Goal: Transaction & Acquisition: Purchase product/service

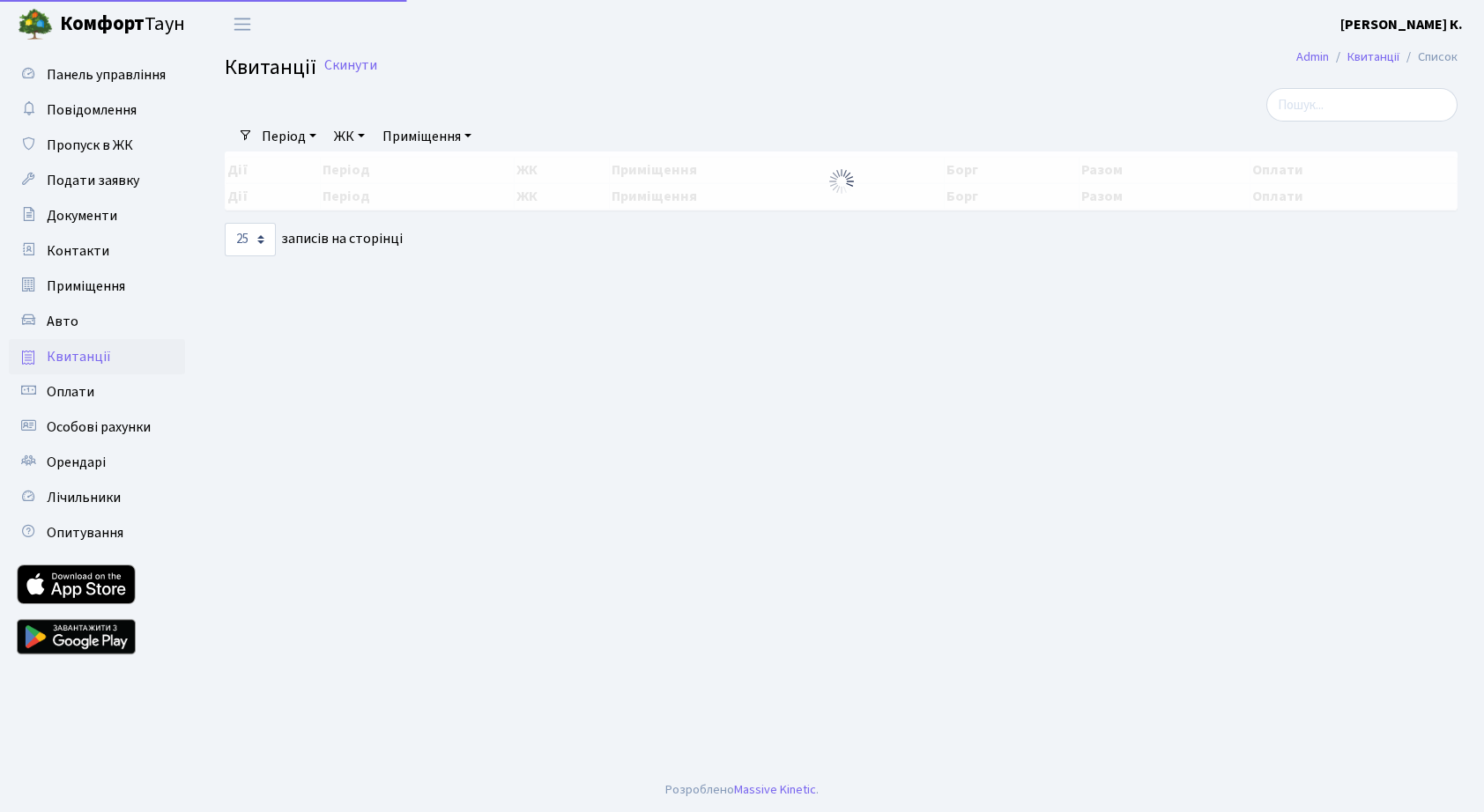
select select "25"
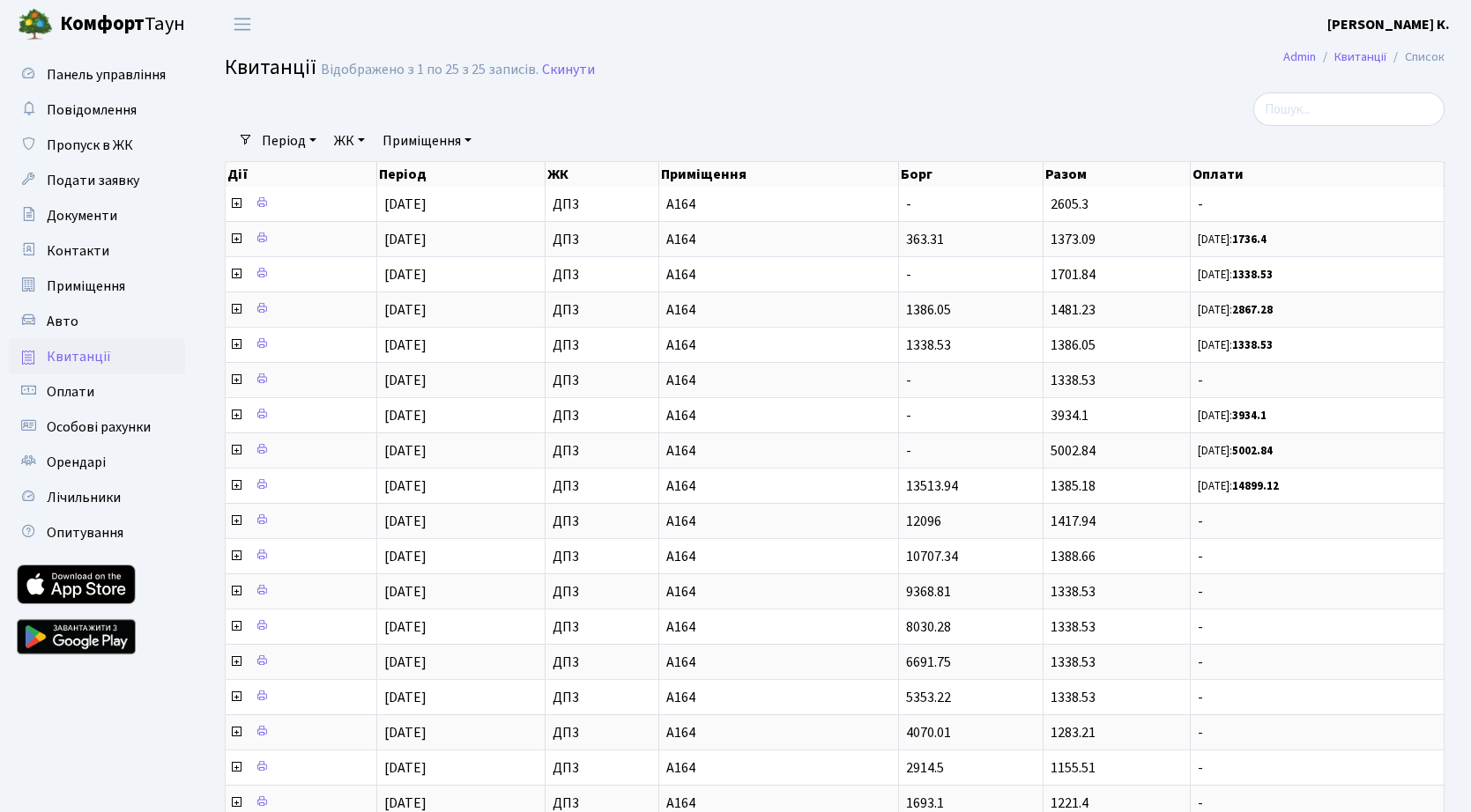
click at [97, 350] on span "Квитанції" at bounding box center [79, 357] width 64 height 19
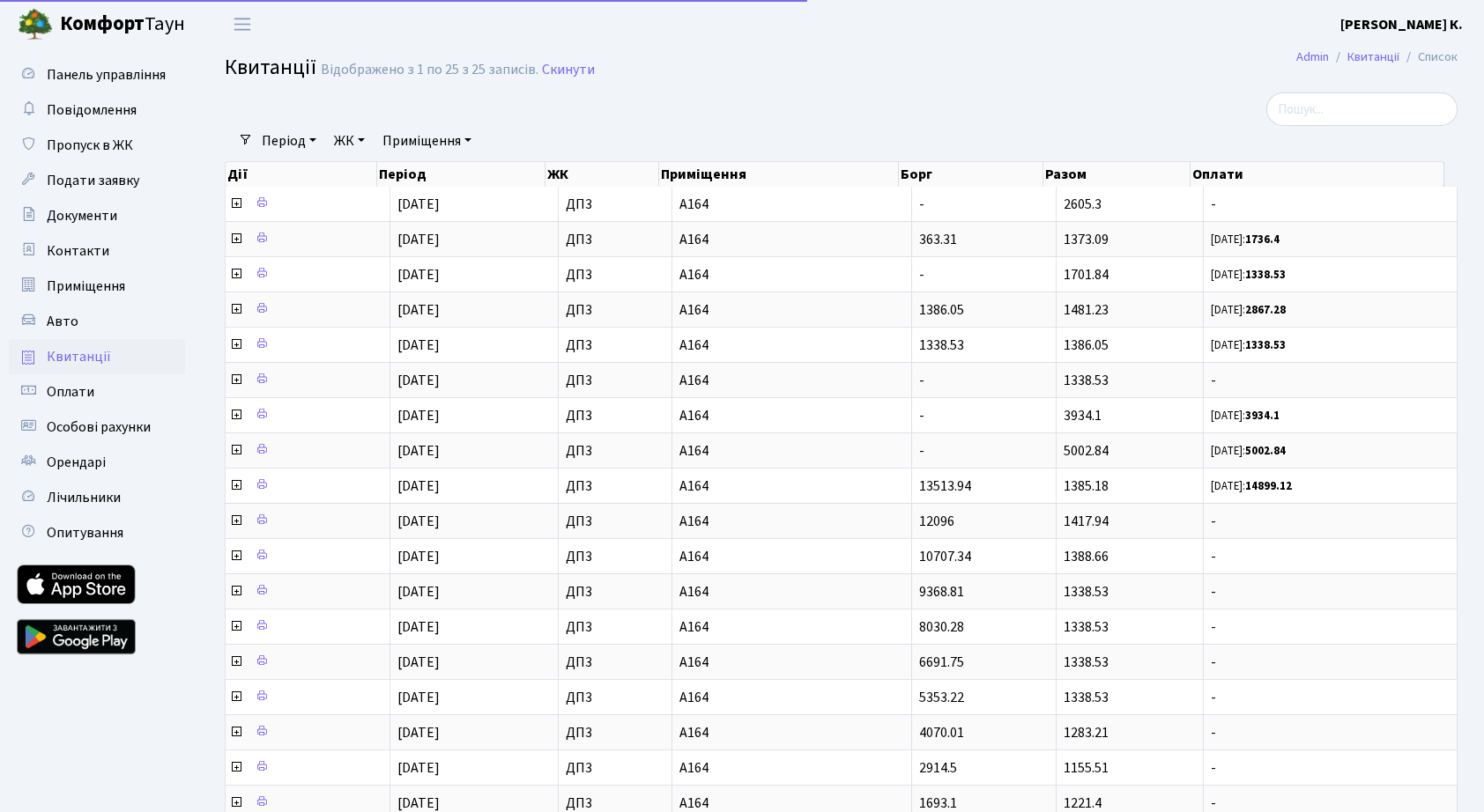
select select "25"
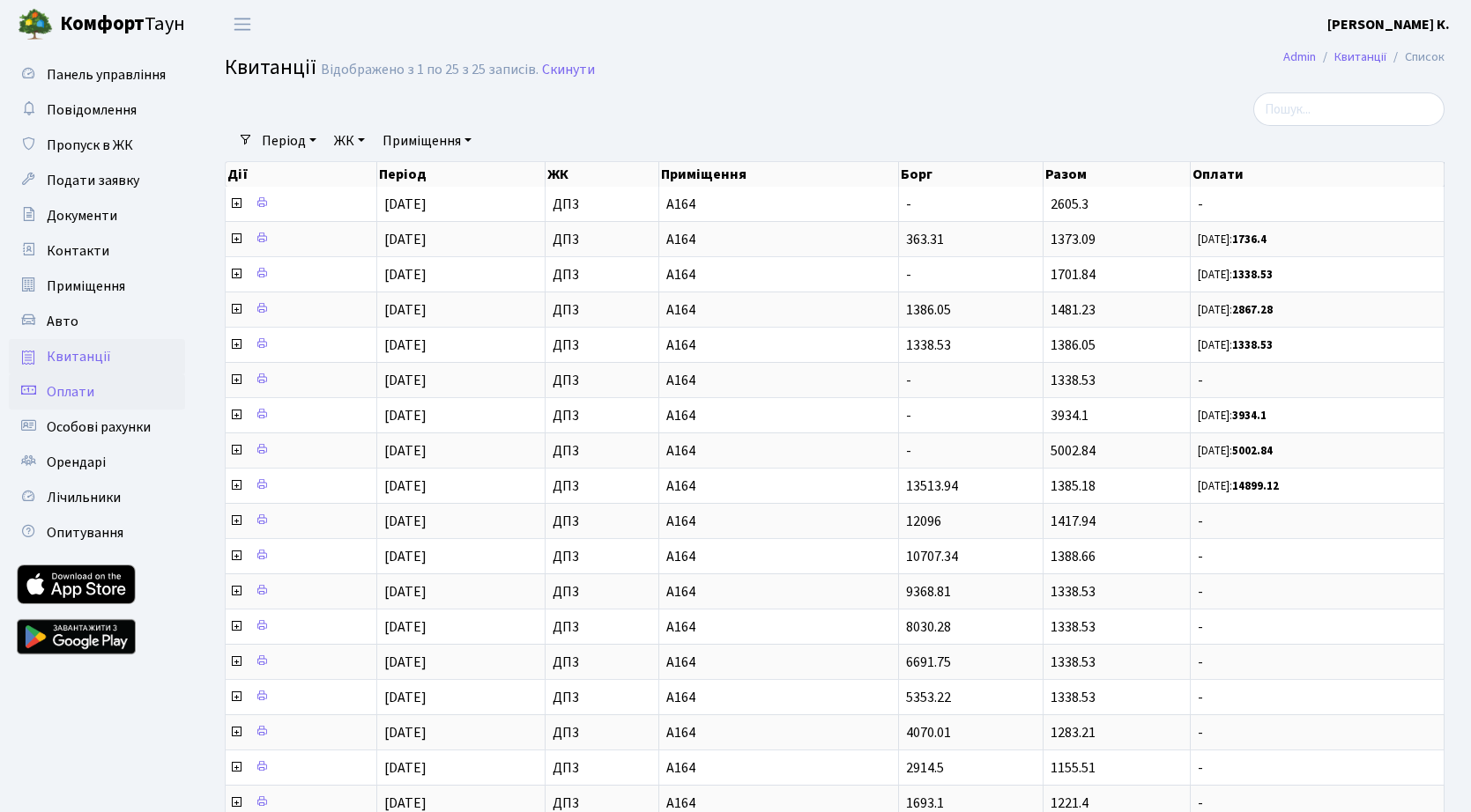
click at [86, 397] on span "Оплати" at bounding box center [71, 392] width 48 height 19
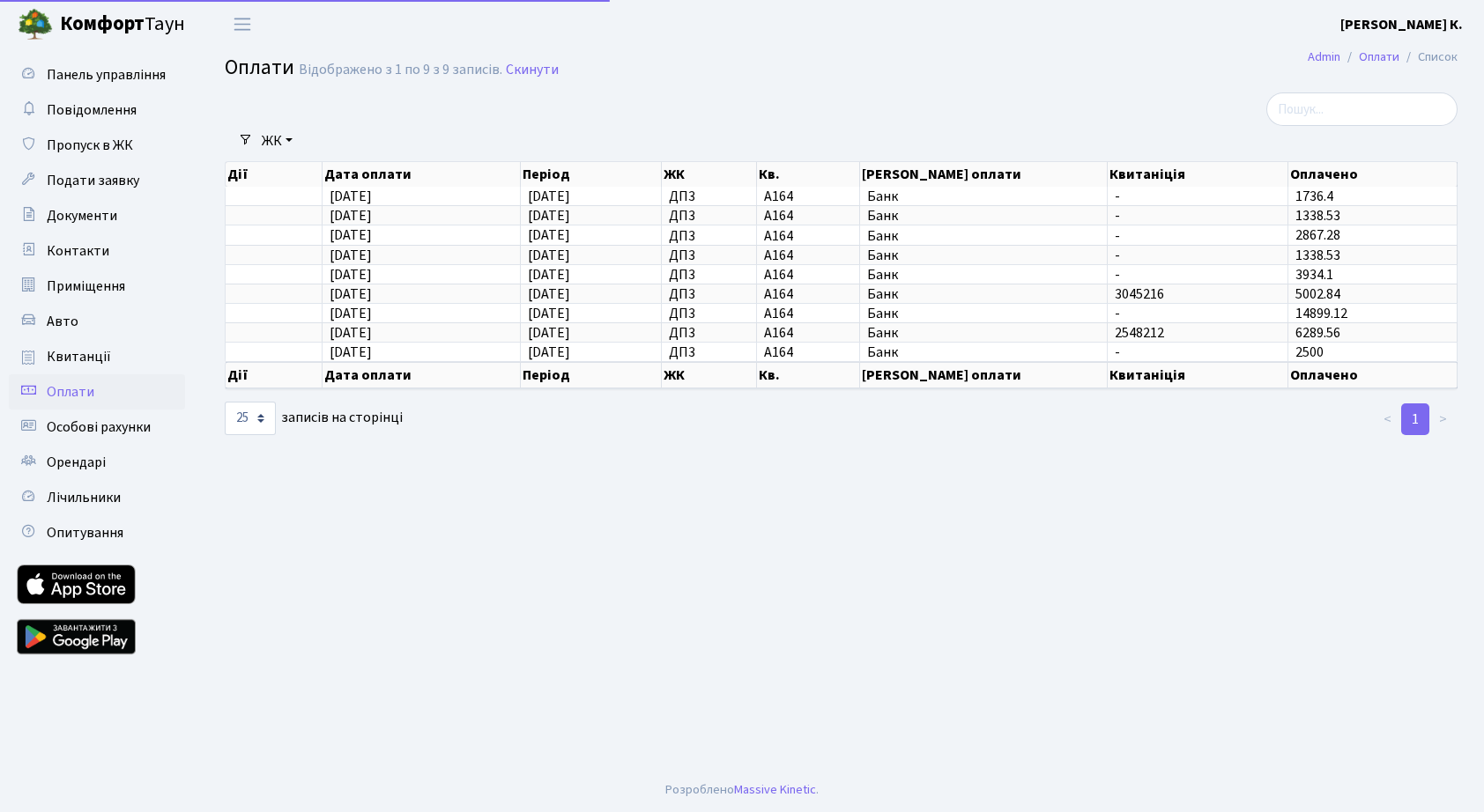
select select "25"
click at [78, 644] on link at bounding box center [76, 637] width 119 height 53
click at [83, 388] on span "Оплати" at bounding box center [71, 392] width 48 height 19
select select "25"
click at [79, 586] on link at bounding box center [76, 584] width 119 height 40
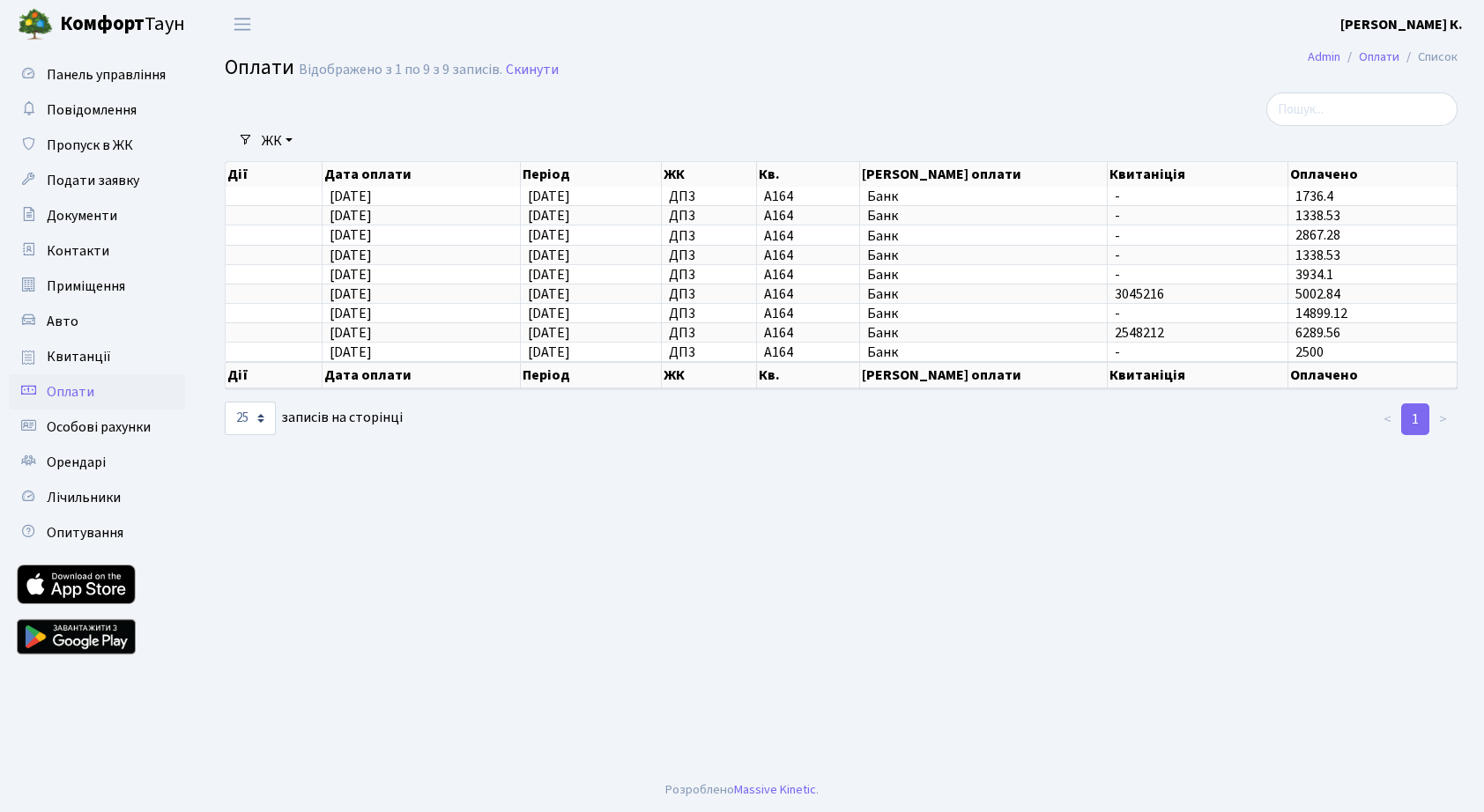
click at [114, 629] on link at bounding box center [76, 637] width 119 height 53
click at [100, 360] on span "Квитанції" at bounding box center [79, 357] width 64 height 19
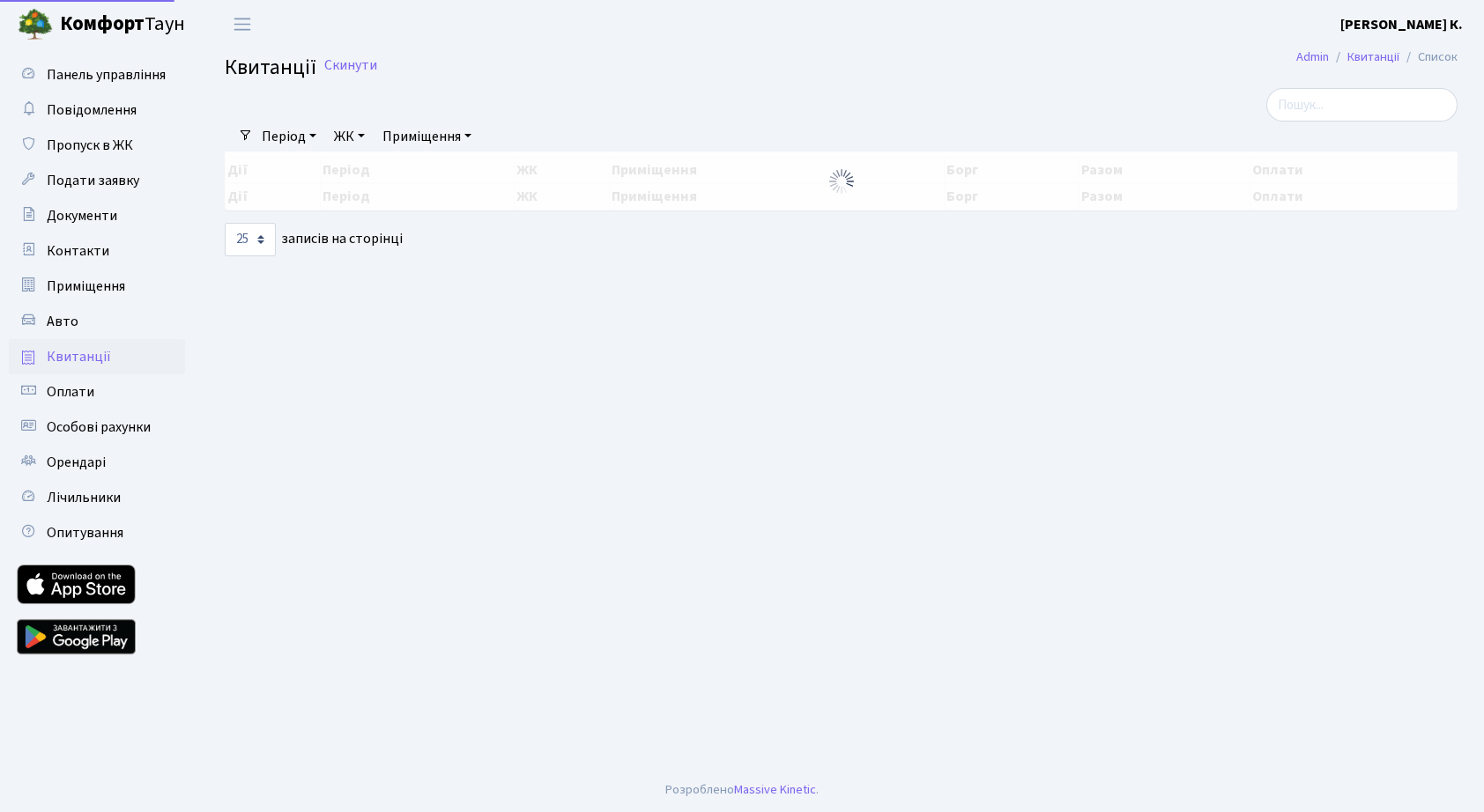
select select "25"
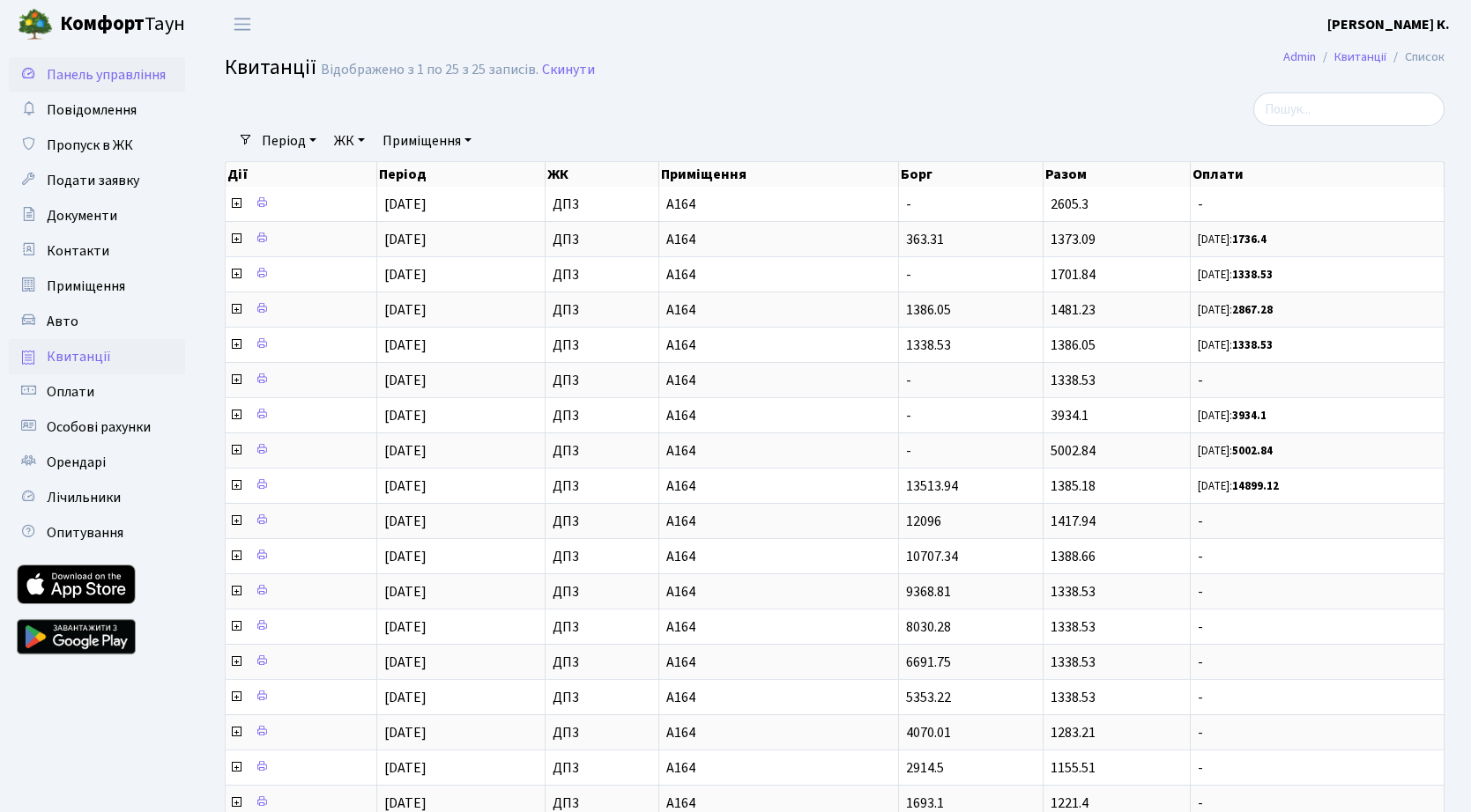
click at [132, 82] on span "Панель управління" at bounding box center [106, 75] width 119 height 19
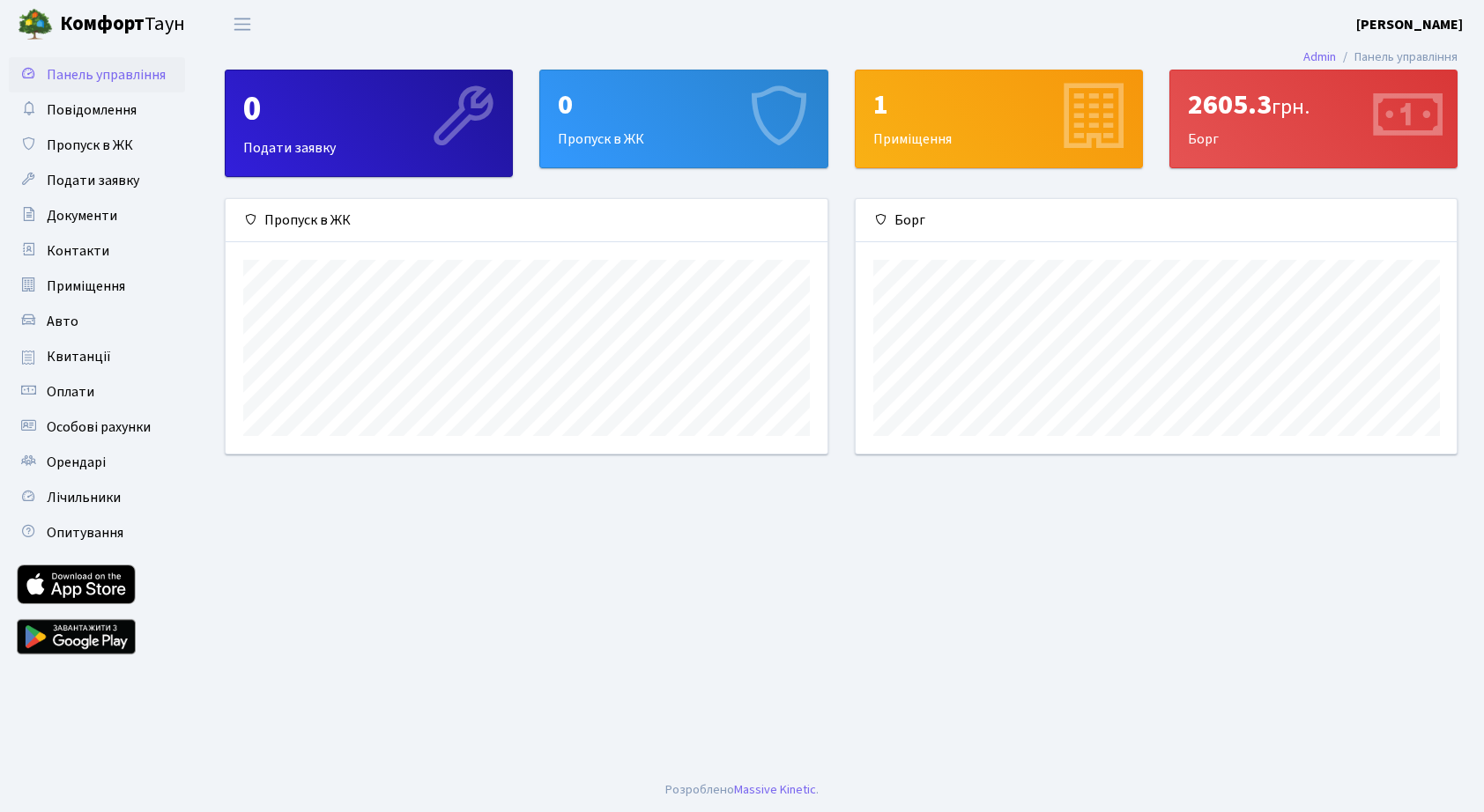
scroll to position [254, 601]
click at [118, 113] on span "Повідомлення" at bounding box center [92, 110] width 90 height 19
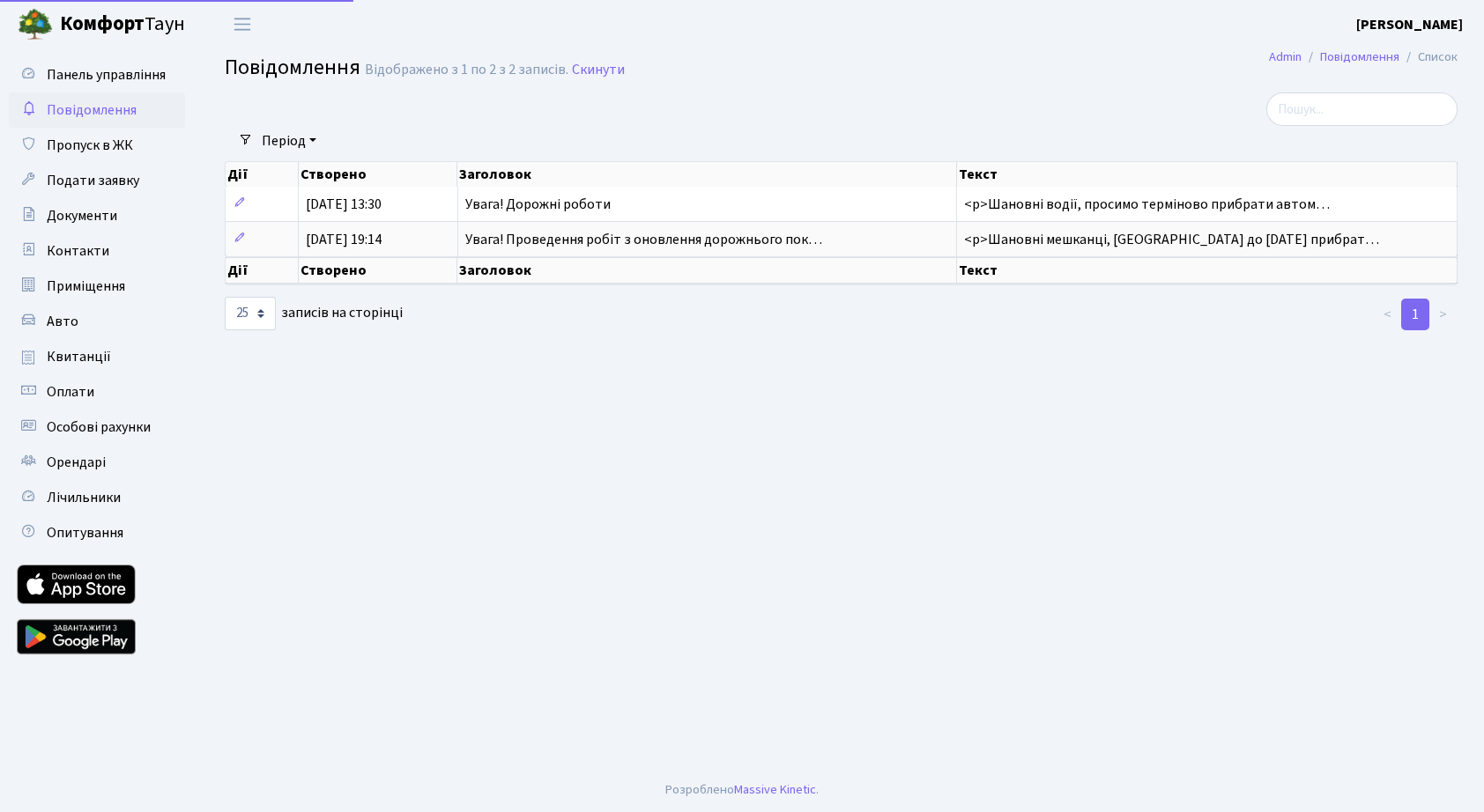
select select "25"
click at [106, 218] on span "Документи" at bounding box center [82, 216] width 71 height 19
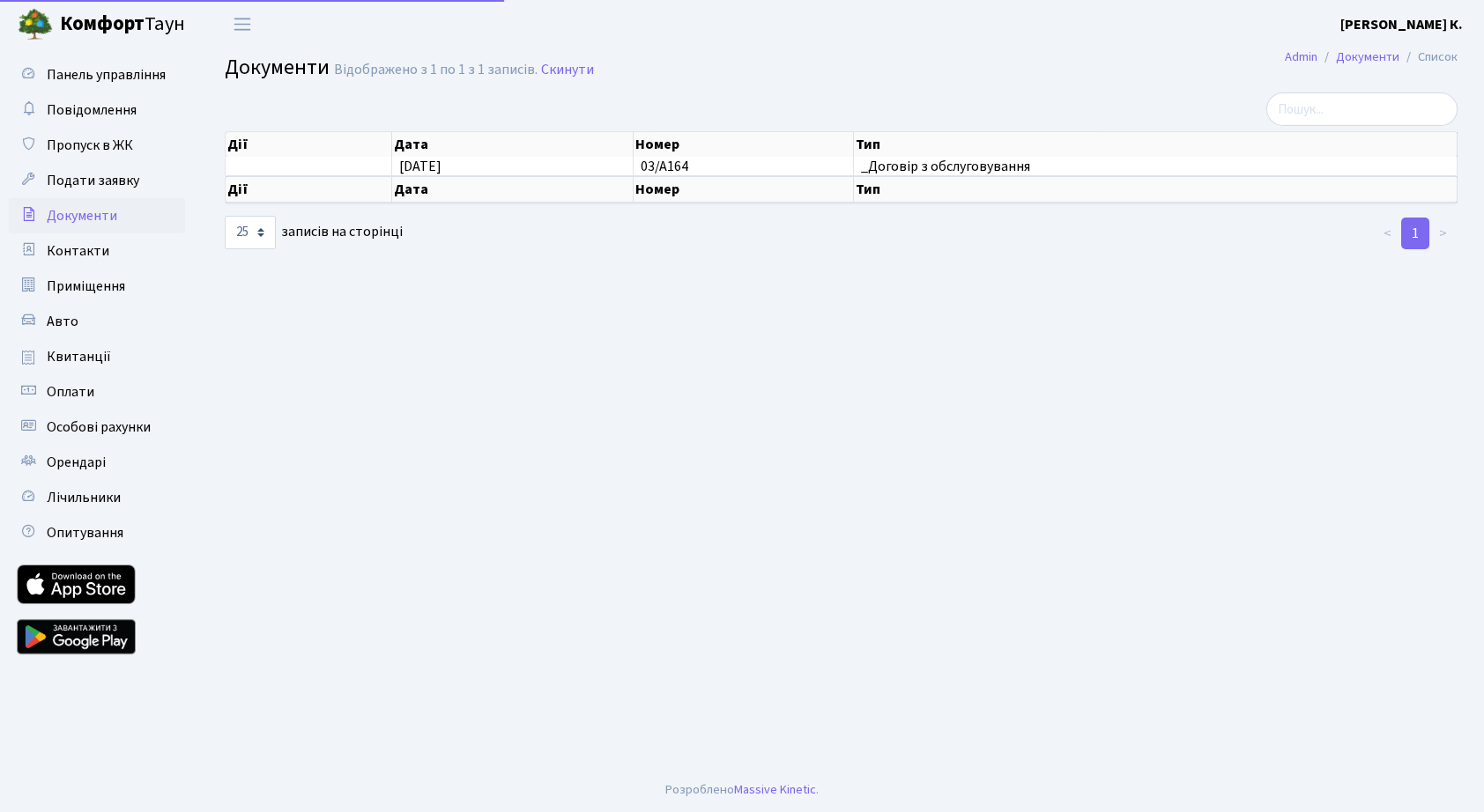
select select "25"
click at [98, 254] on span "Контакти" at bounding box center [78, 251] width 63 height 19
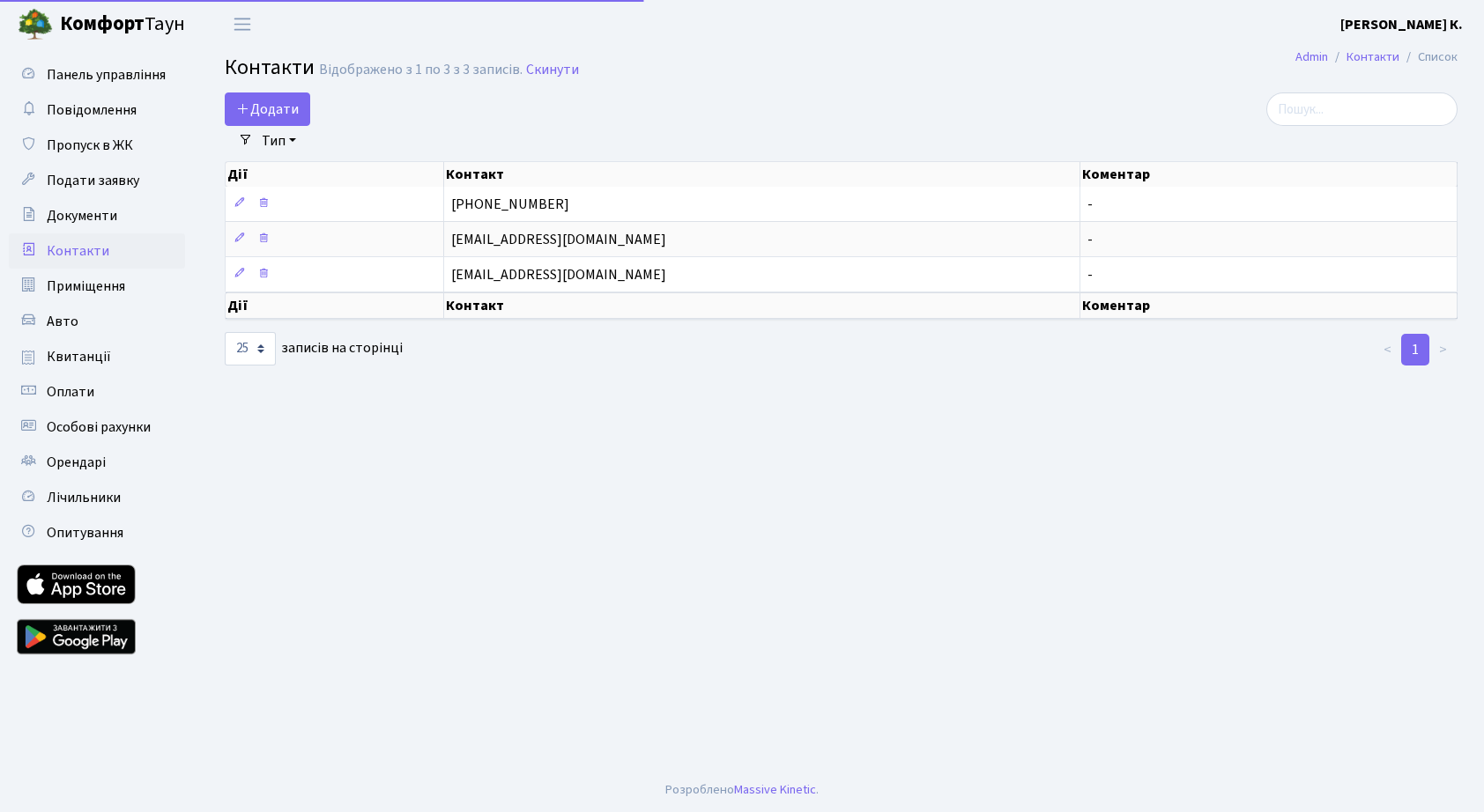
select select "25"
click at [93, 354] on span "Квитанції" at bounding box center [79, 357] width 64 height 19
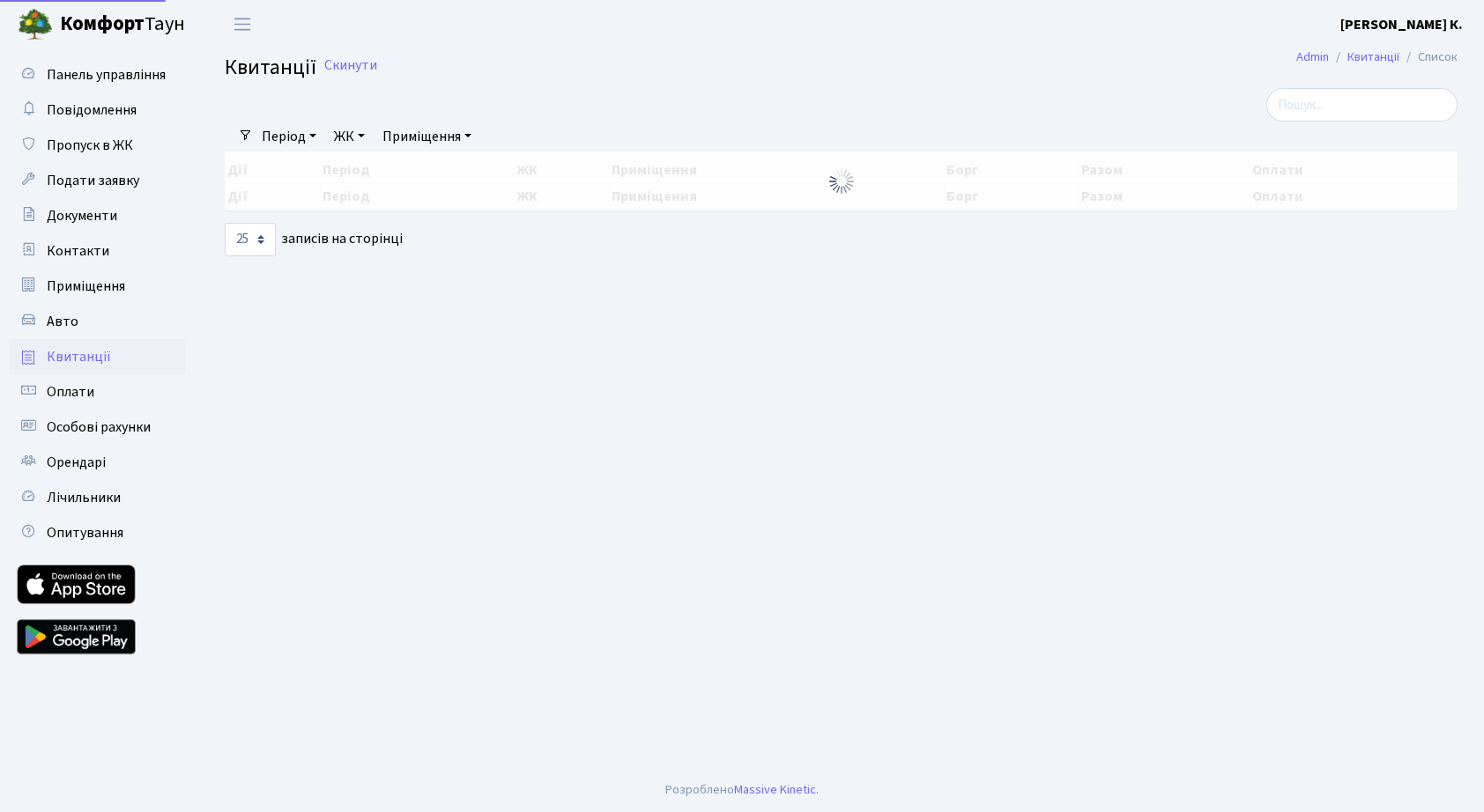
select select "25"
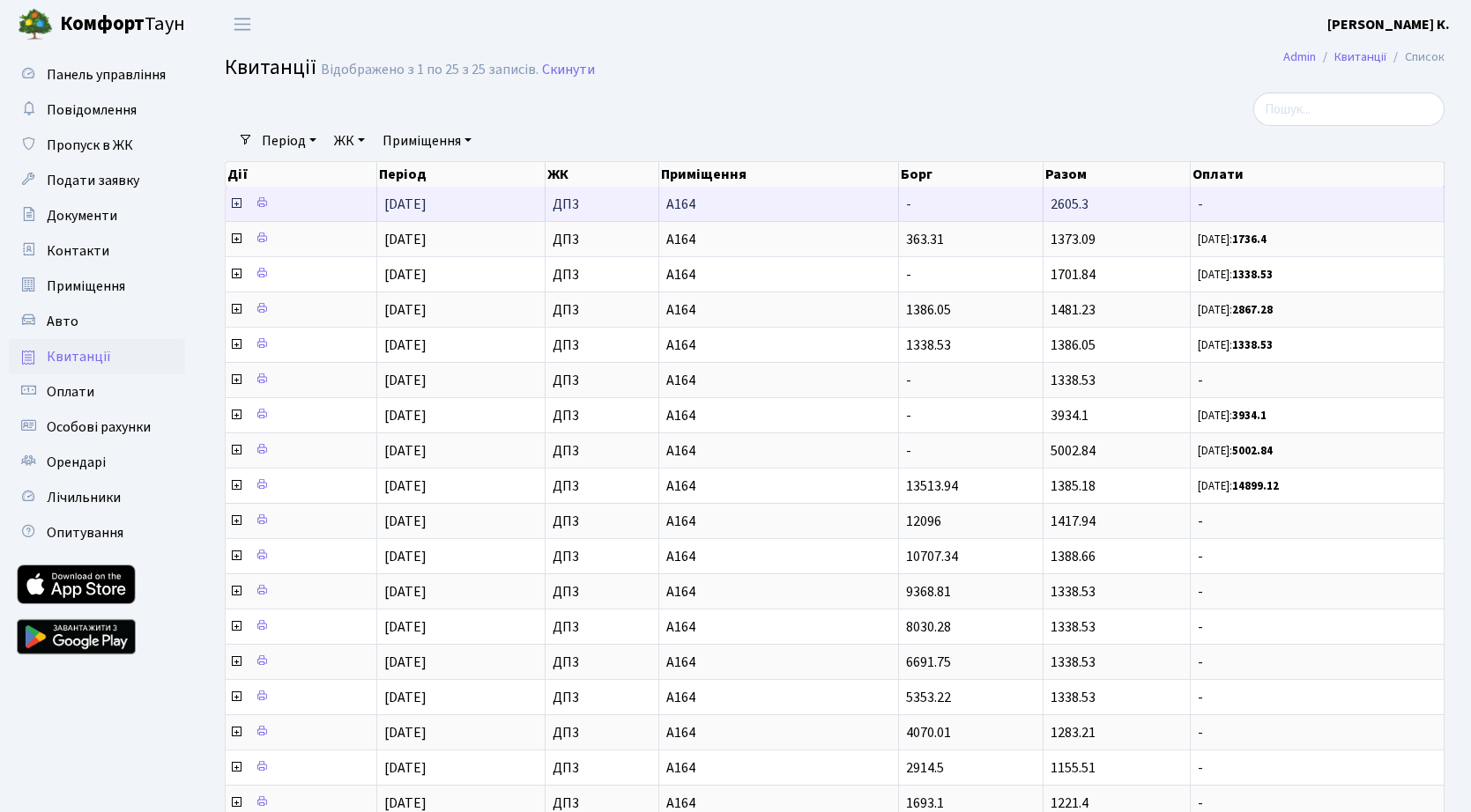
click at [1148, 201] on td "2605.3" at bounding box center [1117, 204] width 147 height 34
click at [234, 203] on icon at bounding box center [237, 204] width 14 height 14
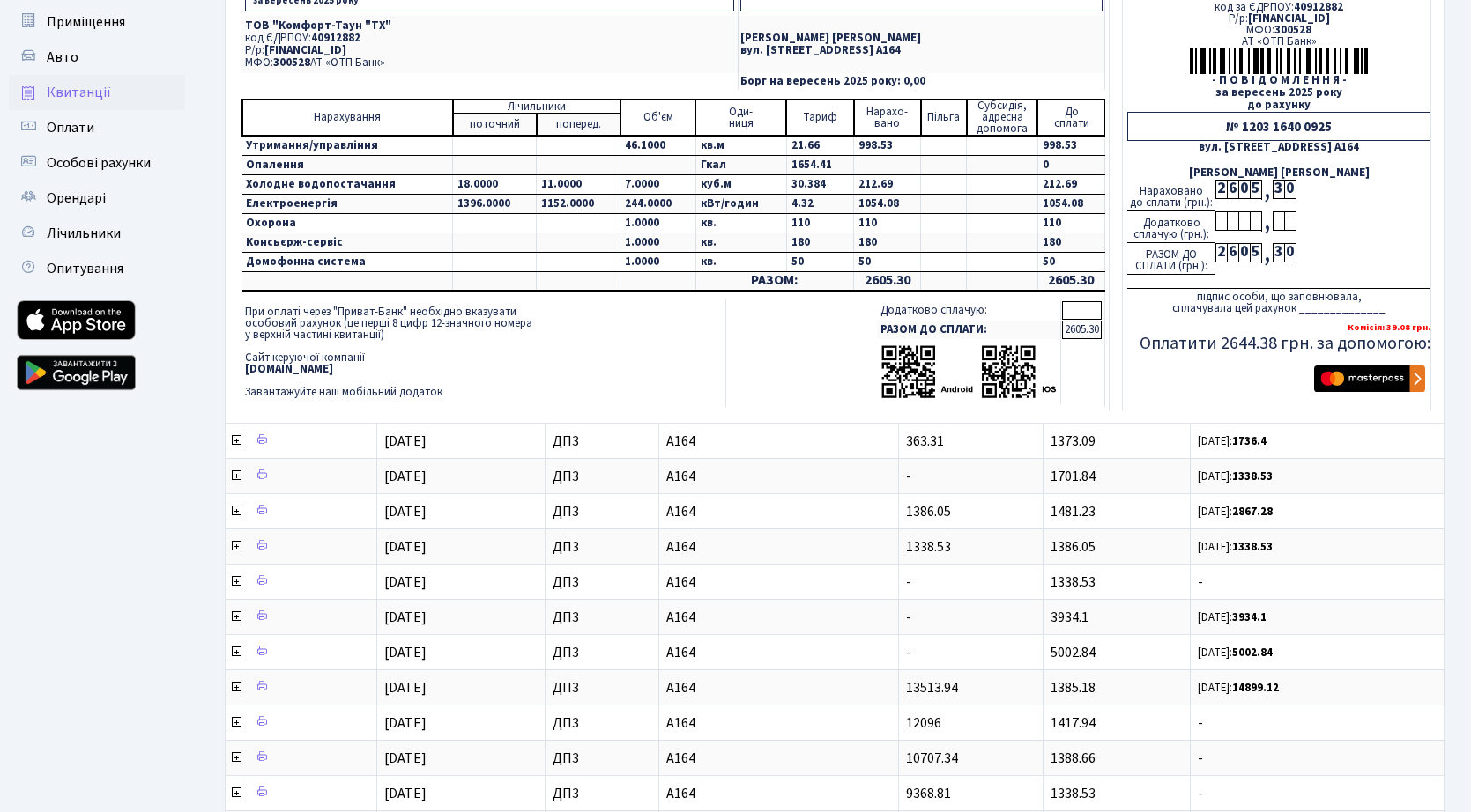
scroll to position [117, 0]
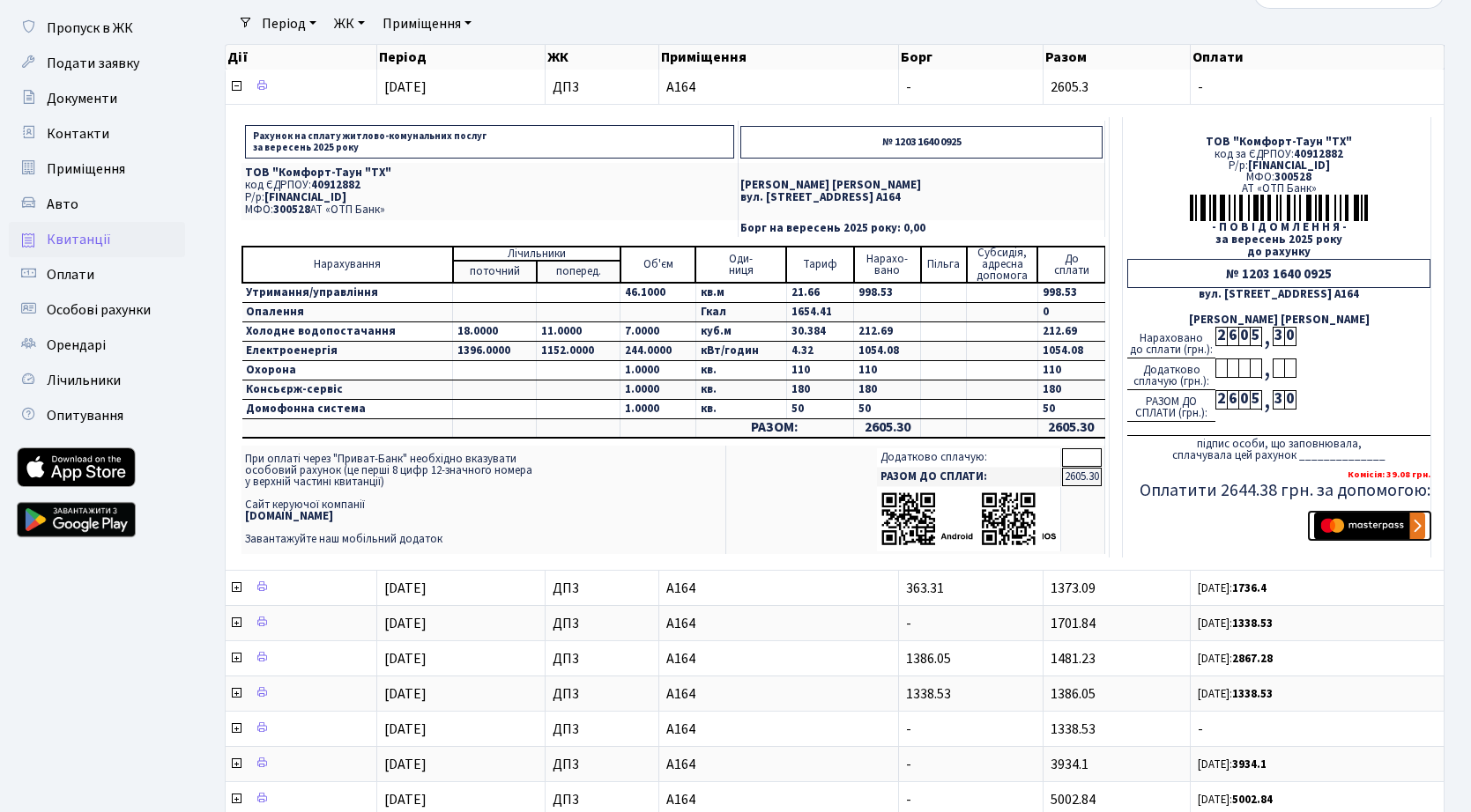
click at [1382, 525] on img "submit" at bounding box center [1369, 526] width 111 height 26
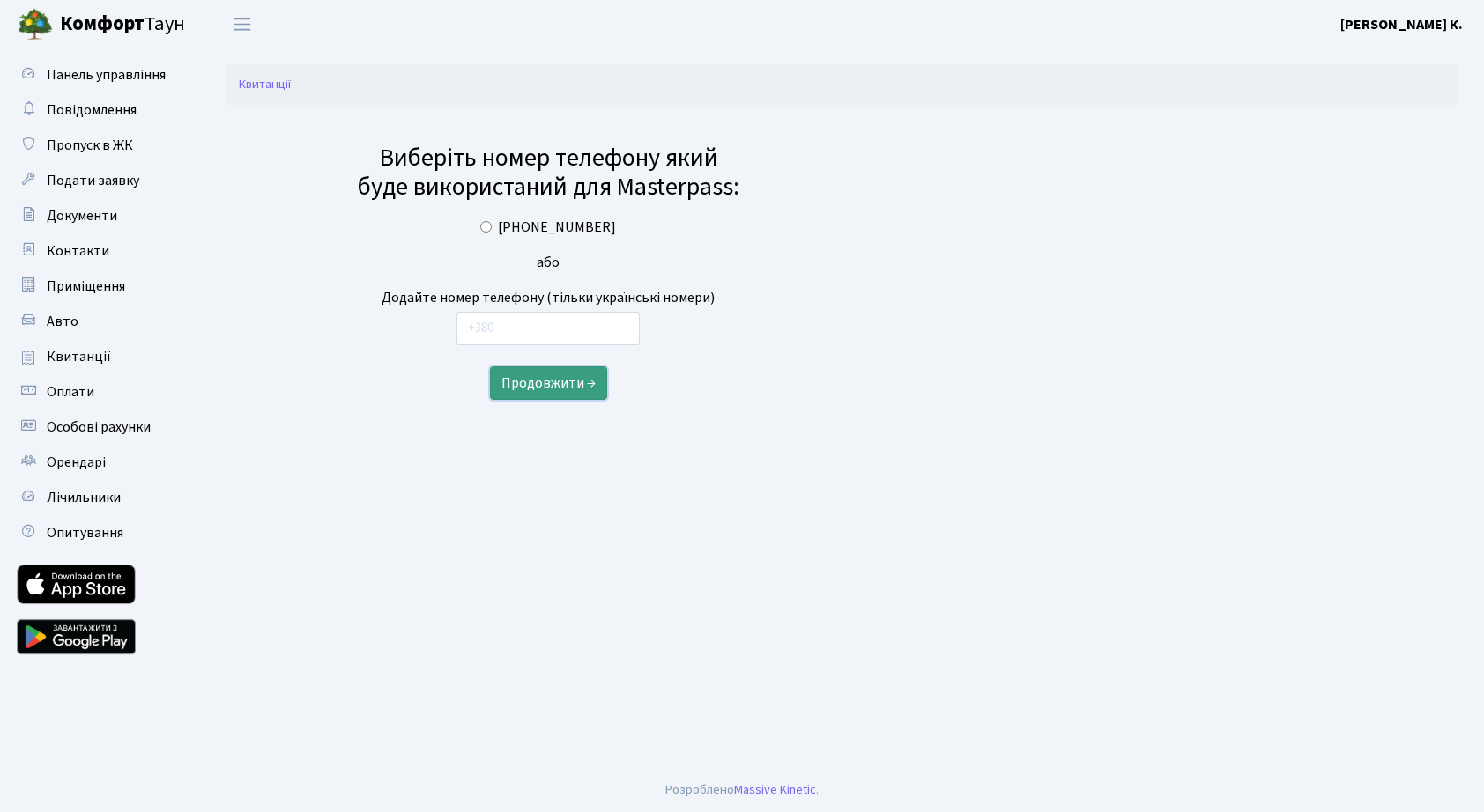
click at [555, 387] on button "Продовжити →" at bounding box center [548, 383] width 117 height 34
click at [555, 386] on button "Продовжити →" at bounding box center [548, 383] width 117 height 34
click at [260, 95] on ol "Квитанції" at bounding box center [841, 85] width 1232 height 41
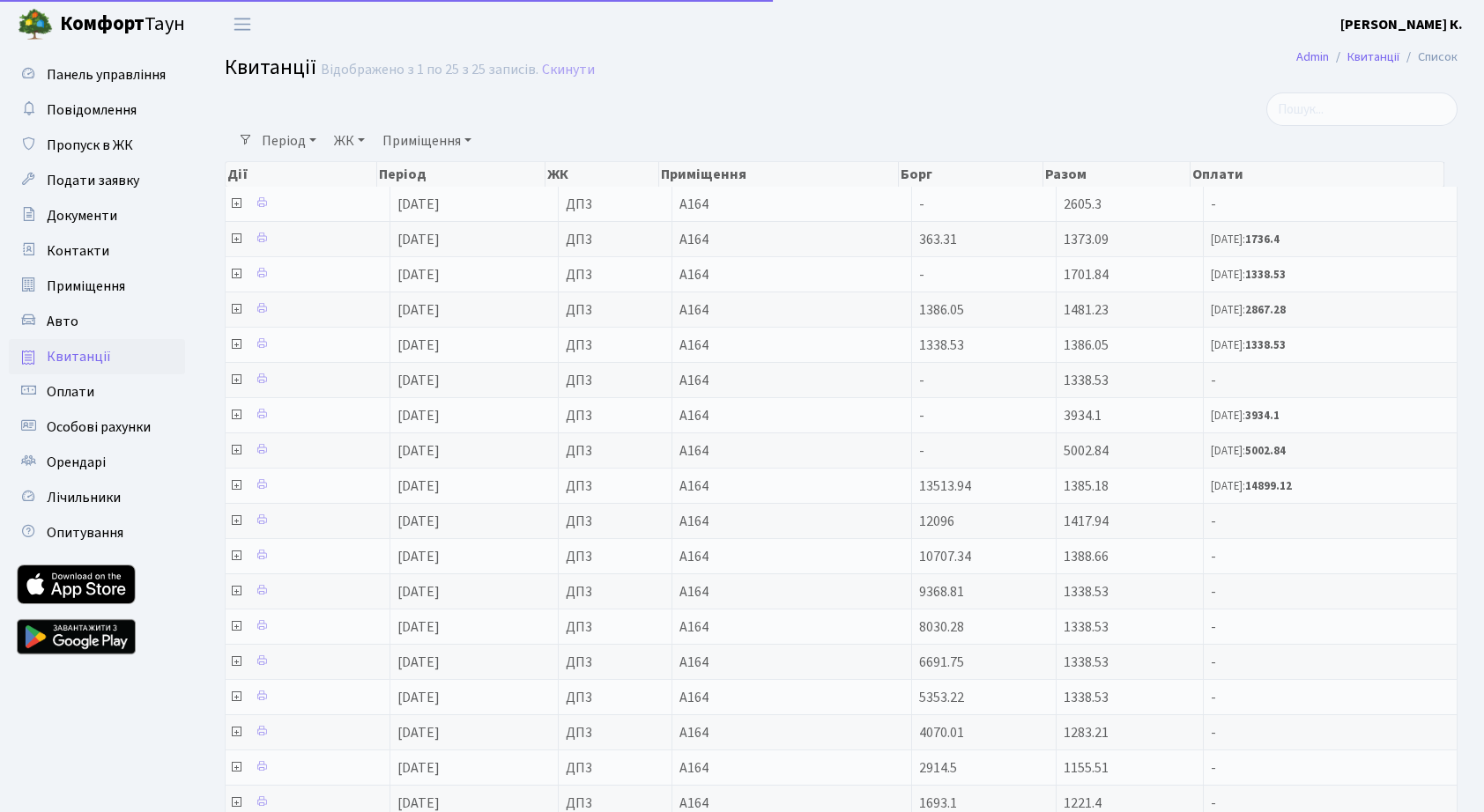
select select "25"
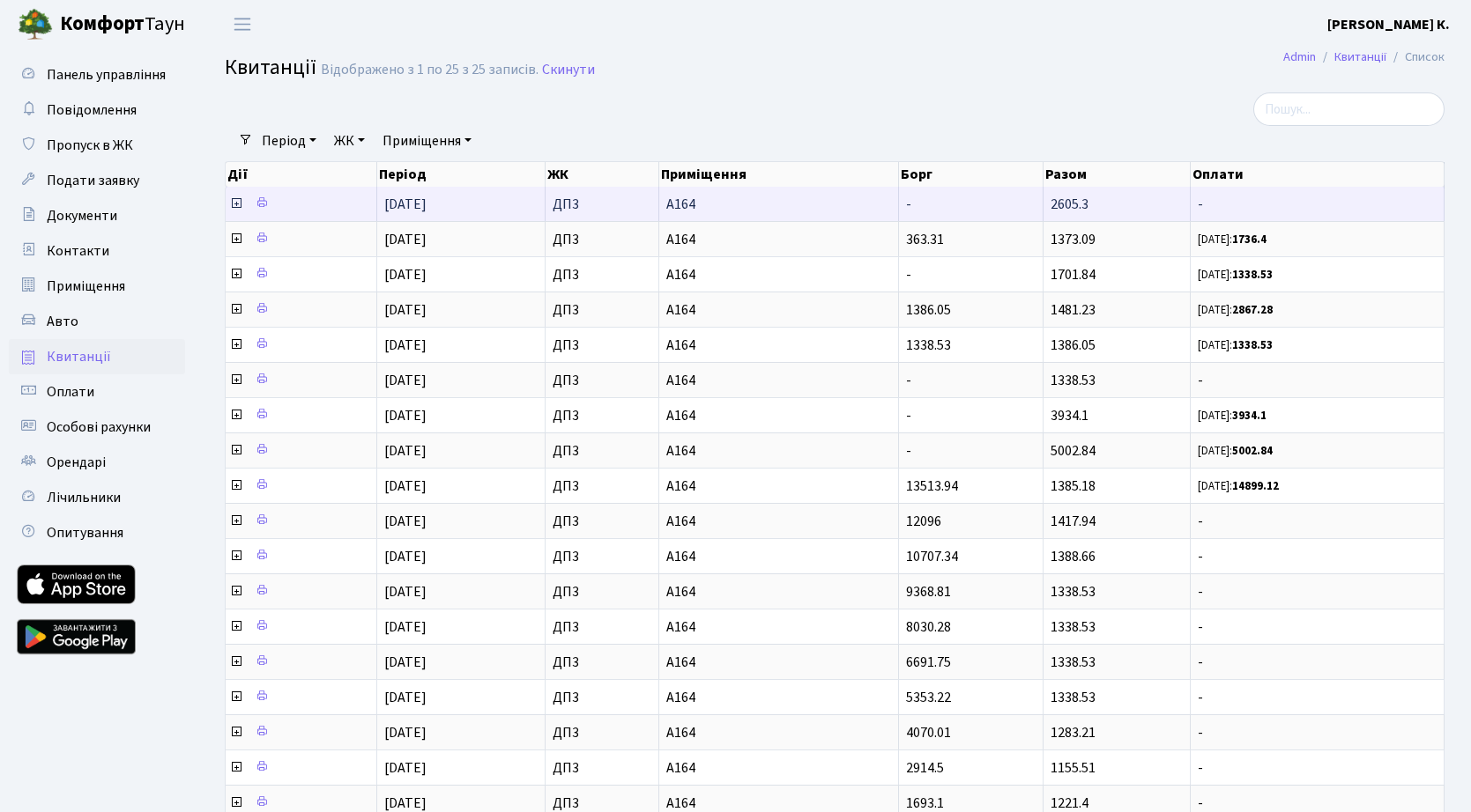
click at [234, 202] on icon at bounding box center [237, 204] width 14 height 14
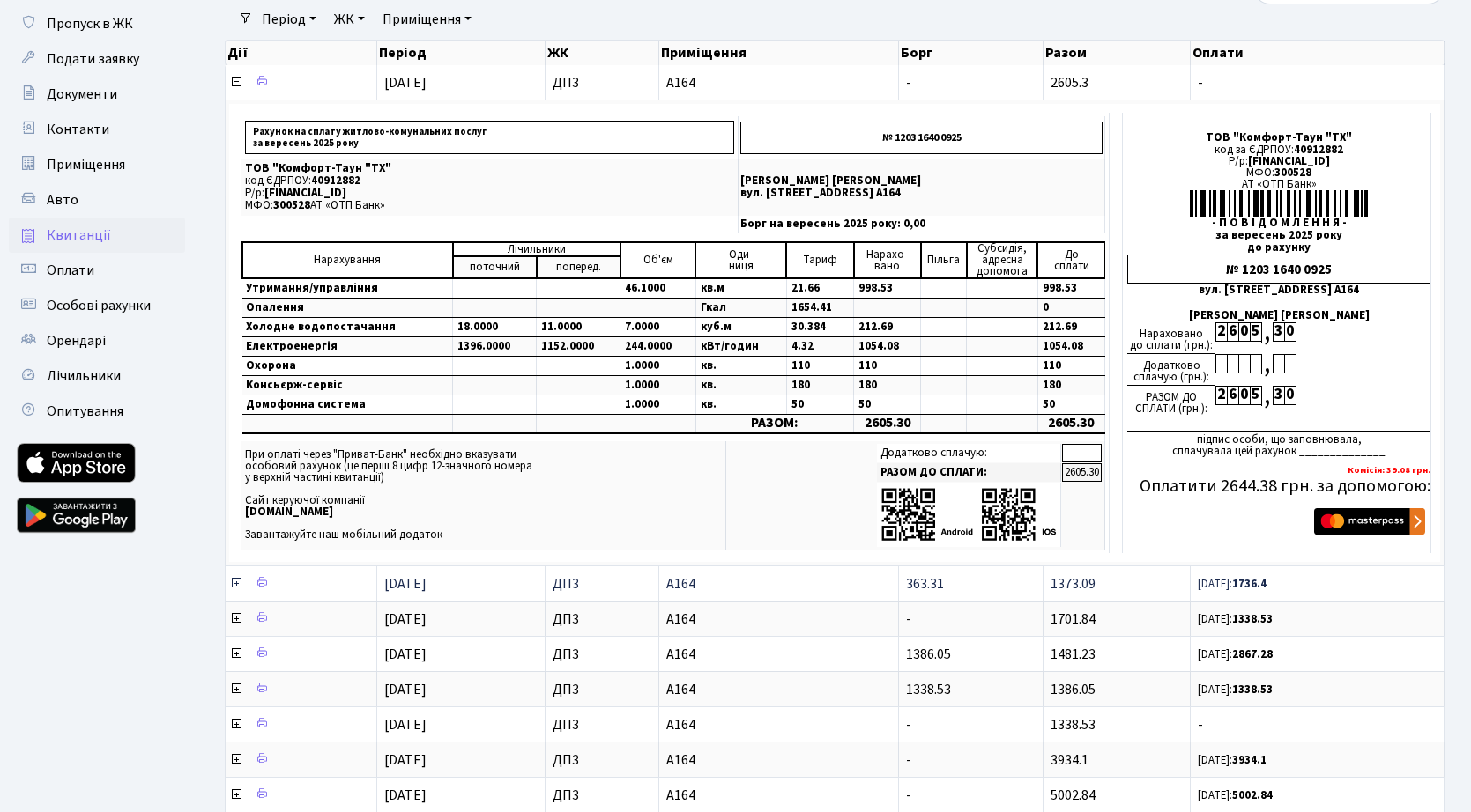
scroll to position [117, 0]
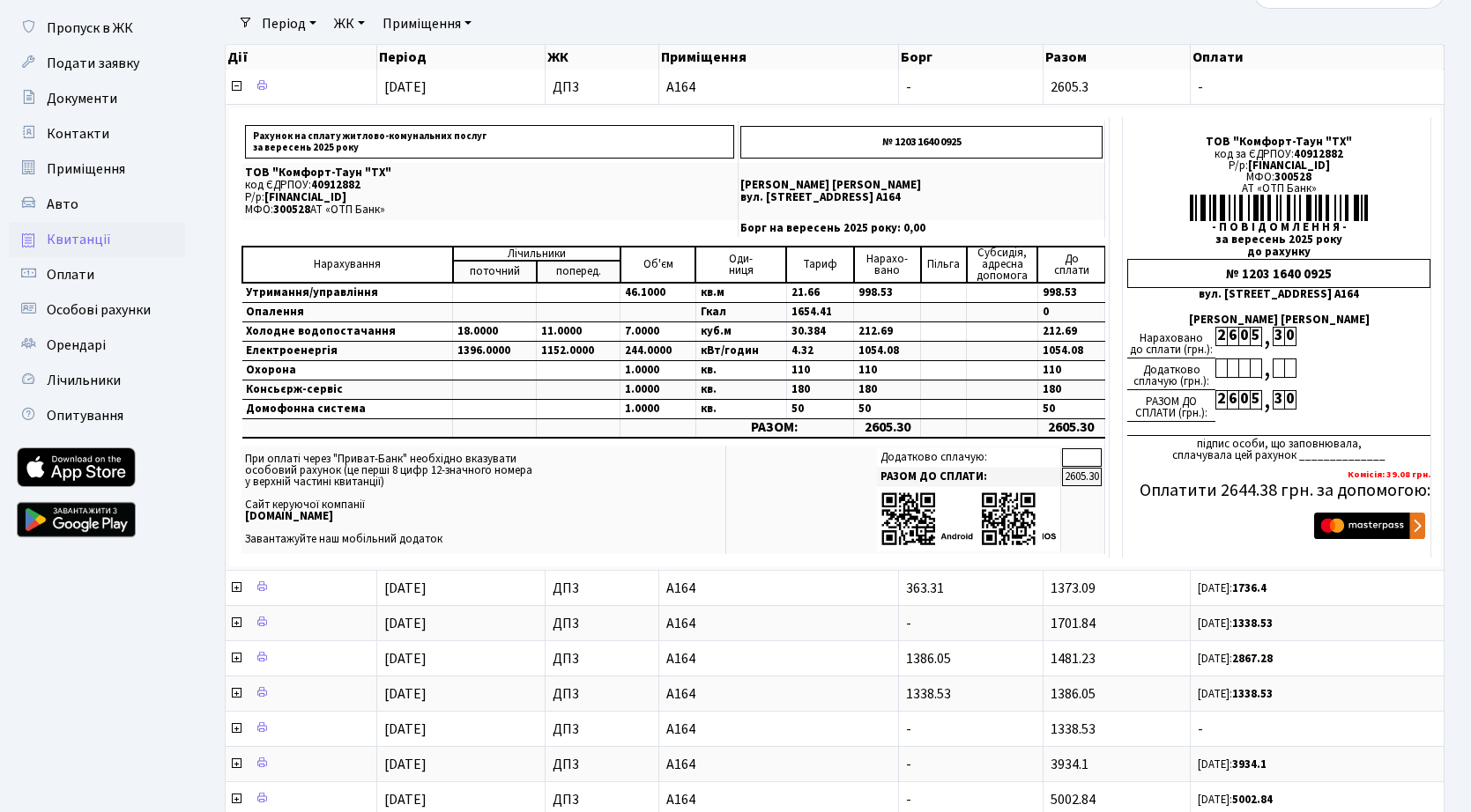
click at [72, 518] on link at bounding box center [76, 520] width 119 height 53
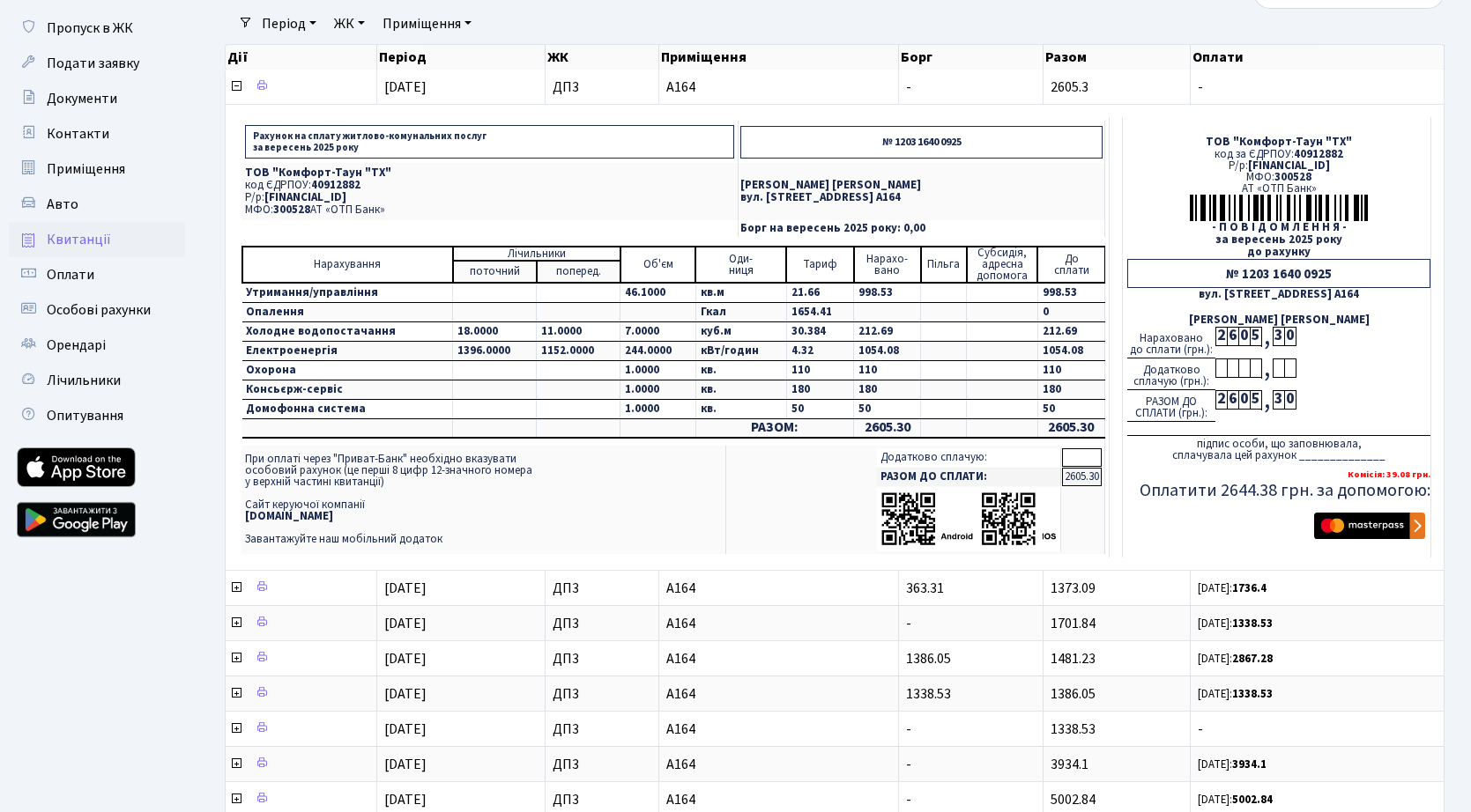
scroll to position [0, 0]
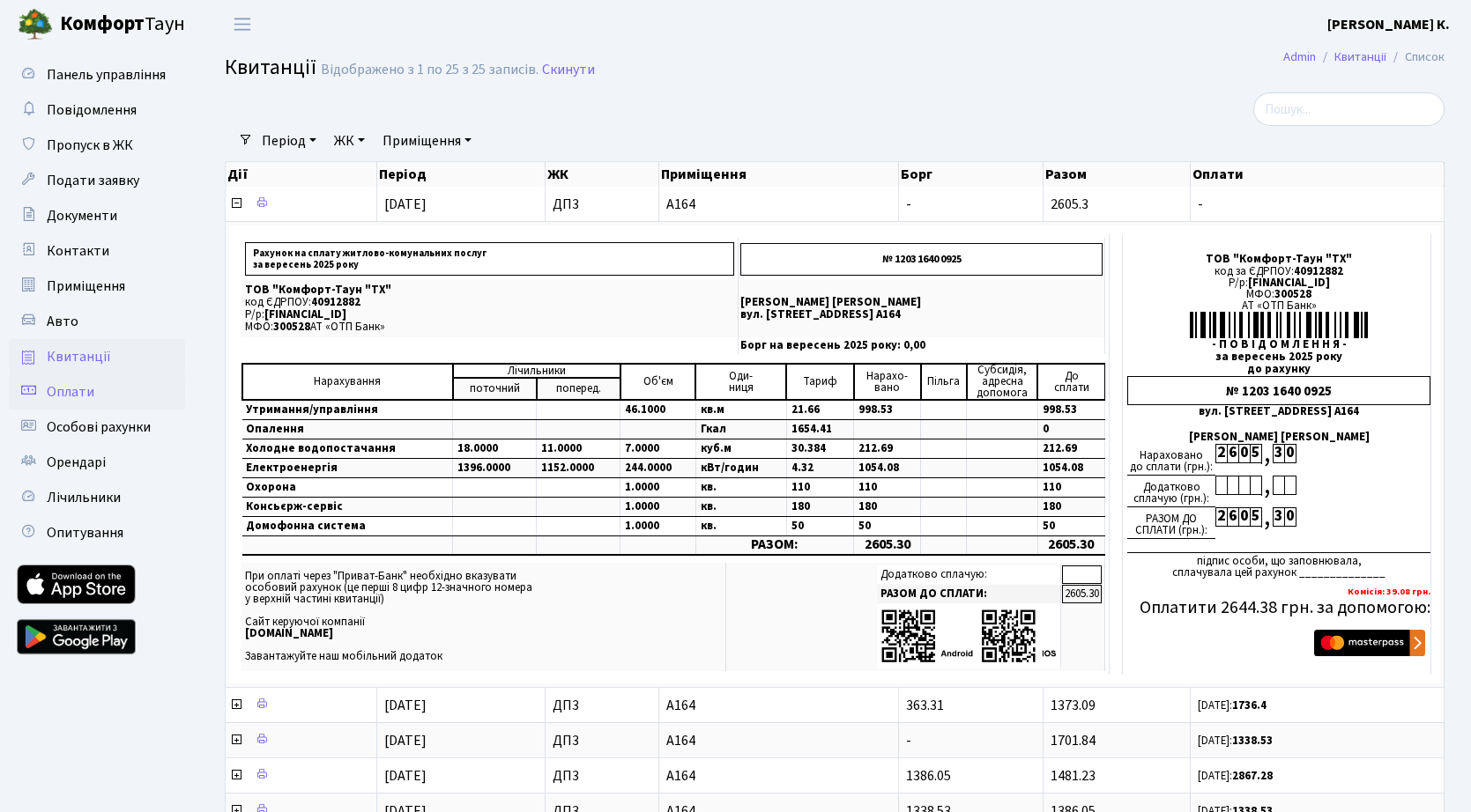
click at [82, 394] on span "Оплати" at bounding box center [71, 392] width 48 height 19
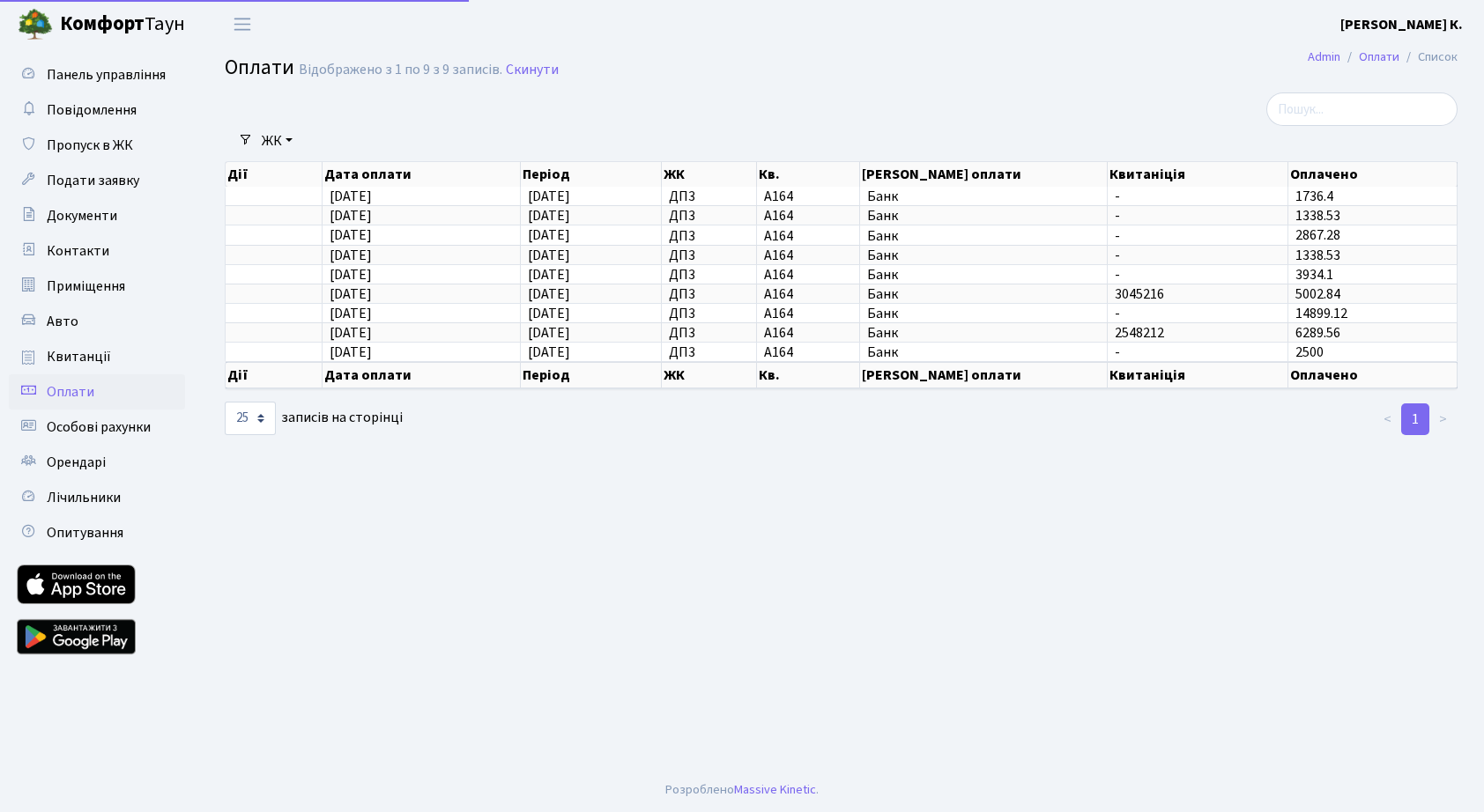
select select "25"
click at [82, 392] on span "Оплати" at bounding box center [71, 392] width 48 height 19
select select "25"
click at [107, 431] on span "Особові рахунки" at bounding box center [99, 427] width 104 height 19
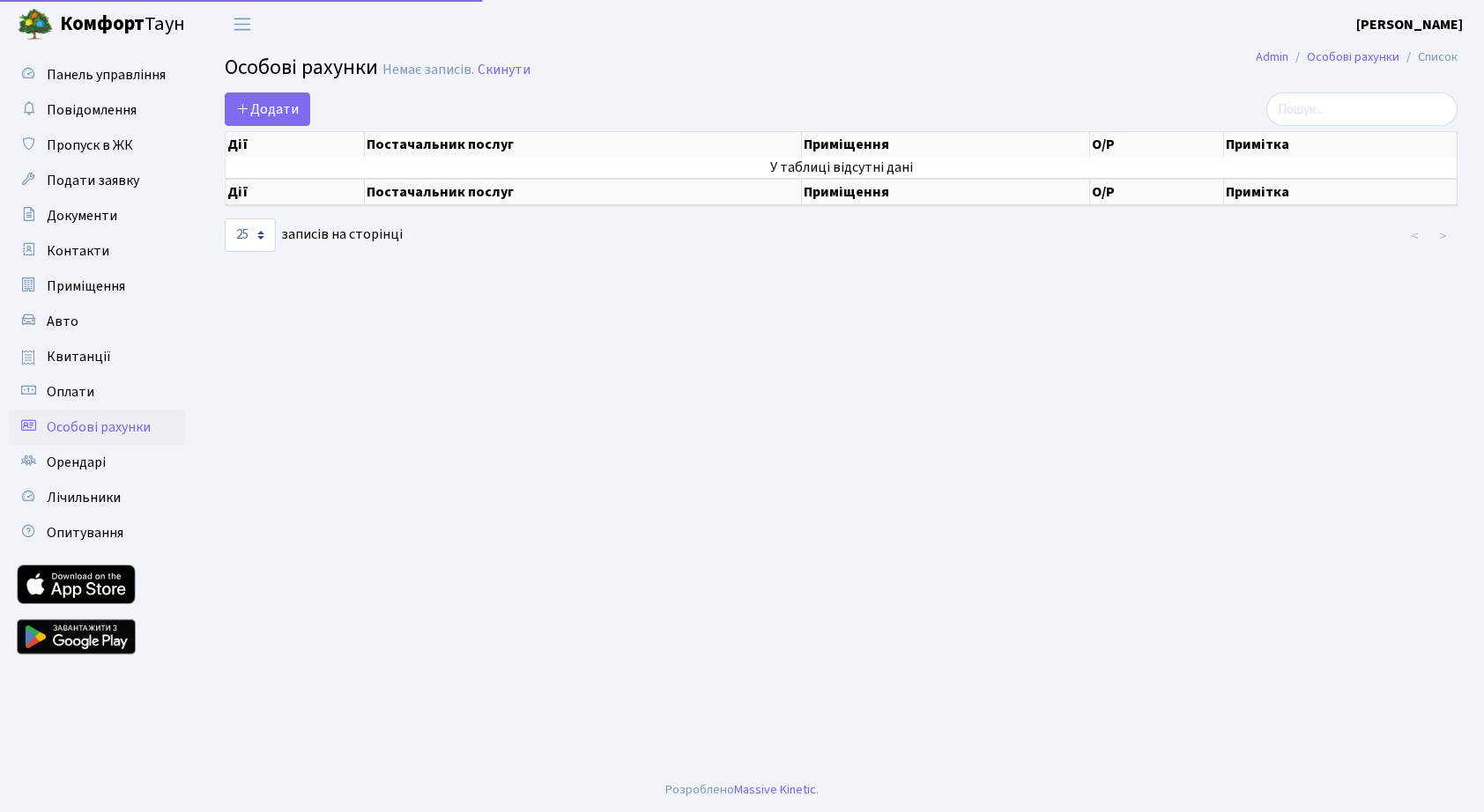
select select "25"
click at [99, 359] on span "Квитанції" at bounding box center [79, 357] width 64 height 19
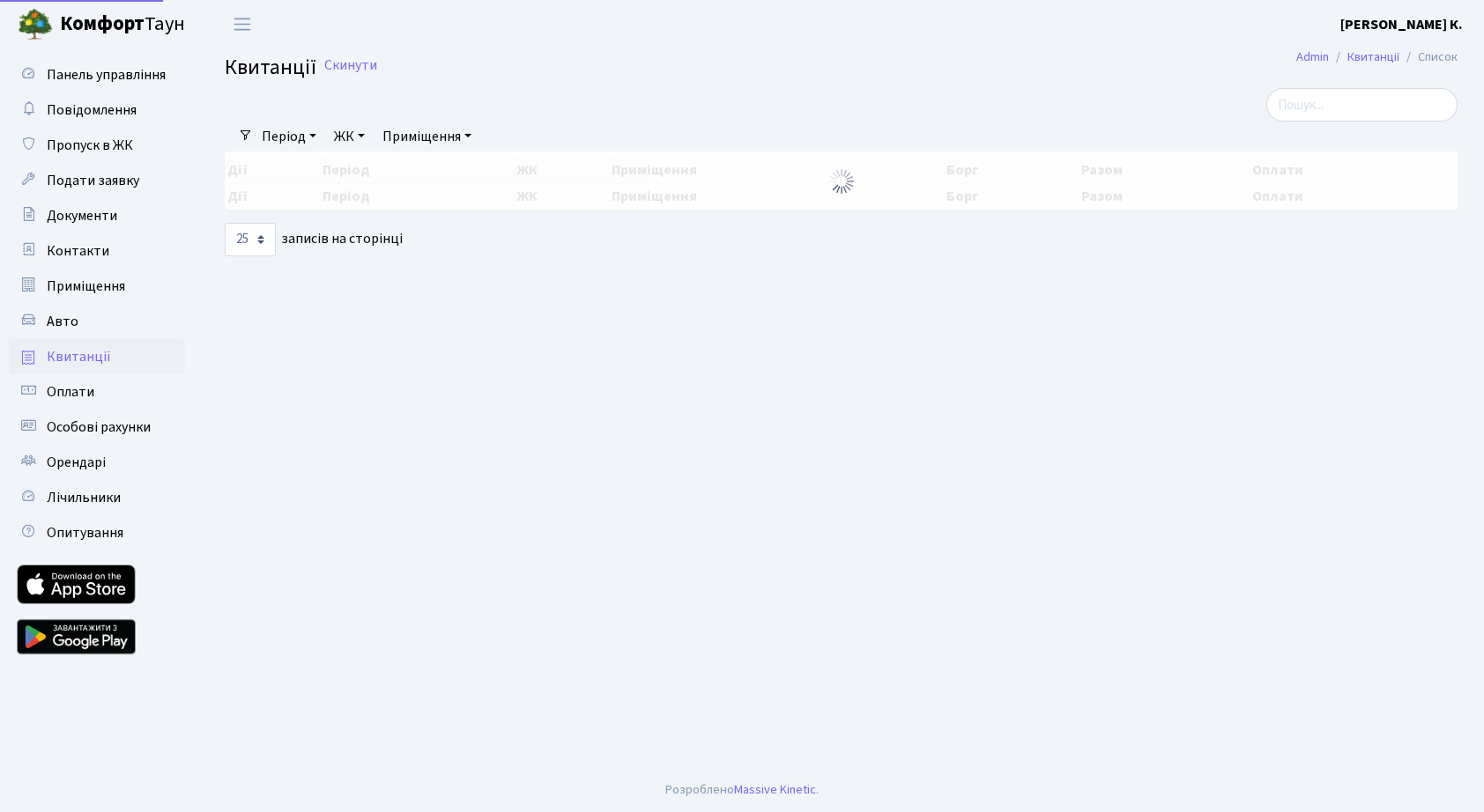
select select "25"
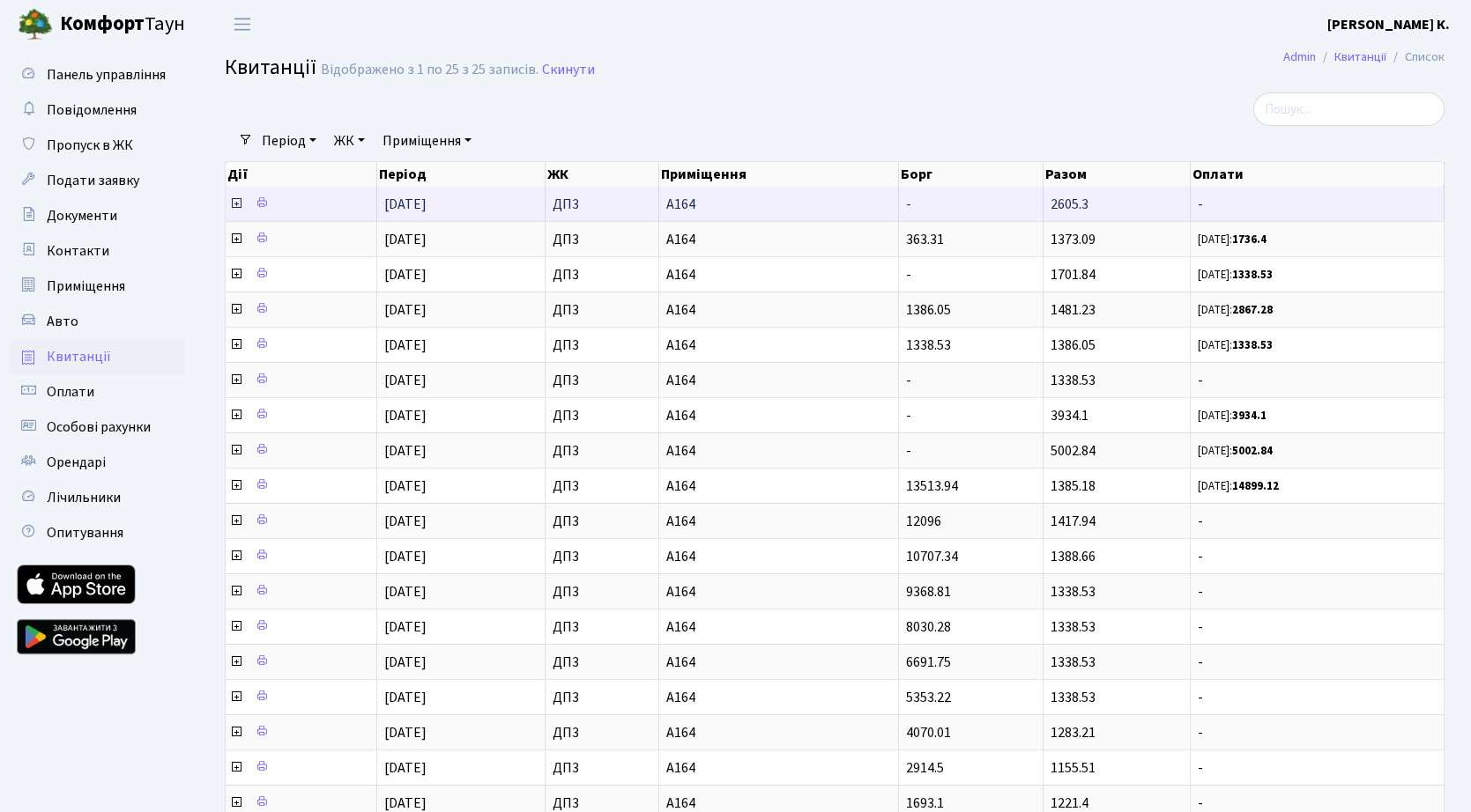
click at [236, 205] on icon at bounding box center [237, 204] width 14 height 14
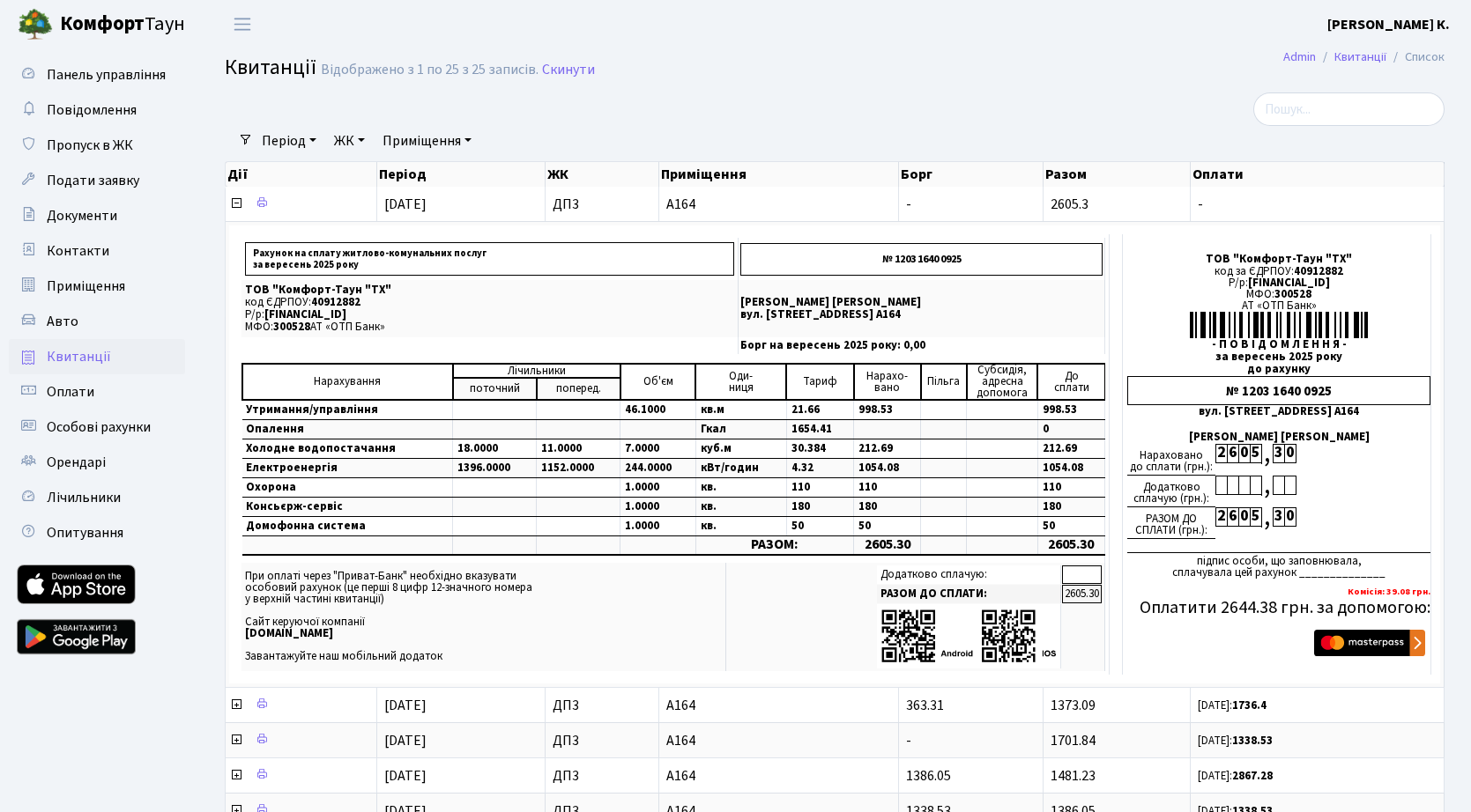
click at [91, 584] on link at bounding box center [76, 584] width 119 height 40
click at [1286, 56] on link "Admin" at bounding box center [1299, 56] width 33 height 19
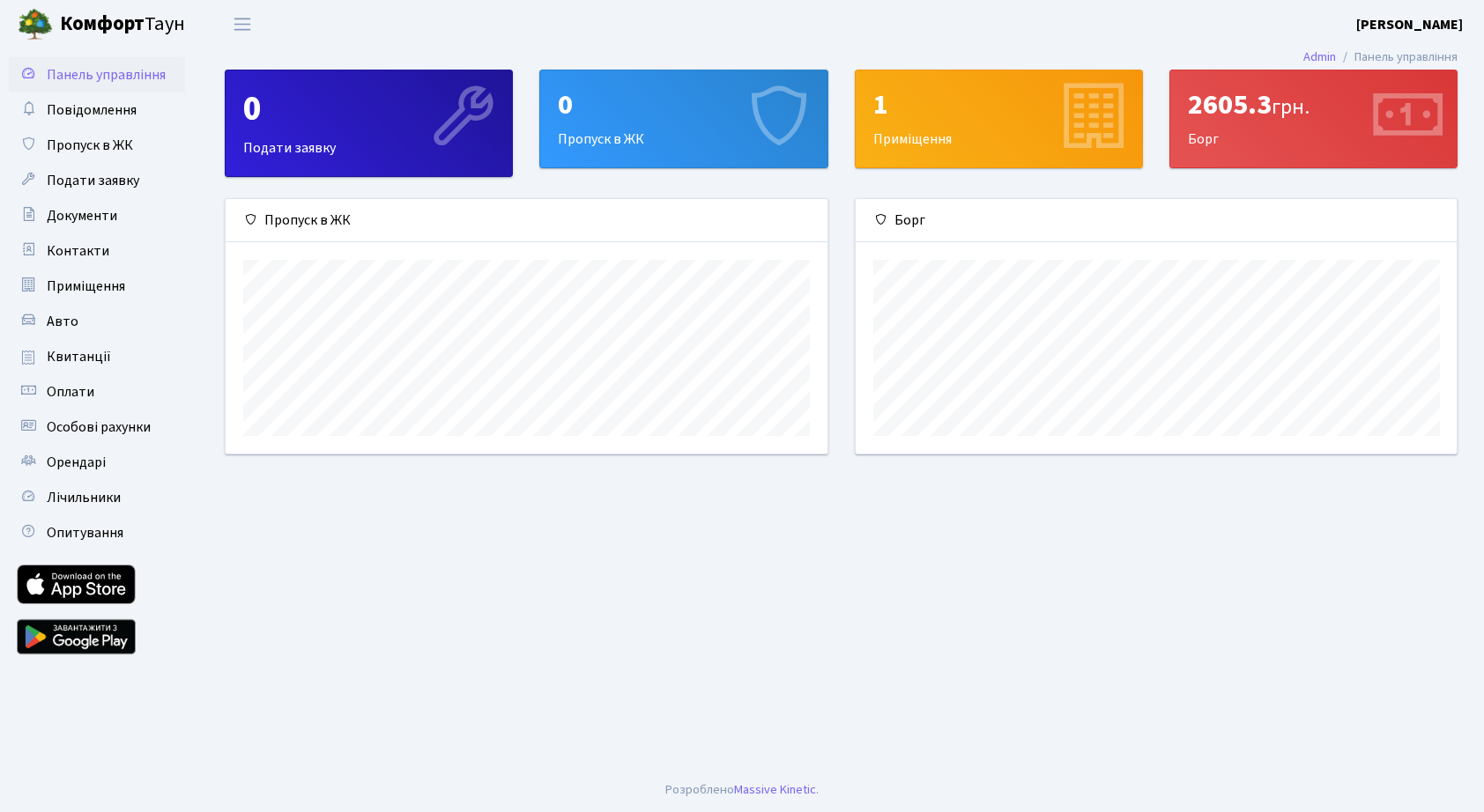
scroll to position [254, 601]
click at [1259, 142] on div "2605.3 грн. Борг" at bounding box center [1313, 119] width 286 height 97
click at [1363, 117] on div "2605.3 грн." at bounding box center [1313, 105] width 251 height 34
drag, startPoint x: 1363, startPoint y: 117, endPoint x: 1255, endPoint y: 117, distance: 108.0
click at [1364, 117] on div "2605.3 грн. Борг" at bounding box center [1313, 119] width 286 height 97
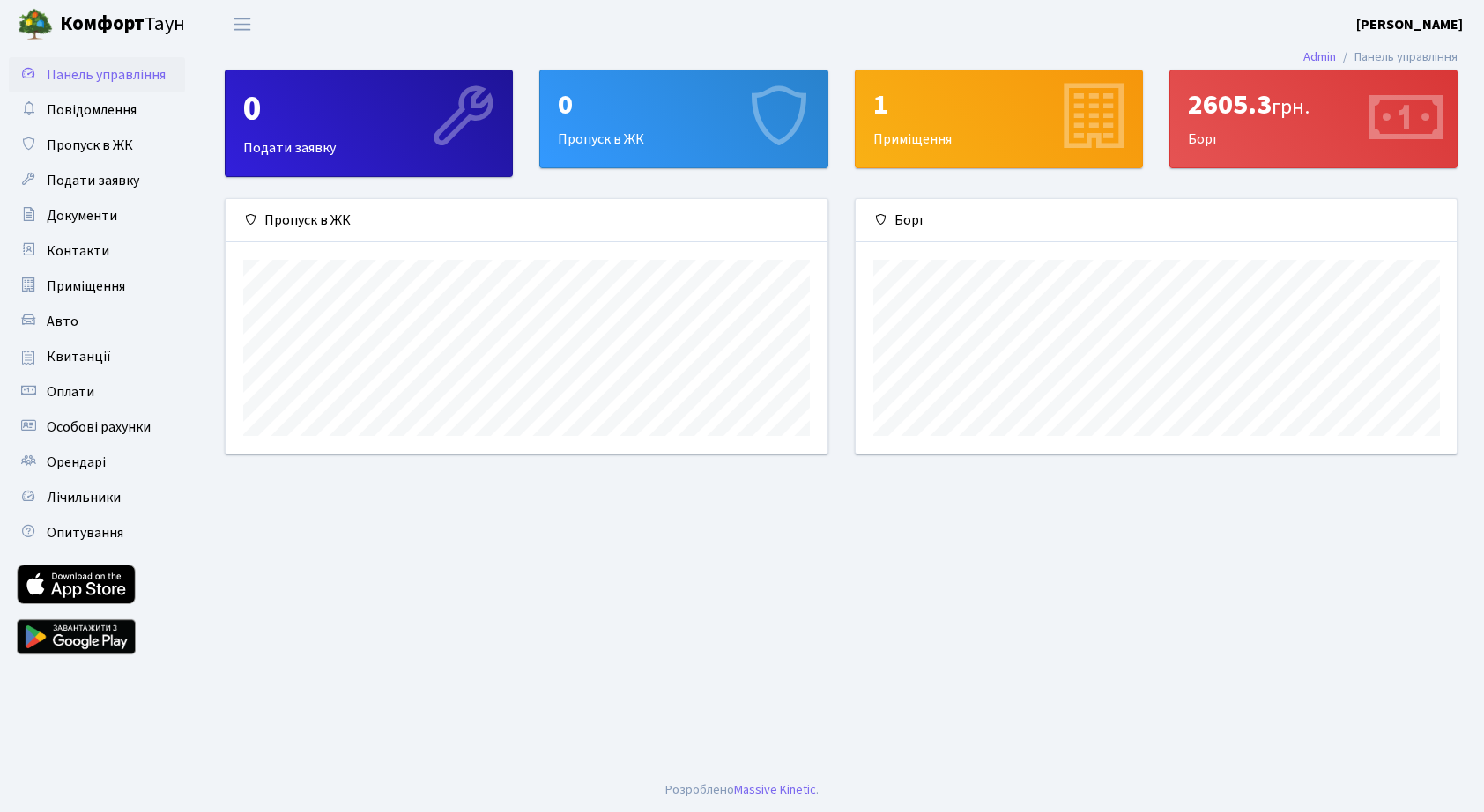
click at [1227, 109] on div "2605.3 грн." at bounding box center [1313, 105] width 251 height 34
click at [71, 394] on span "Оплати" at bounding box center [71, 392] width 48 height 19
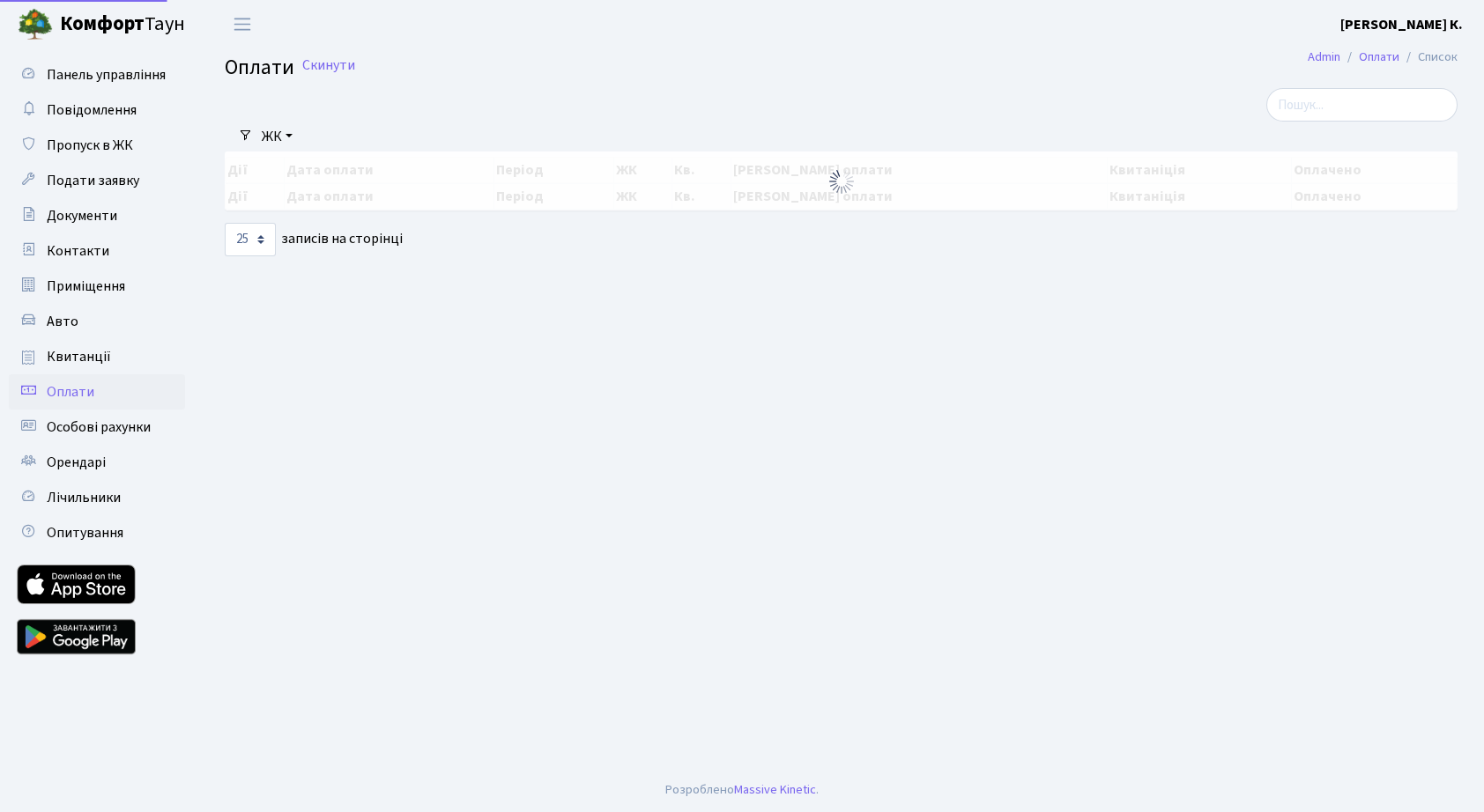
select select "25"
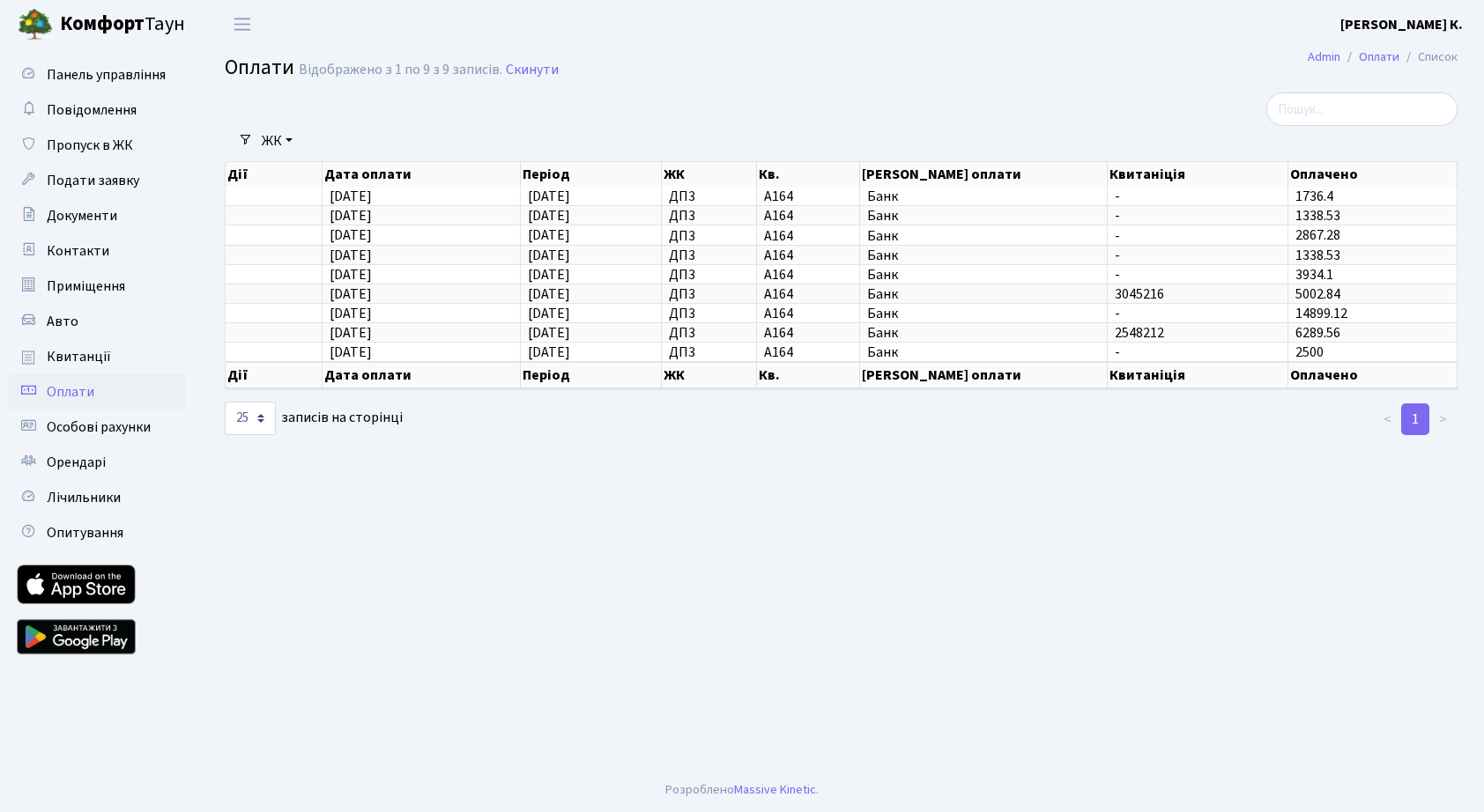
click at [79, 635] on link at bounding box center [76, 637] width 119 height 53
click at [93, 352] on span "Квитанції" at bounding box center [79, 357] width 64 height 19
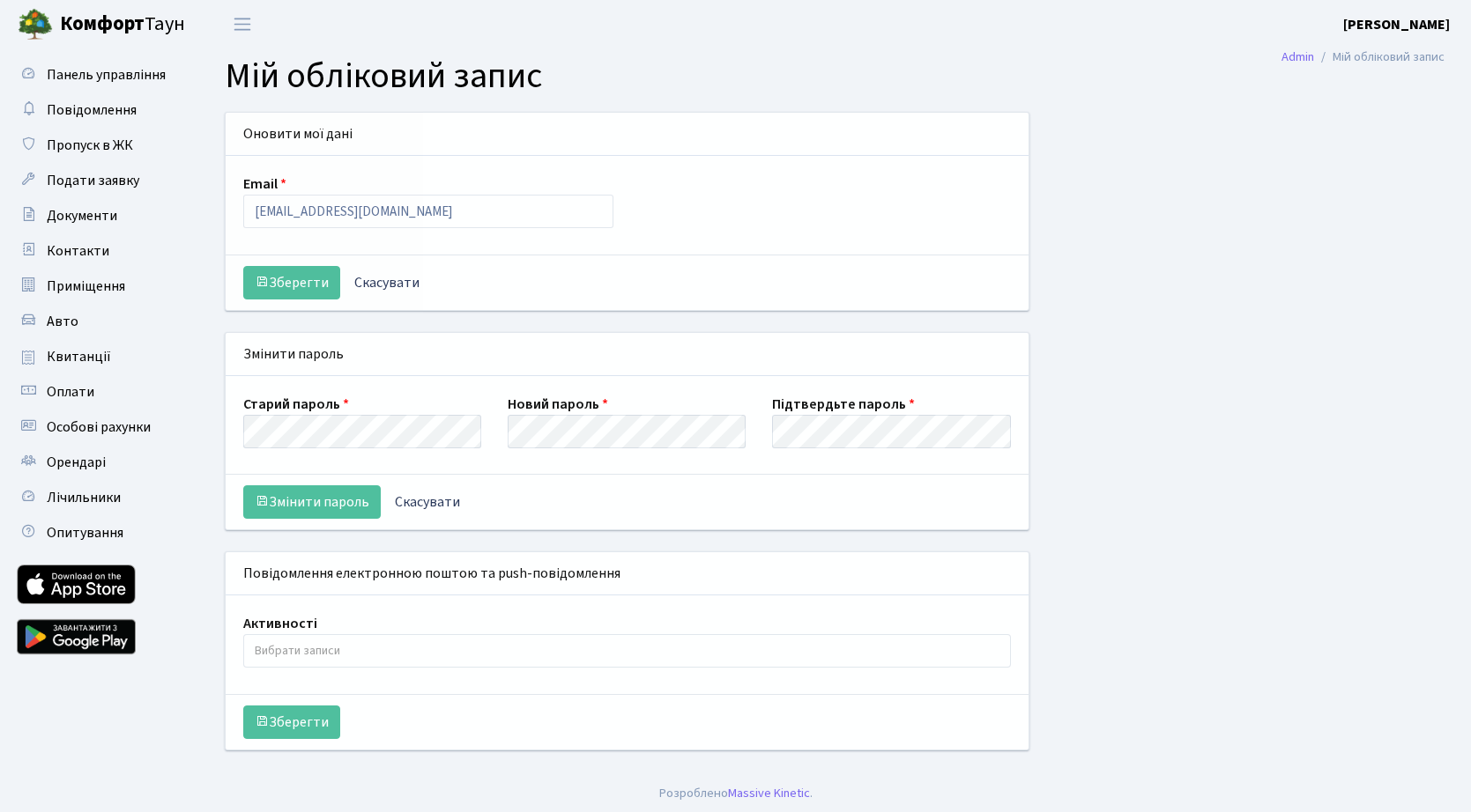
select select
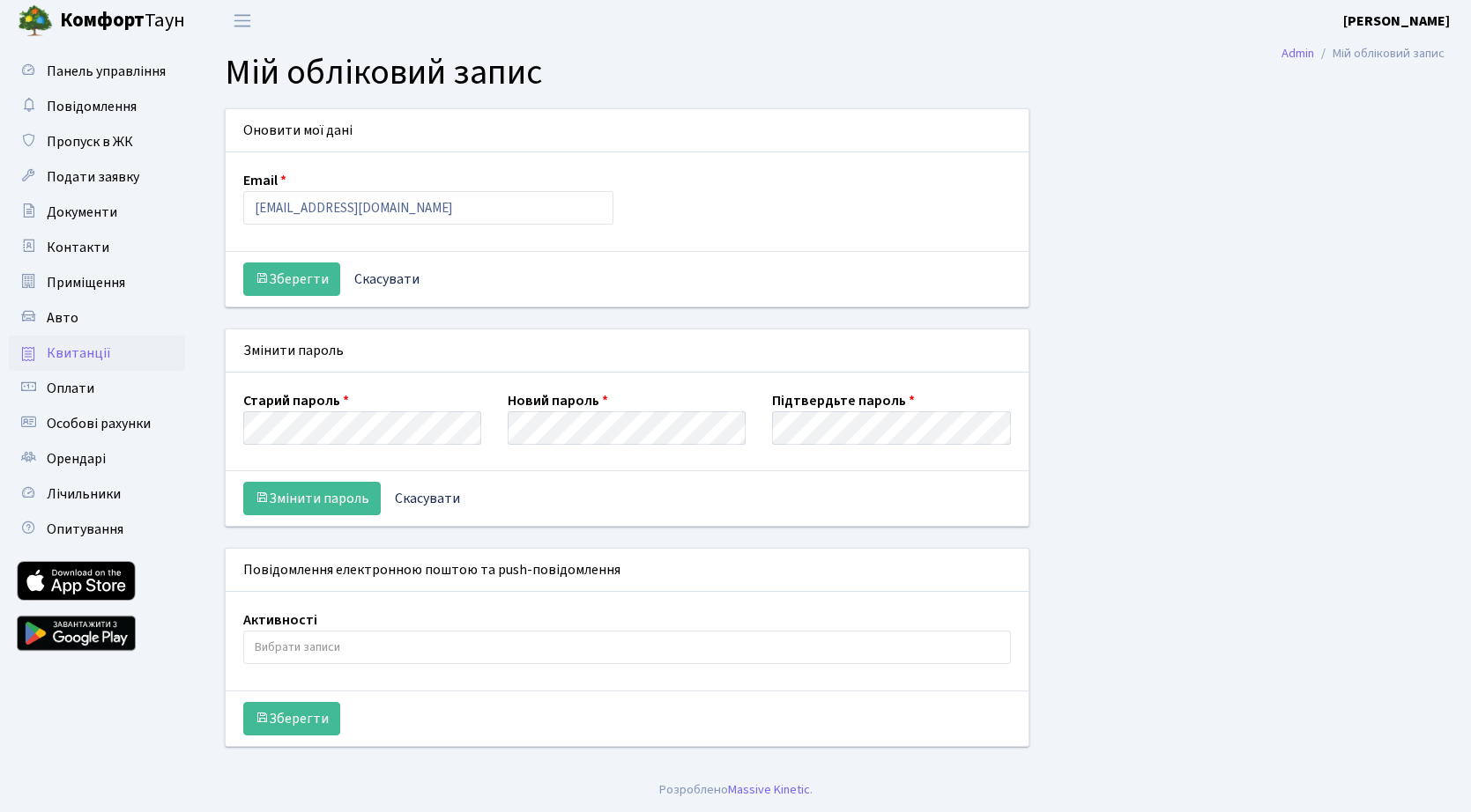
click at [110, 362] on link "Квитанції" at bounding box center [97, 353] width 177 height 35
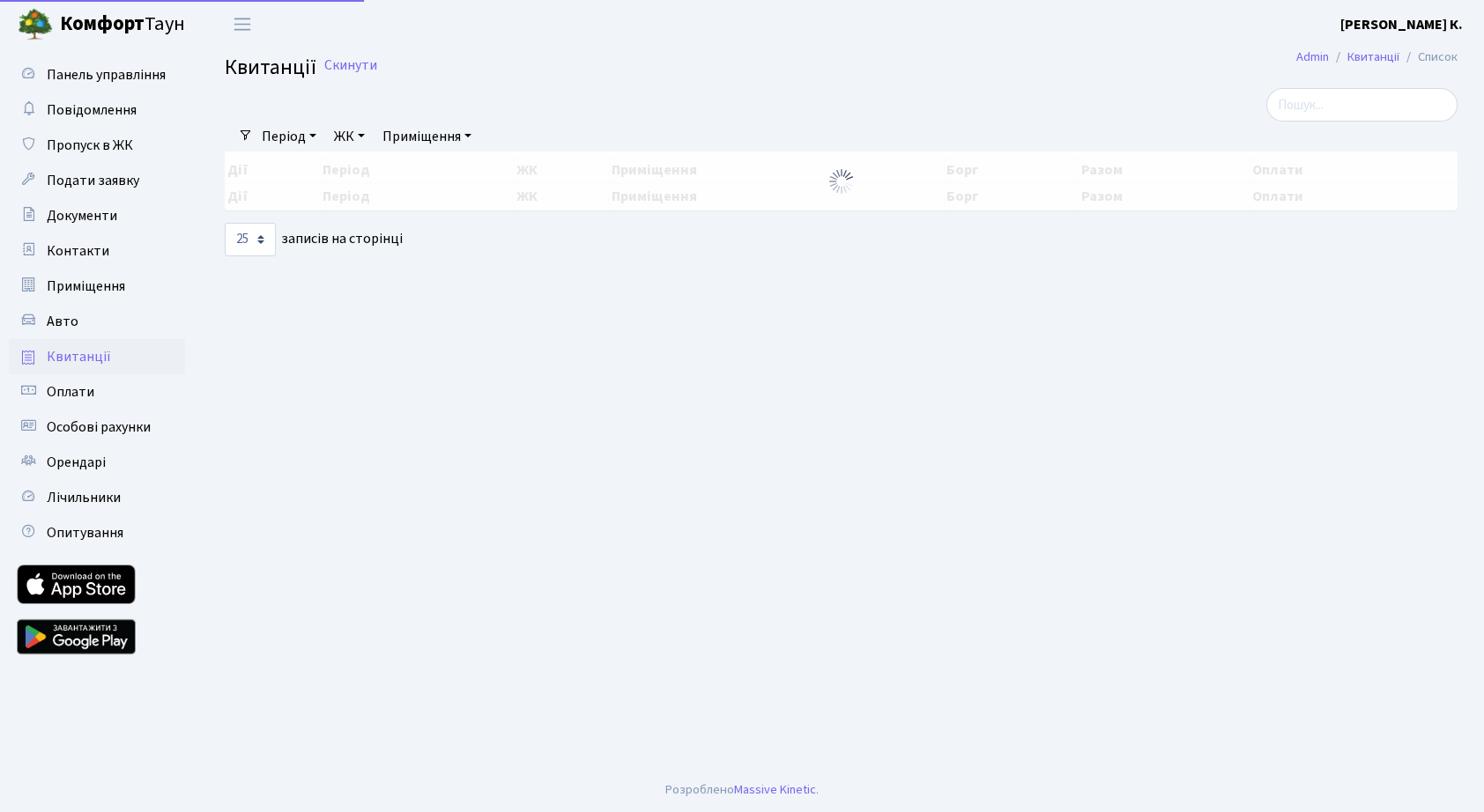
select select "25"
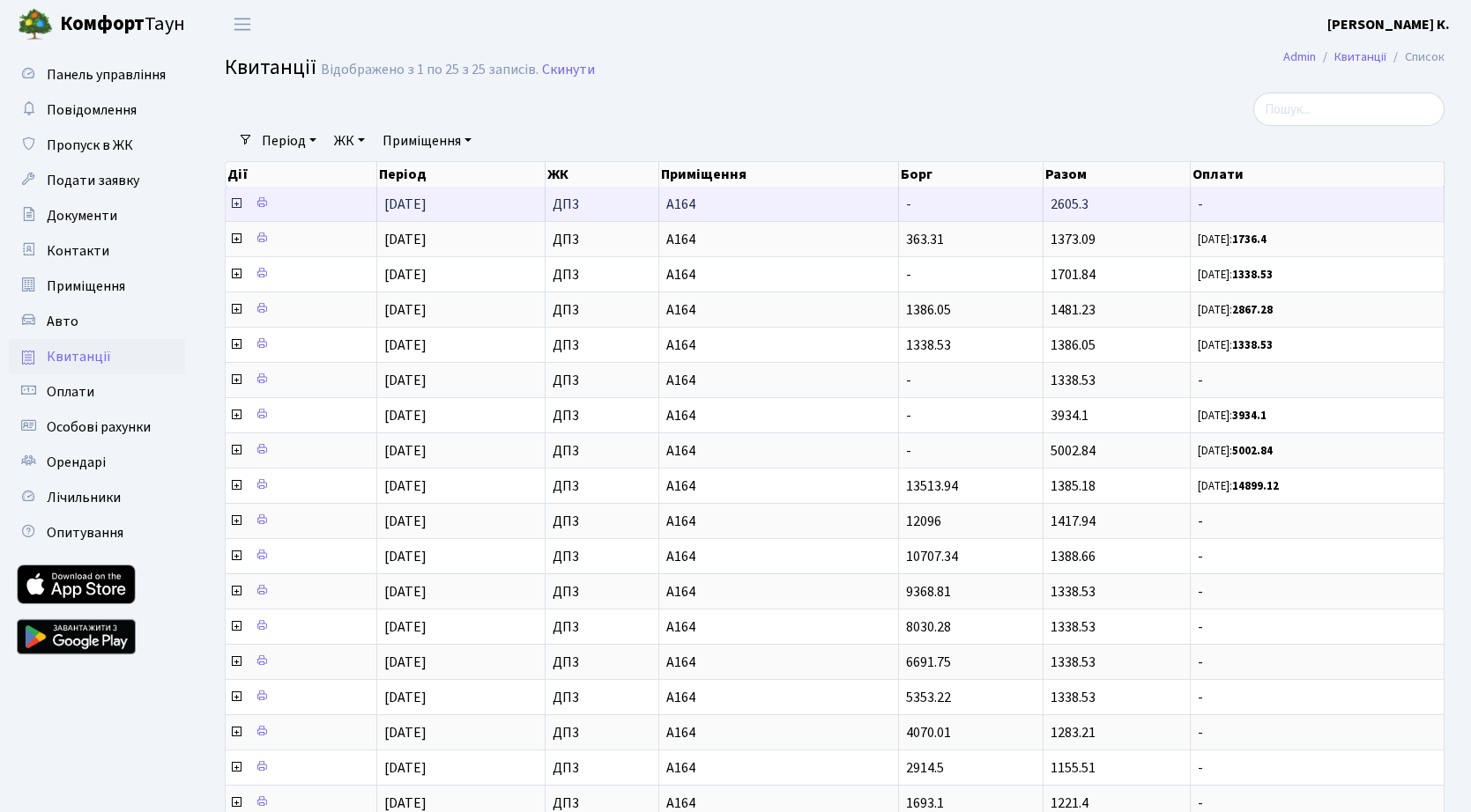
click at [238, 204] on icon at bounding box center [237, 204] width 14 height 14
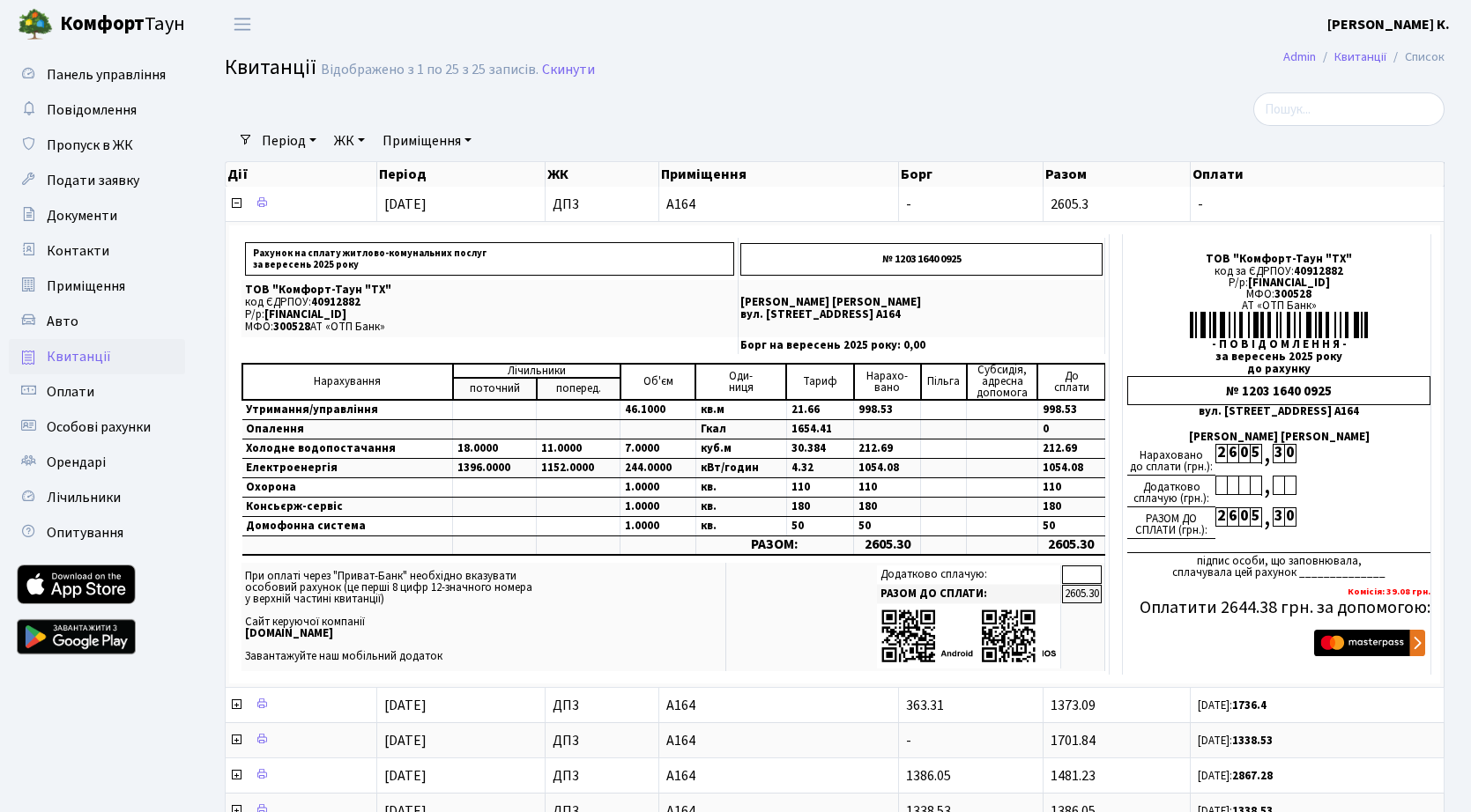
click at [79, 631] on link at bounding box center [76, 637] width 119 height 53
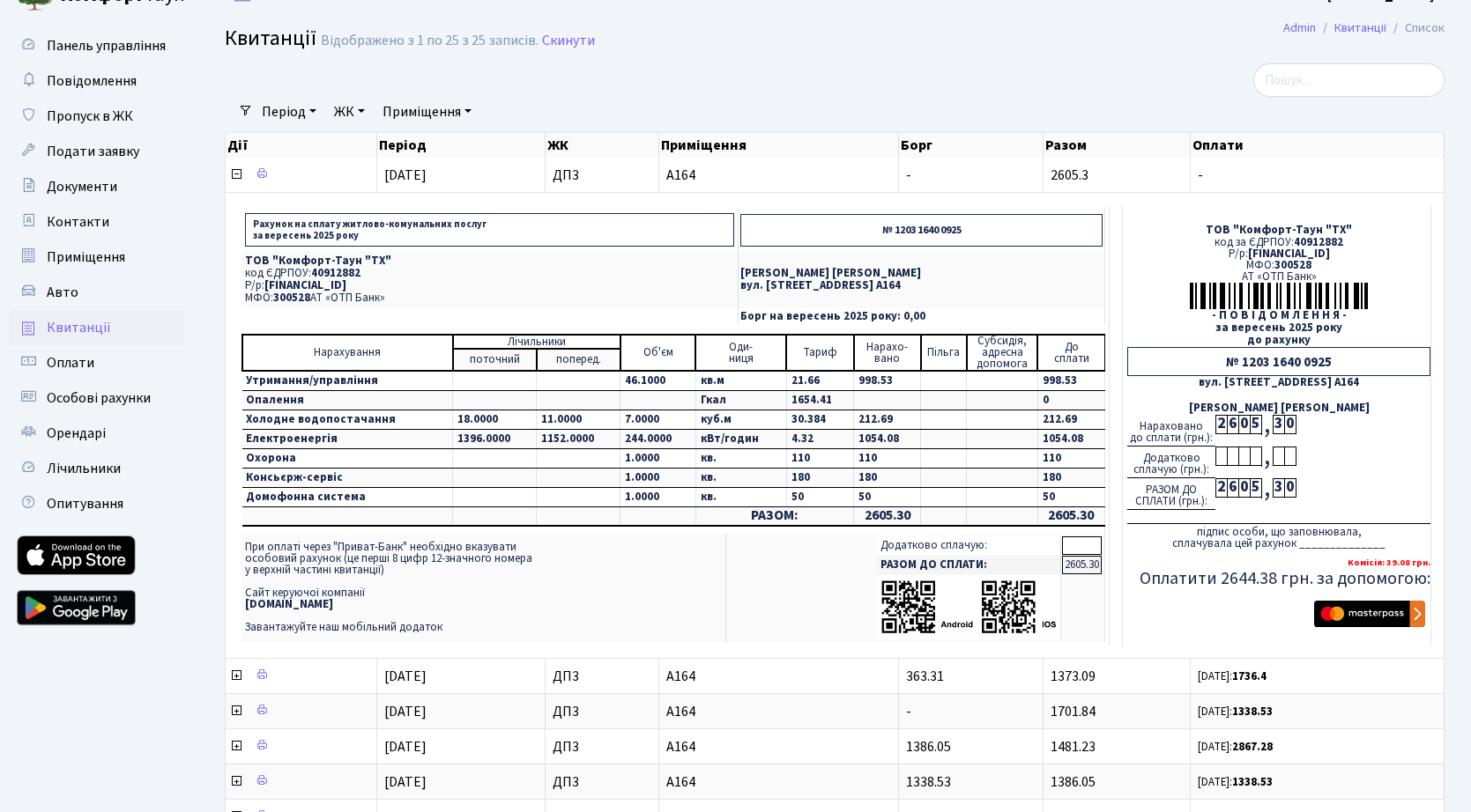
scroll to position [117, 0]
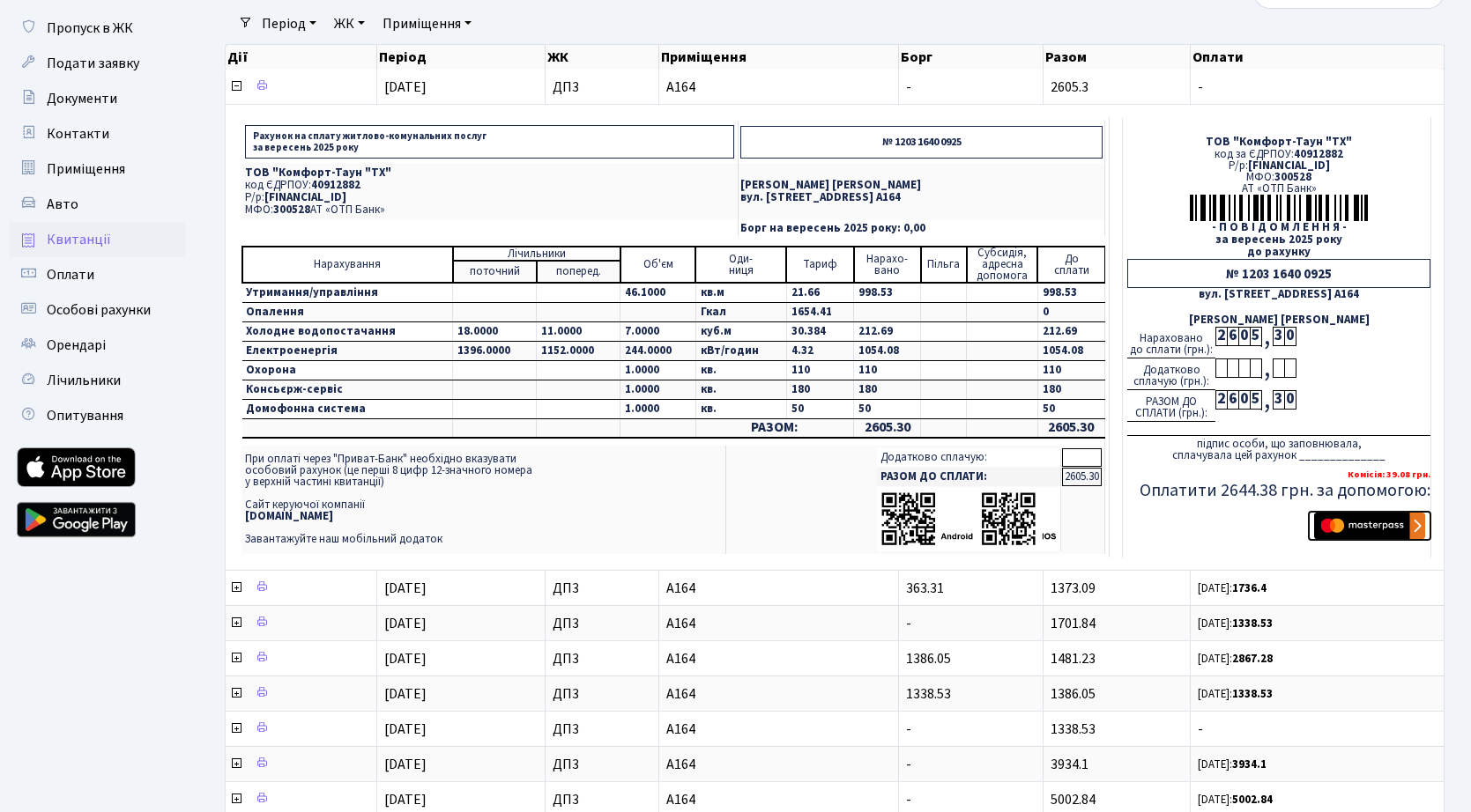
click at [1364, 530] on img "submit" at bounding box center [1369, 526] width 111 height 26
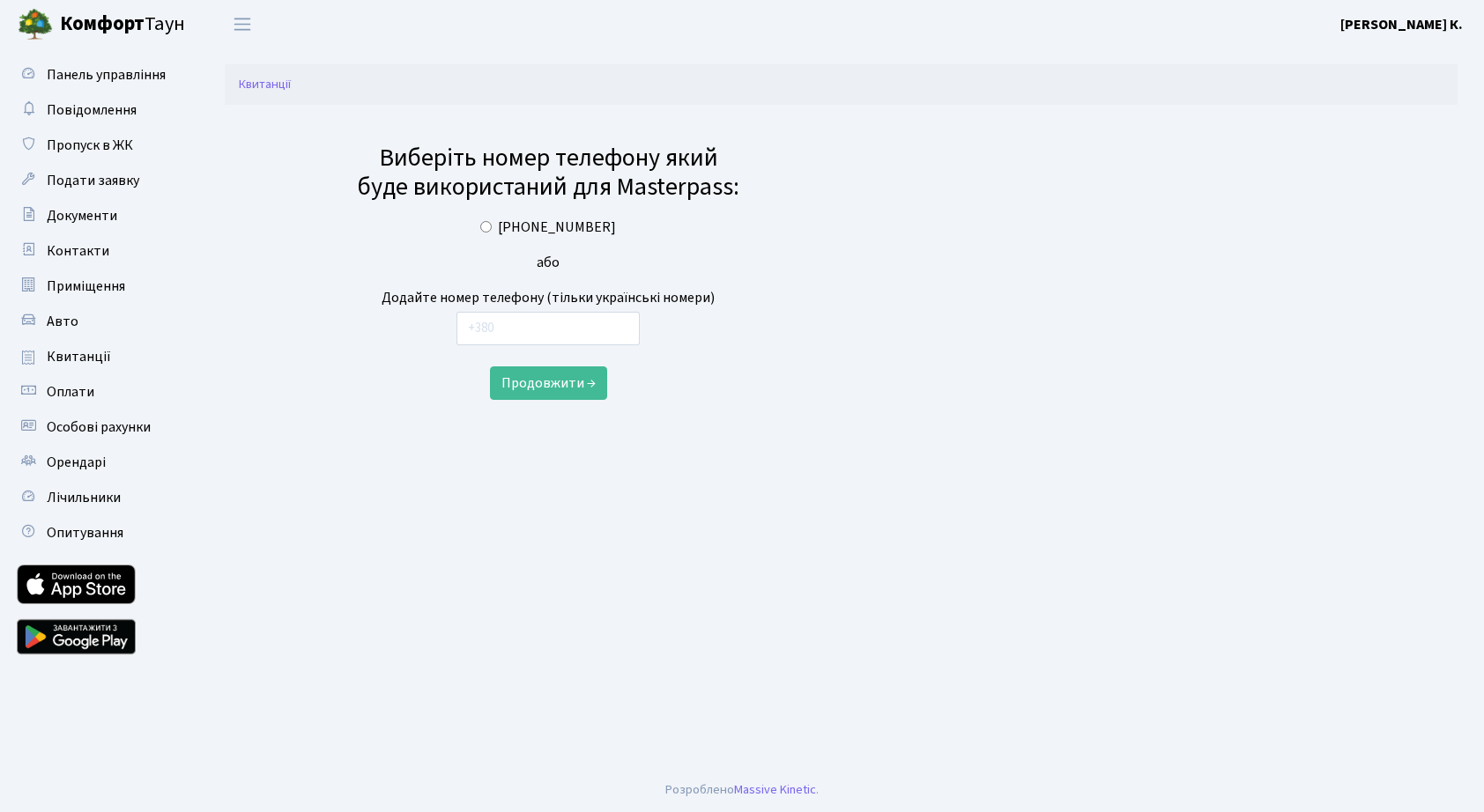
click at [492, 227] on input "[PHONE_NUMBER]" at bounding box center [486, 227] width 11 height 11
radio input "true"
click at [539, 386] on button "Продовжити →" at bounding box center [548, 383] width 117 height 34
click at [495, 324] on input "text" at bounding box center [548, 328] width 184 height 34
radio input "false"
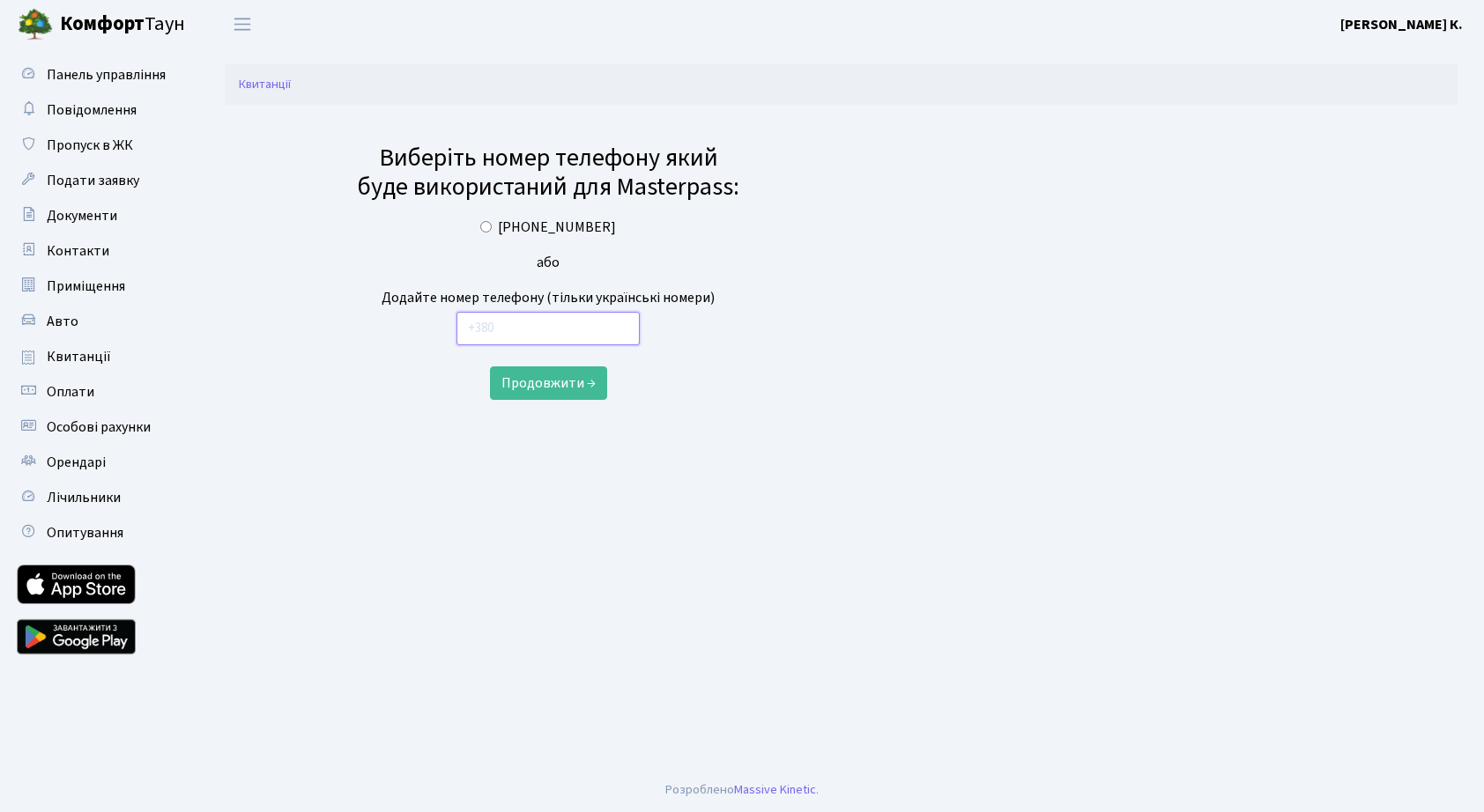
type input "+38 067 810 96 65"
click at [548, 382] on button "Продовжити →" at bounding box center [548, 383] width 117 height 34
click at [559, 331] on input "[PHONE_NUMBER]" at bounding box center [548, 328] width 184 height 34
drag, startPoint x: 572, startPoint y: 323, endPoint x: 426, endPoint y: 297, distance: 148.3
click at [426, 297] on form "Виберіть номер телефону який буде використаний для Masterpass: +38 067 810 96 6…" at bounding box center [548, 257] width 418 height 286
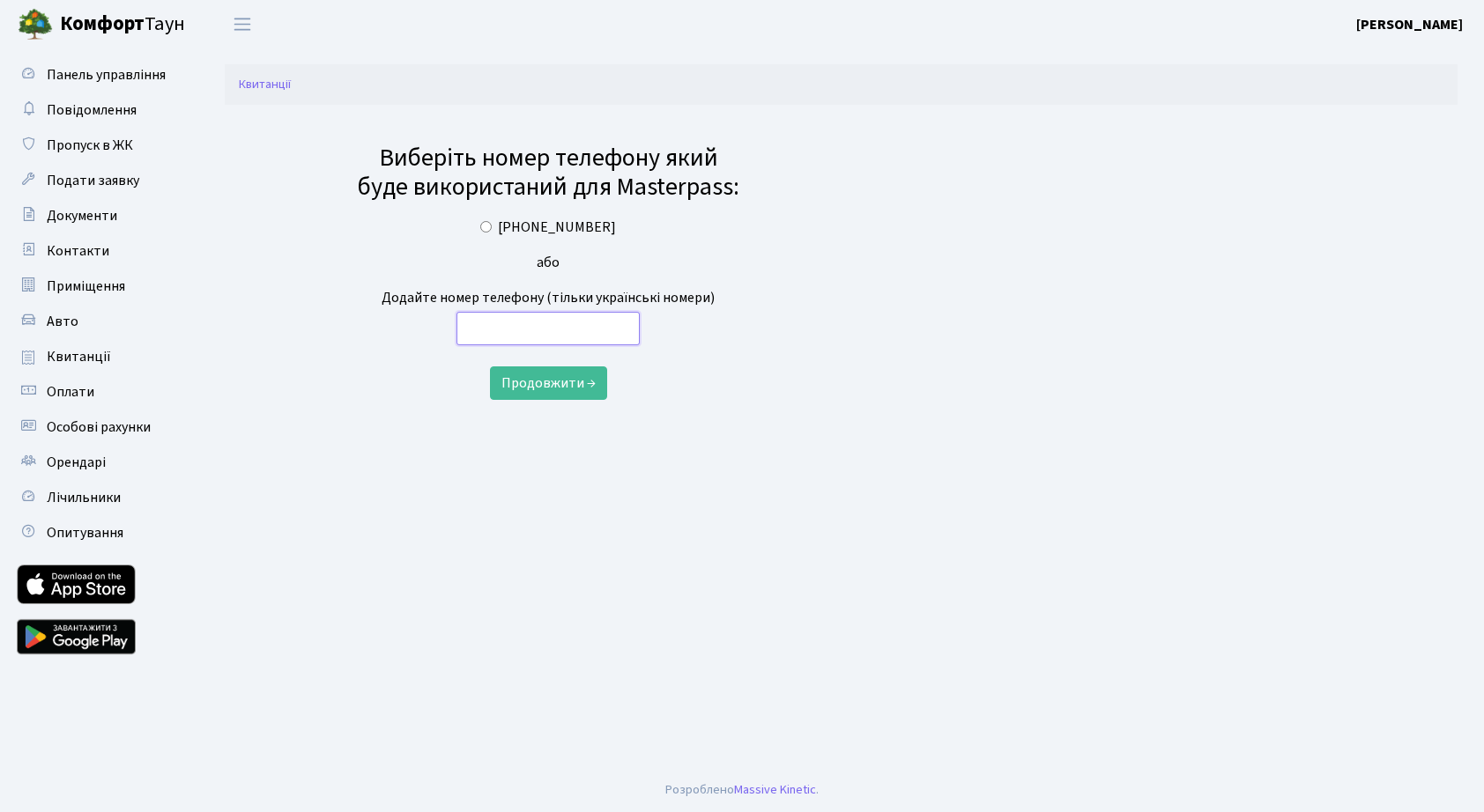
click at [539, 330] on input "text" at bounding box center [548, 328] width 184 height 34
drag, startPoint x: 539, startPoint y: 329, endPoint x: 498, endPoint y: 228, distance: 109.0
click at [492, 228] on input "+38 067 810 96 65" at bounding box center [486, 227] width 11 height 11
click at [534, 387] on button "Продовжити →" at bounding box center [548, 383] width 117 height 34
click at [506, 336] on input "text" at bounding box center [548, 328] width 184 height 34
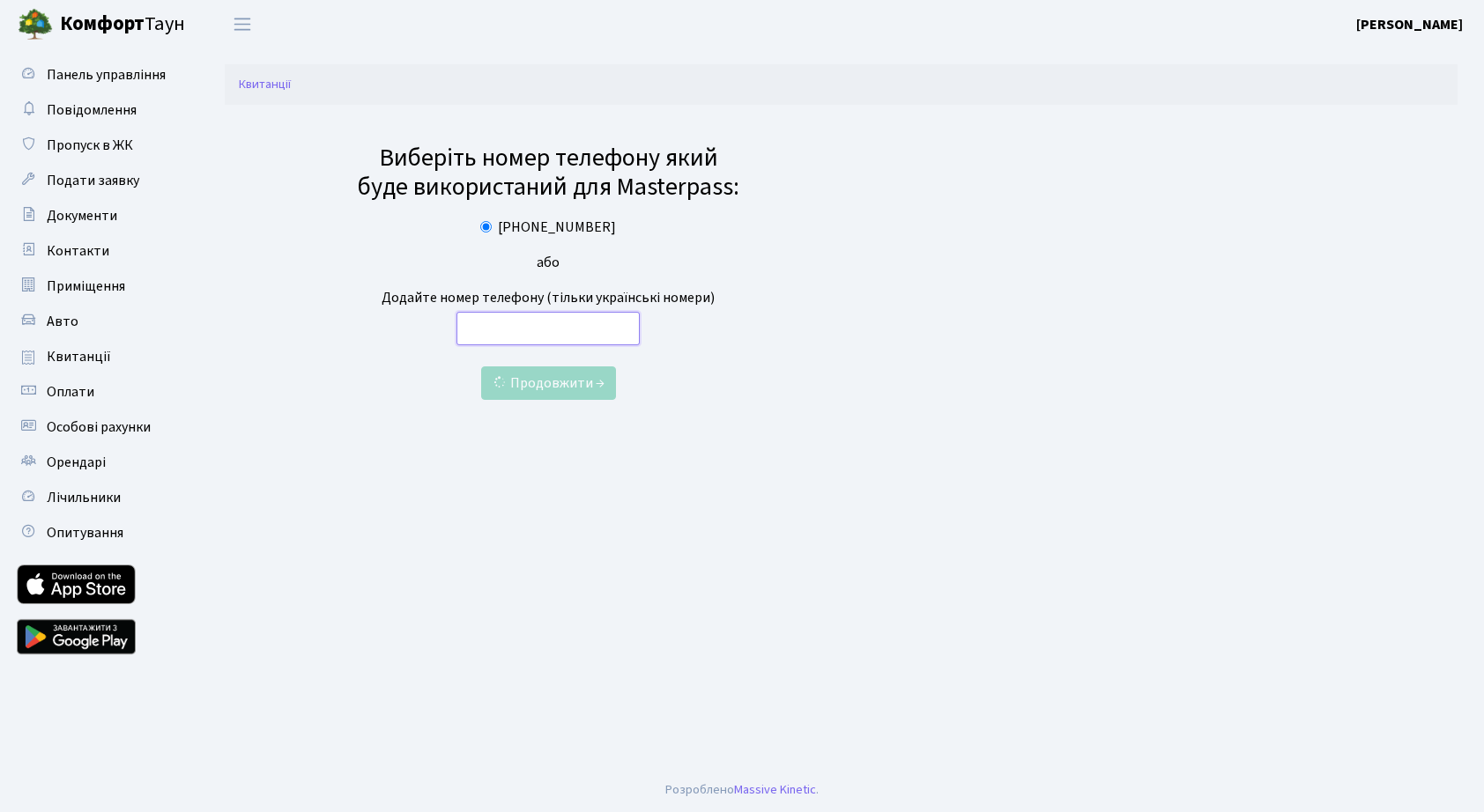
radio input "false"
click at [514, 336] on input "text" at bounding box center [548, 328] width 184 height 34
click at [104, 354] on span "Квитанції" at bounding box center [79, 357] width 64 height 19
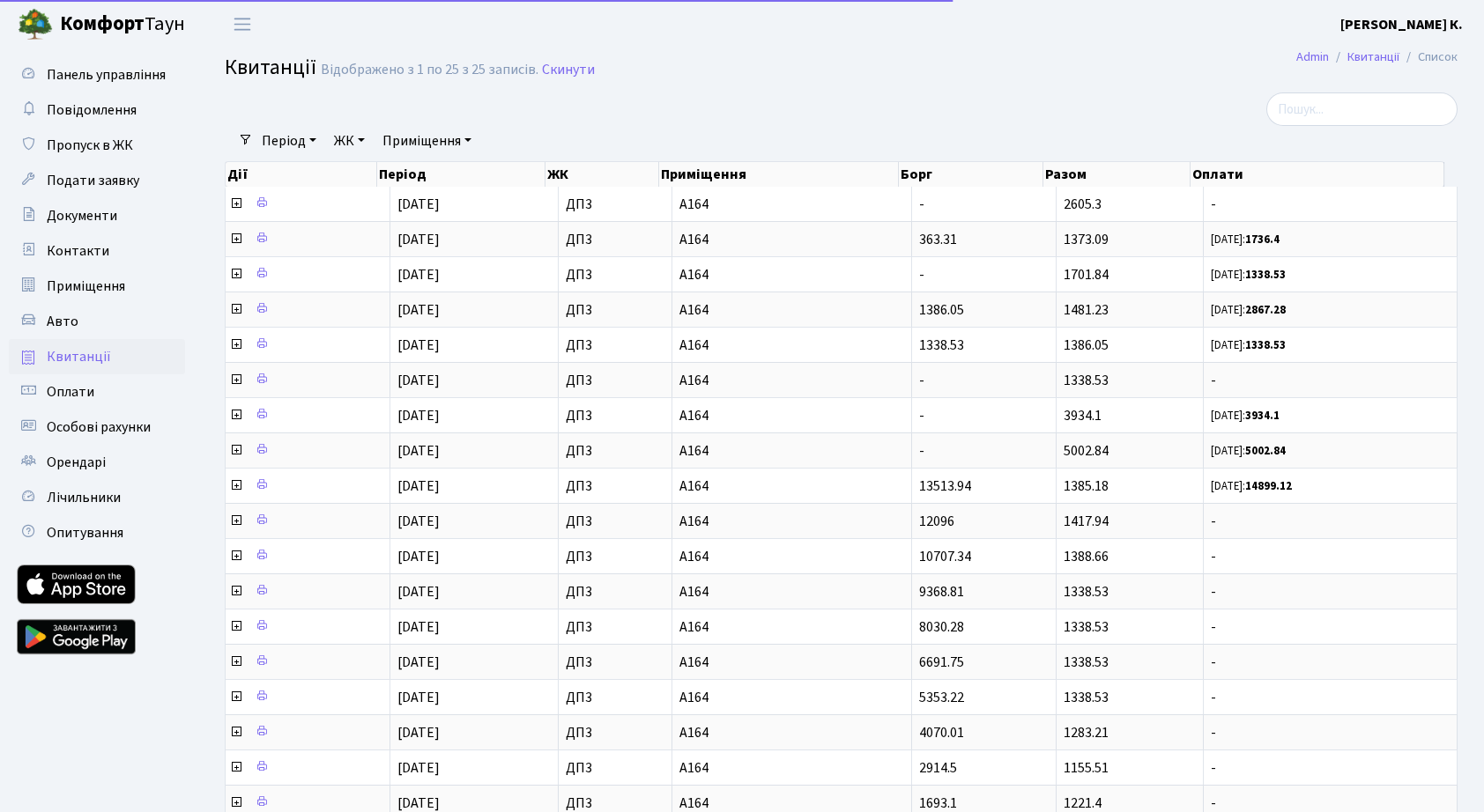
select select "25"
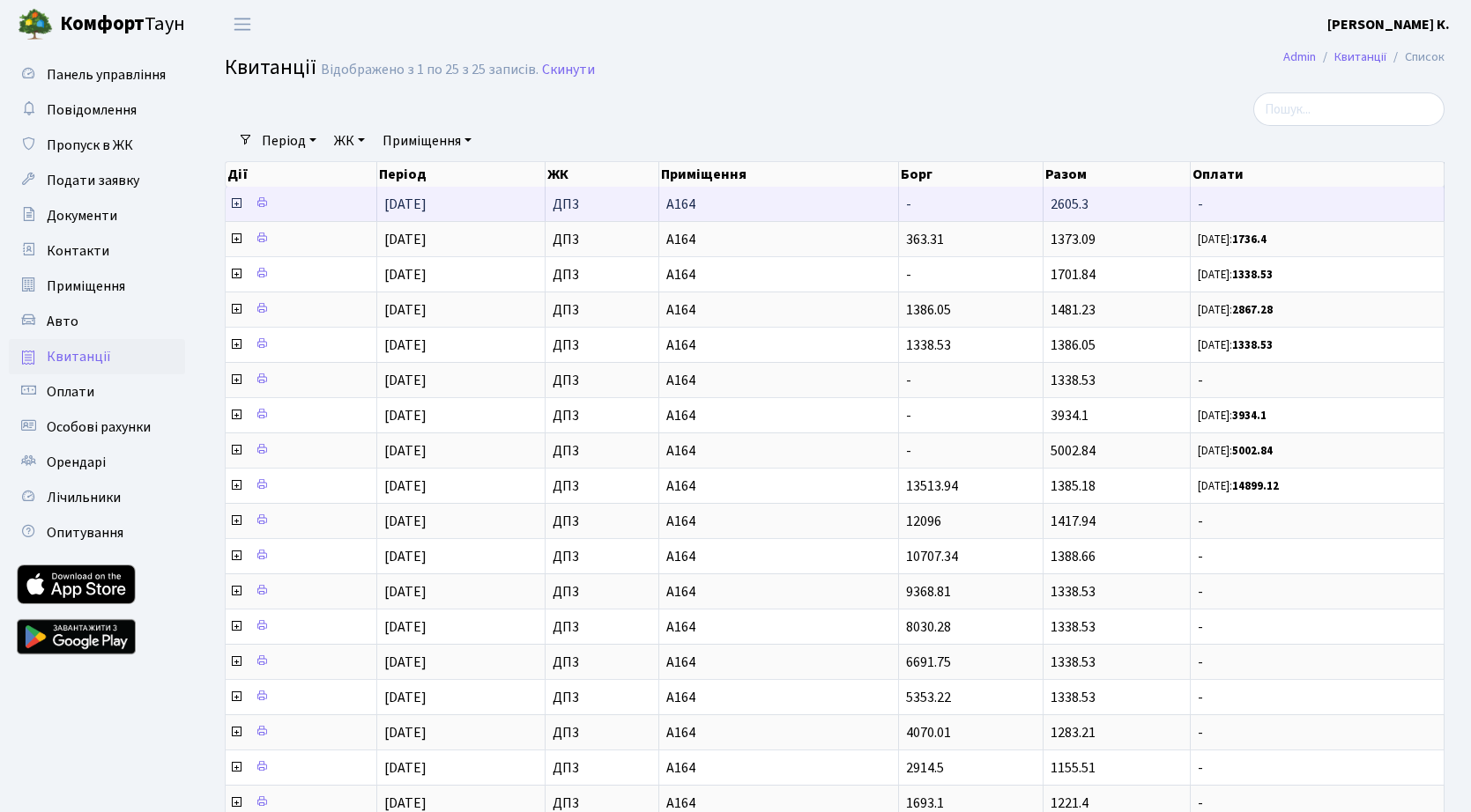
click at [240, 206] on icon at bounding box center [237, 204] width 14 height 14
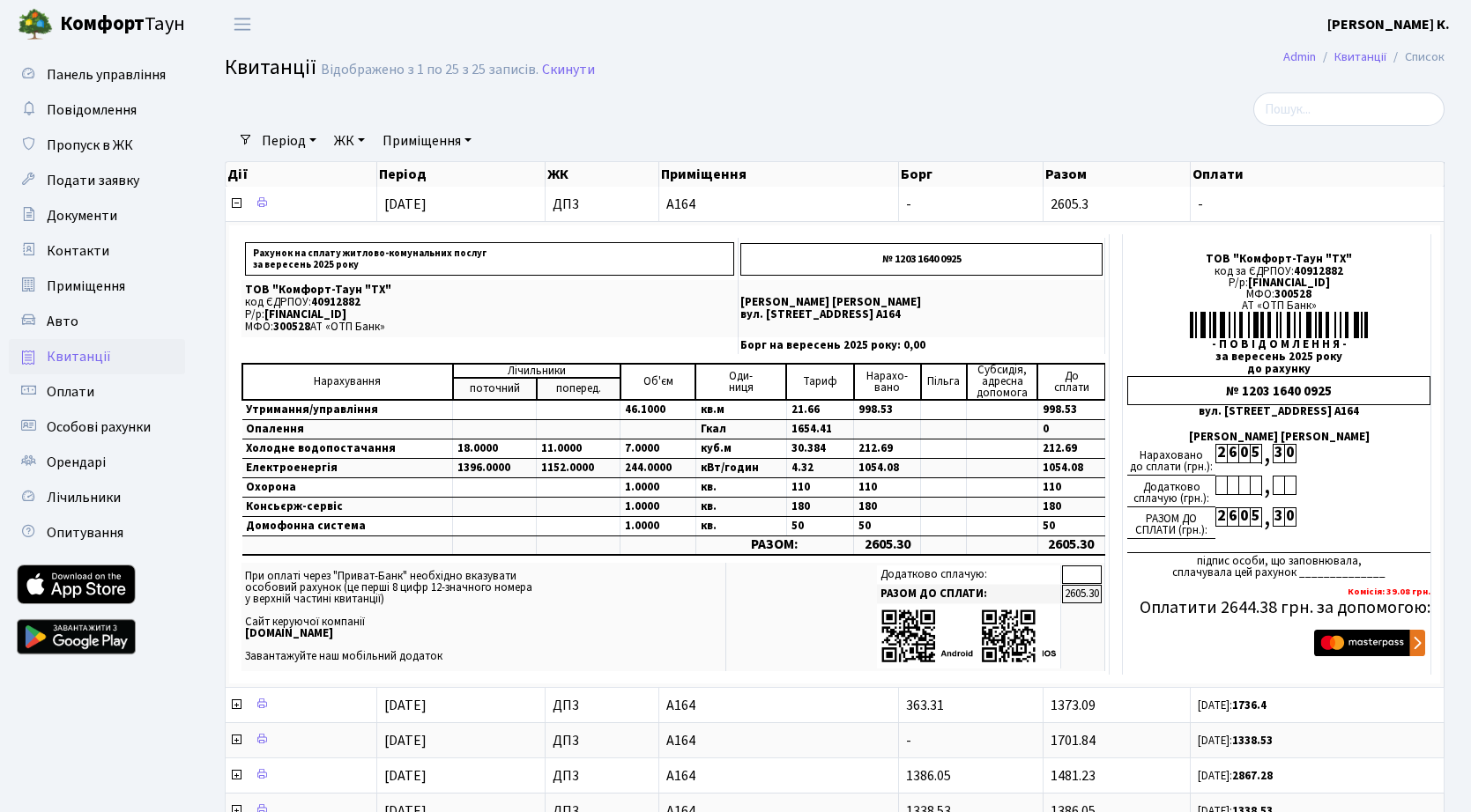
click at [94, 638] on link at bounding box center [76, 637] width 119 height 53
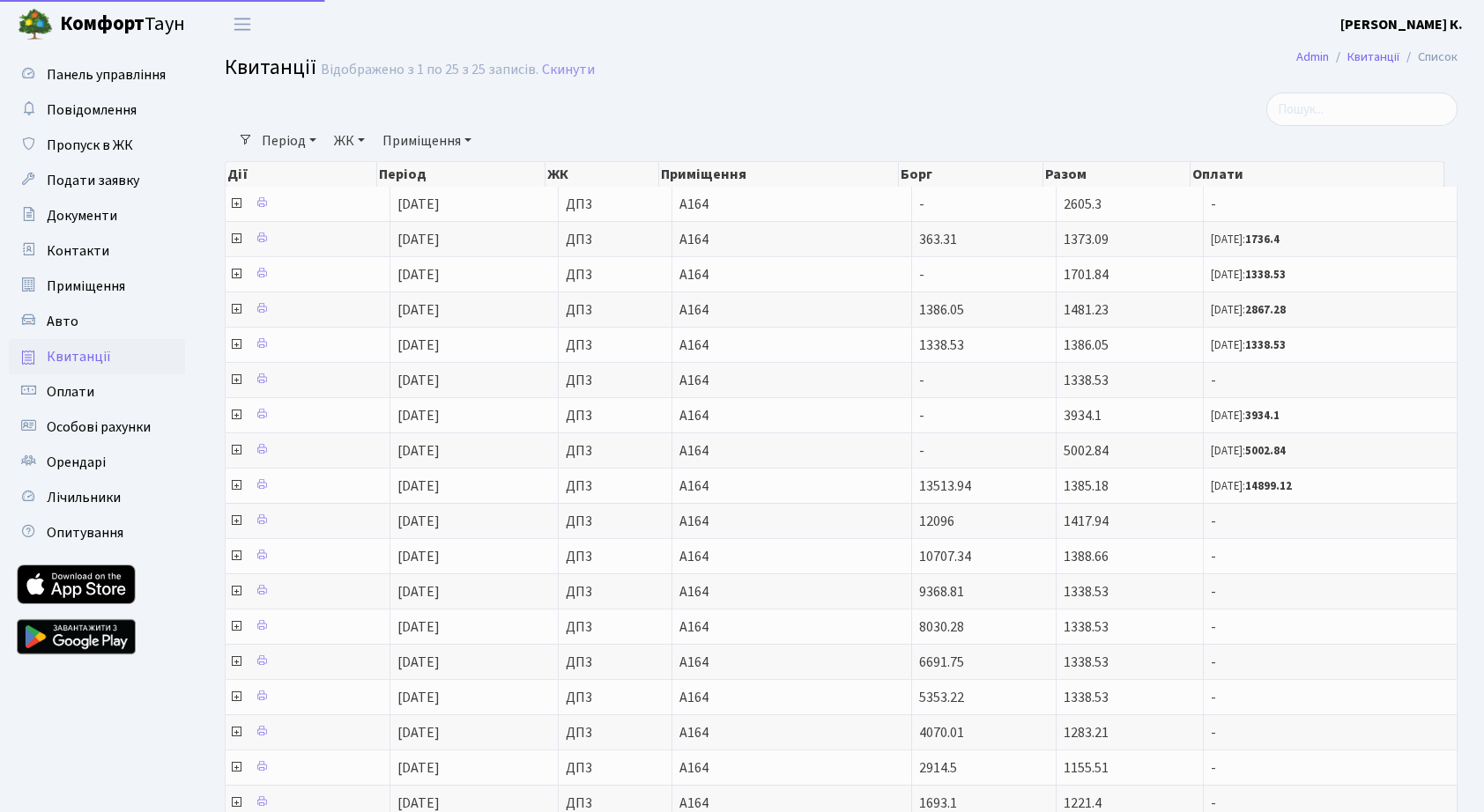
select select "25"
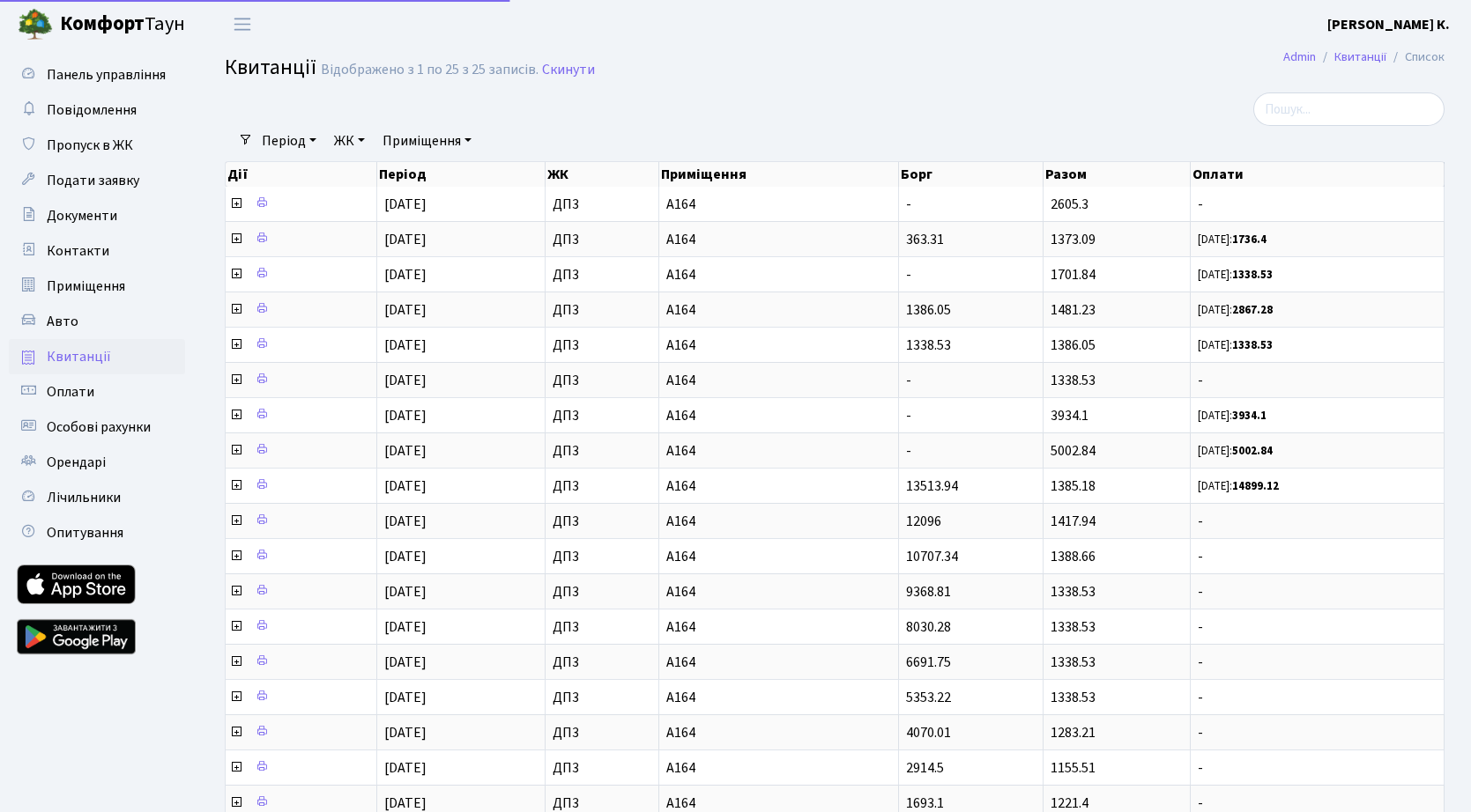
select select "25"
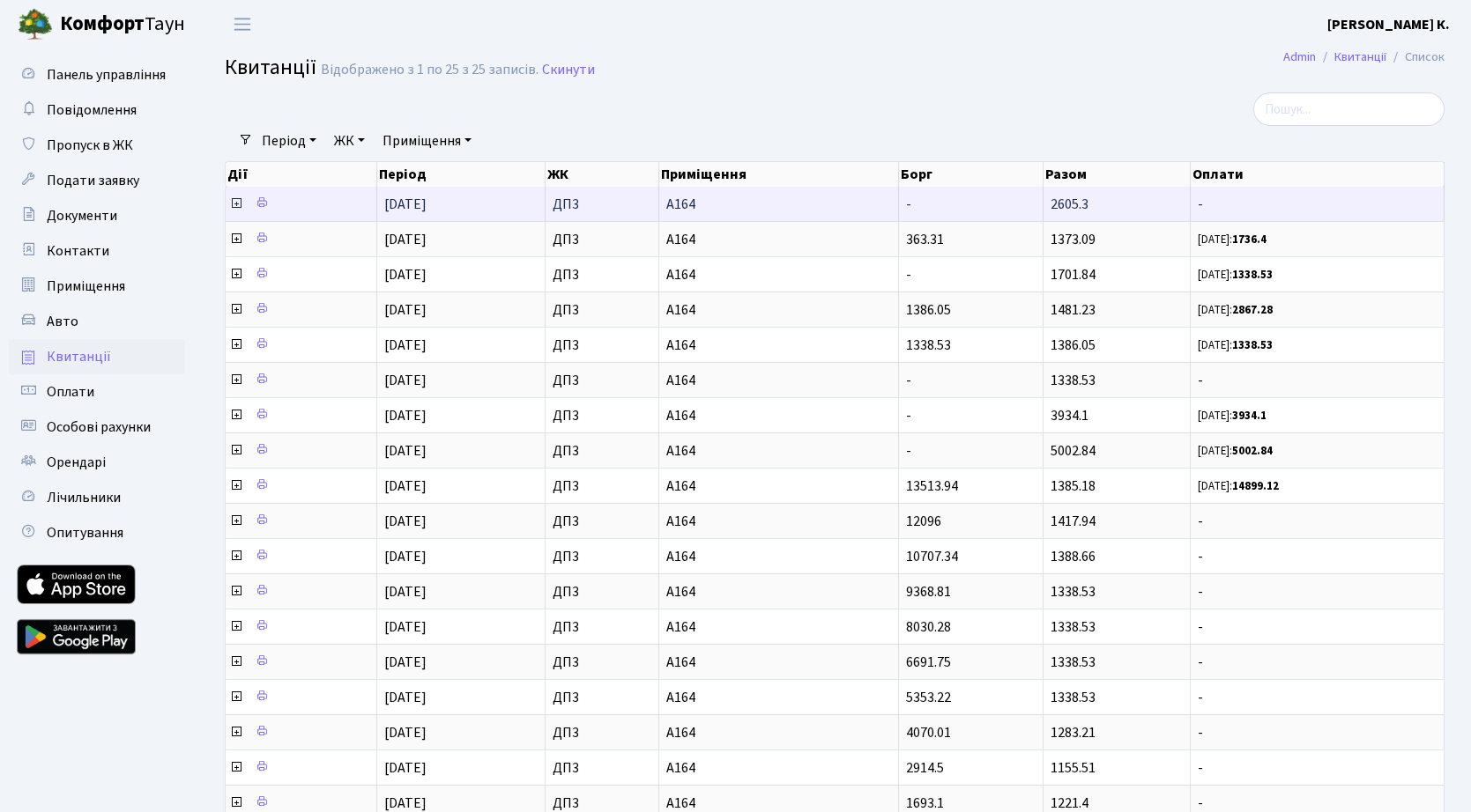
click at [237, 206] on icon at bounding box center [237, 204] width 14 height 14
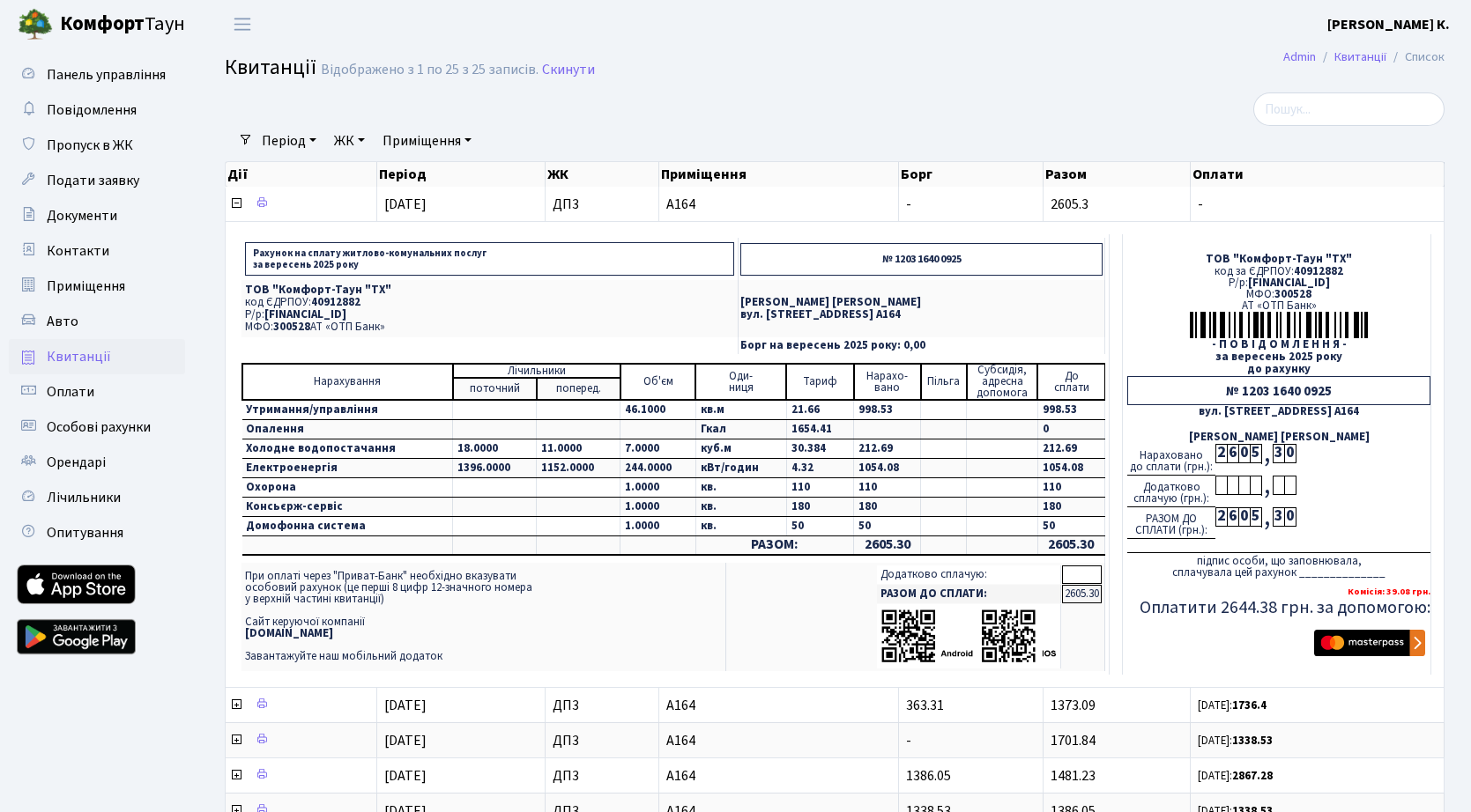
scroll to position [117, 0]
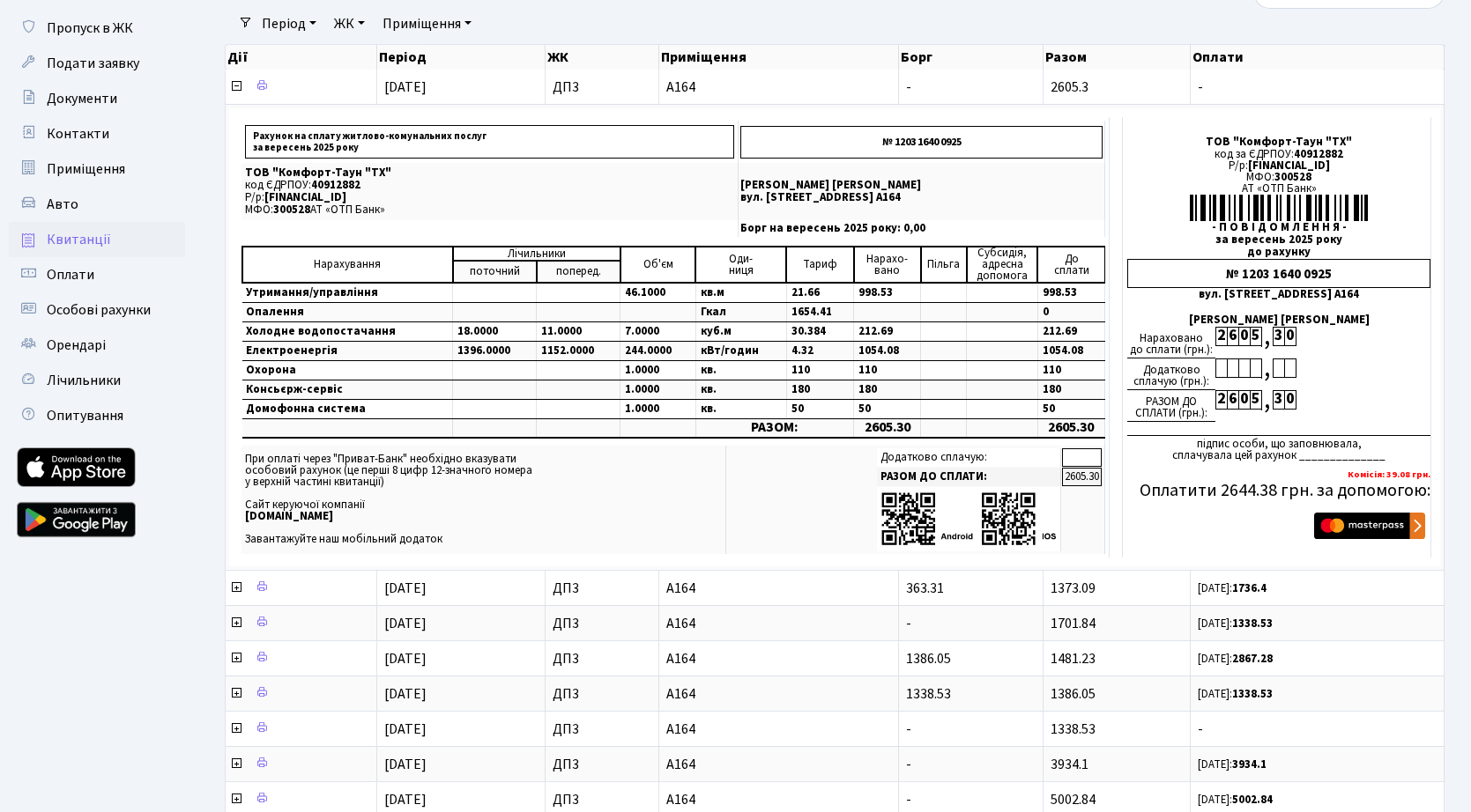
click at [93, 526] on link at bounding box center [76, 520] width 119 height 53
drag, startPoint x: 1342, startPoint y: 1, endPoint x: 1444, endPoint y: 30, distance: 106.0
click at [1444, 30] on nav "Фільтри Період 11.10.2025 - 11.10.2025 ЖК - ДП3 Приміщення - ДП3 А164 Очистити …" at bounding box center [834, 24] width 1219 height 30
click at [107, 464] on link at bounding box center [76, 467] width 119 height 40
click at [93, 464] on link at bounding box center [76, 467] width 119 height 40
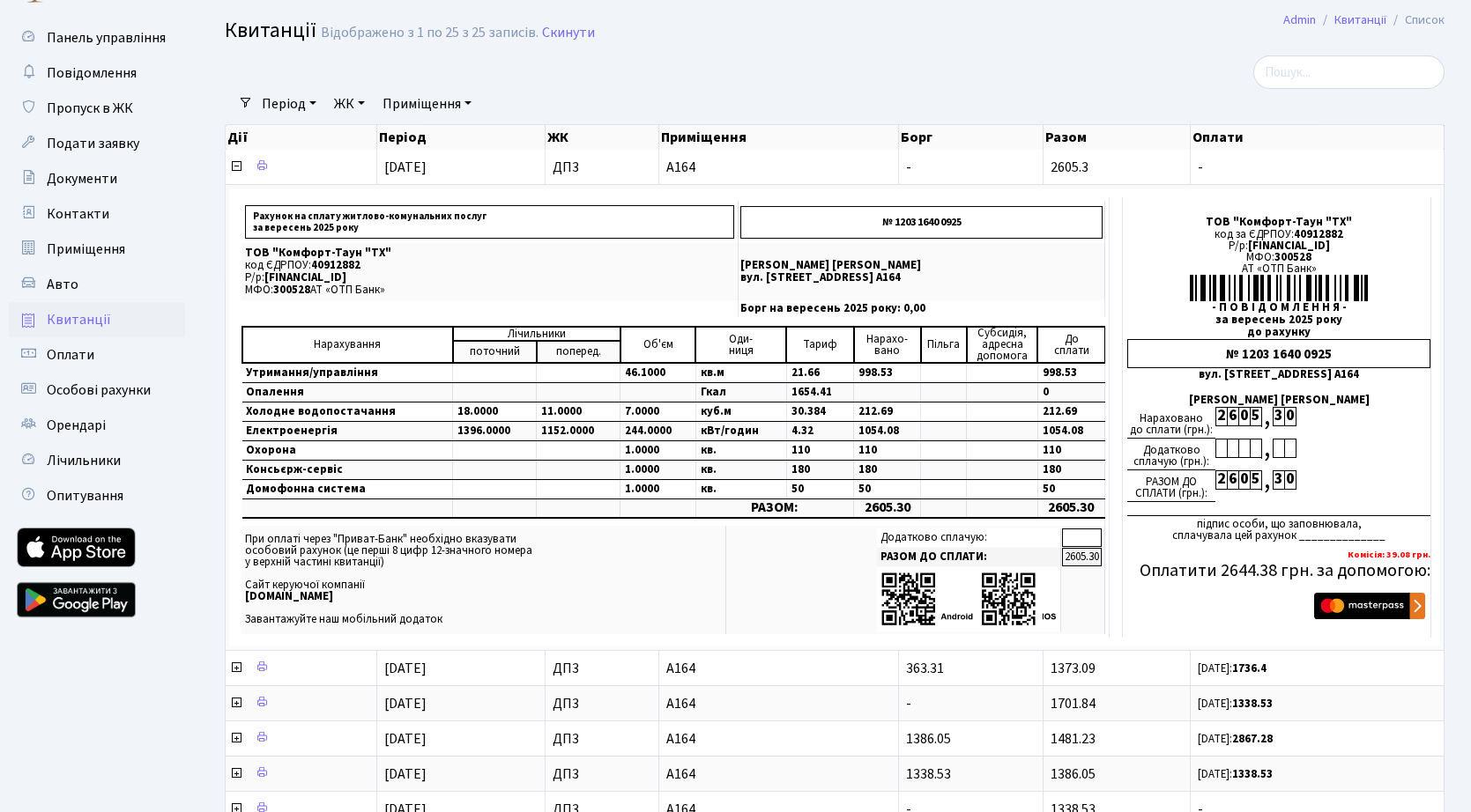
scroll to position [0, 0]
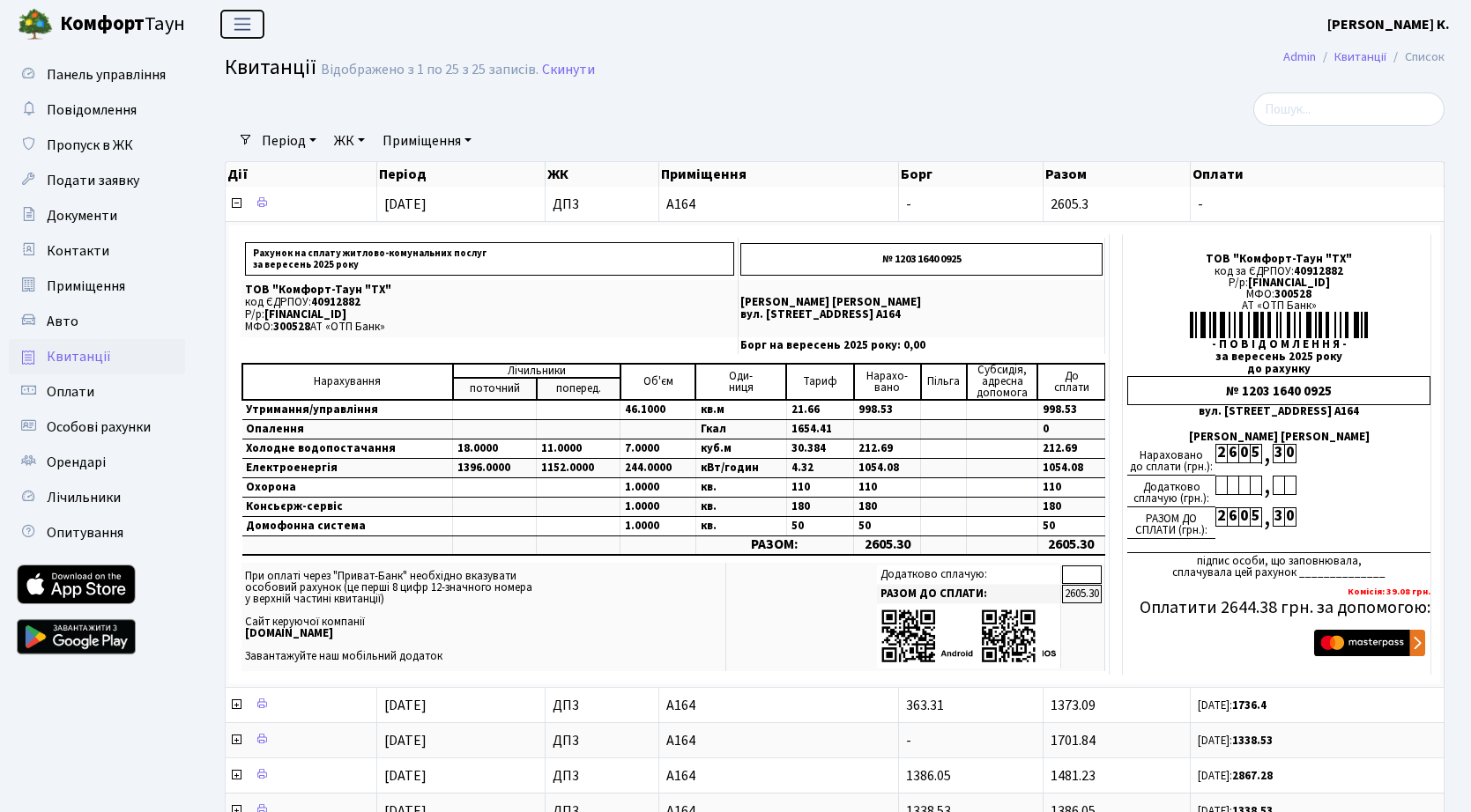
click at [245, 27] on span "Переключити навігацію" at bounding box center [243, 24] width 26 height 20
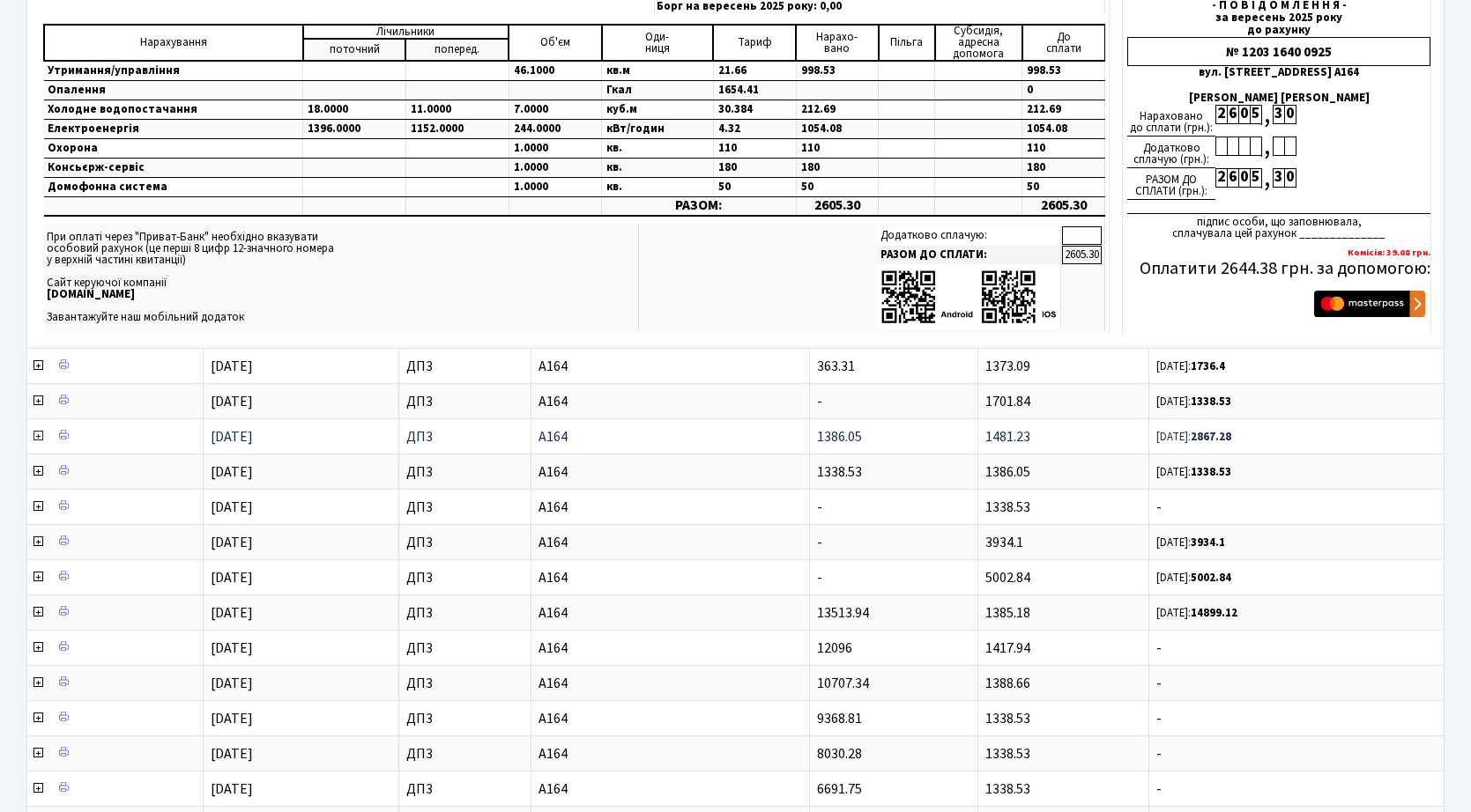
scroll to position [352, 0]
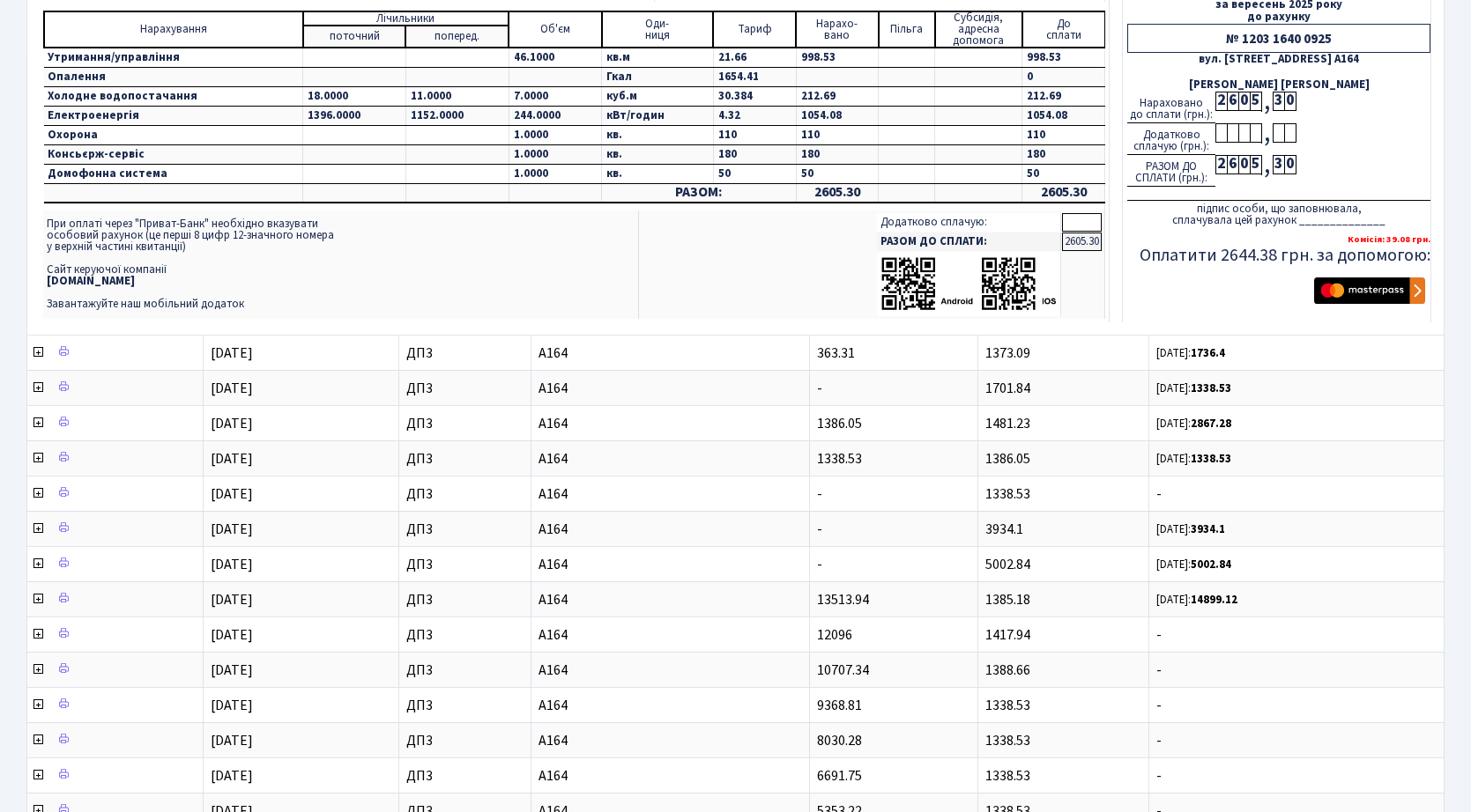
click at [1382, 244] on h5 "Оплатити 2644.38 грн. за допомогою:" at bounding box center [1279, 255] width 303 height 21
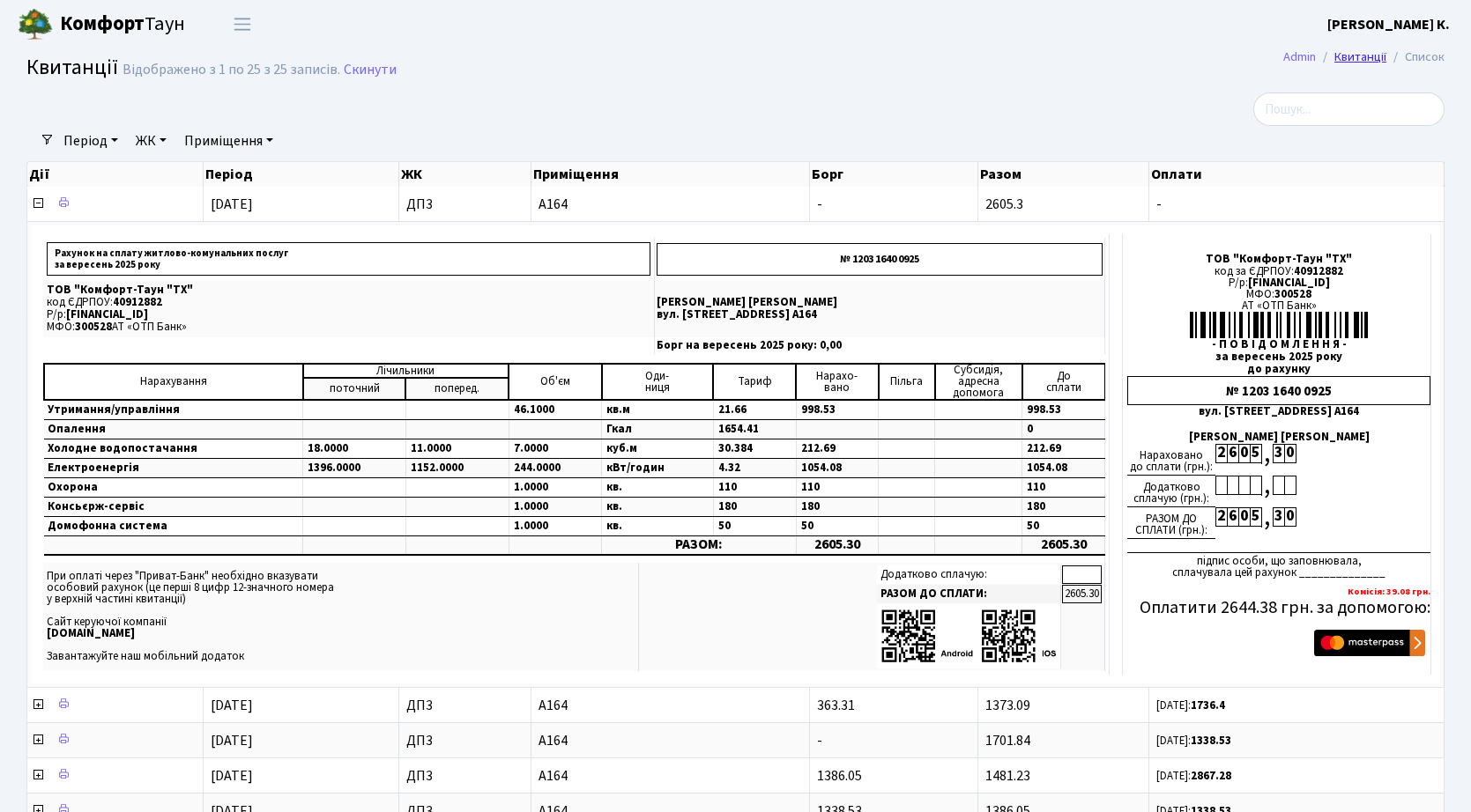
click at [1362, 61] on link "Квитанції" at bounding box center [1360, 56] width 52 height 19
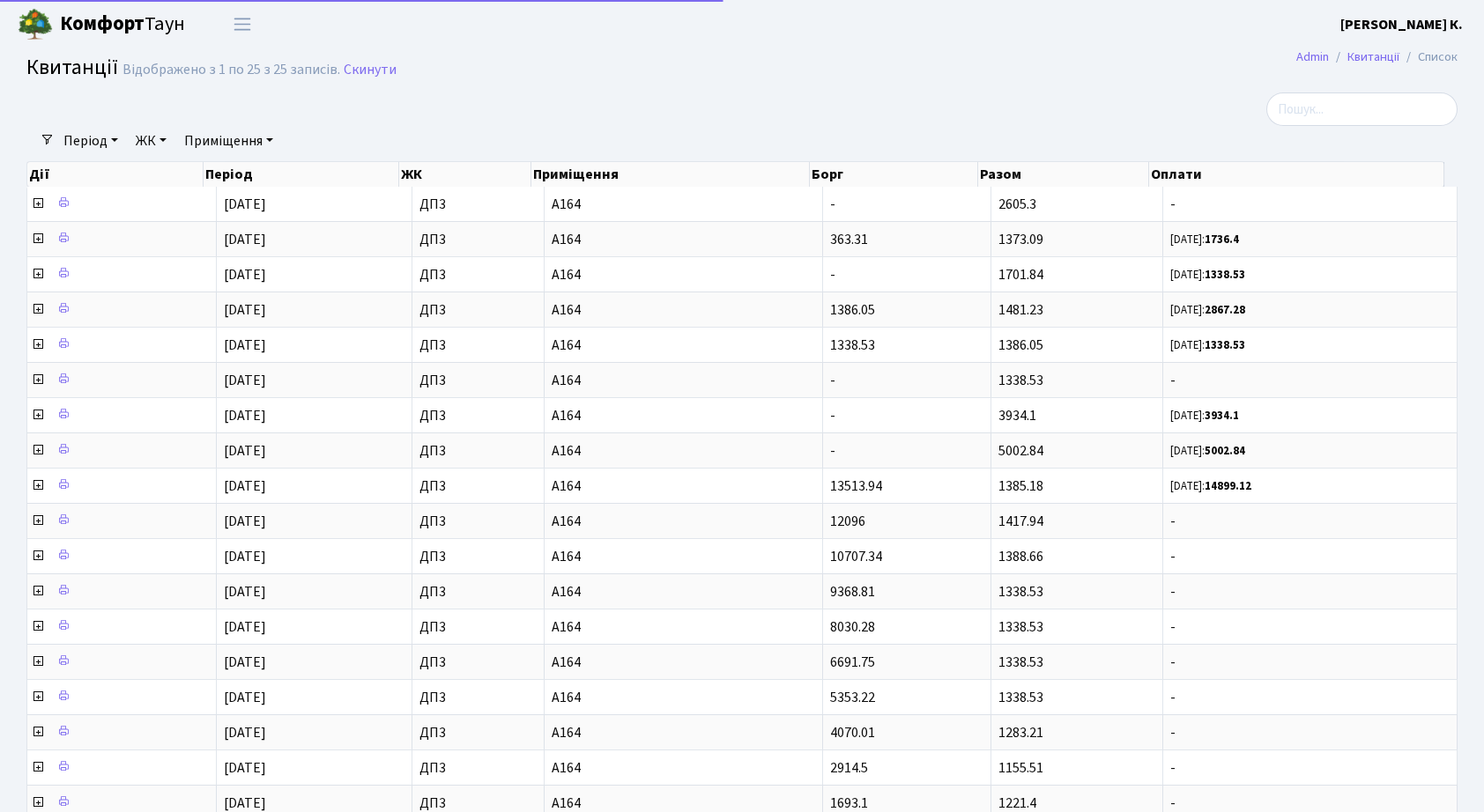
select select "25"
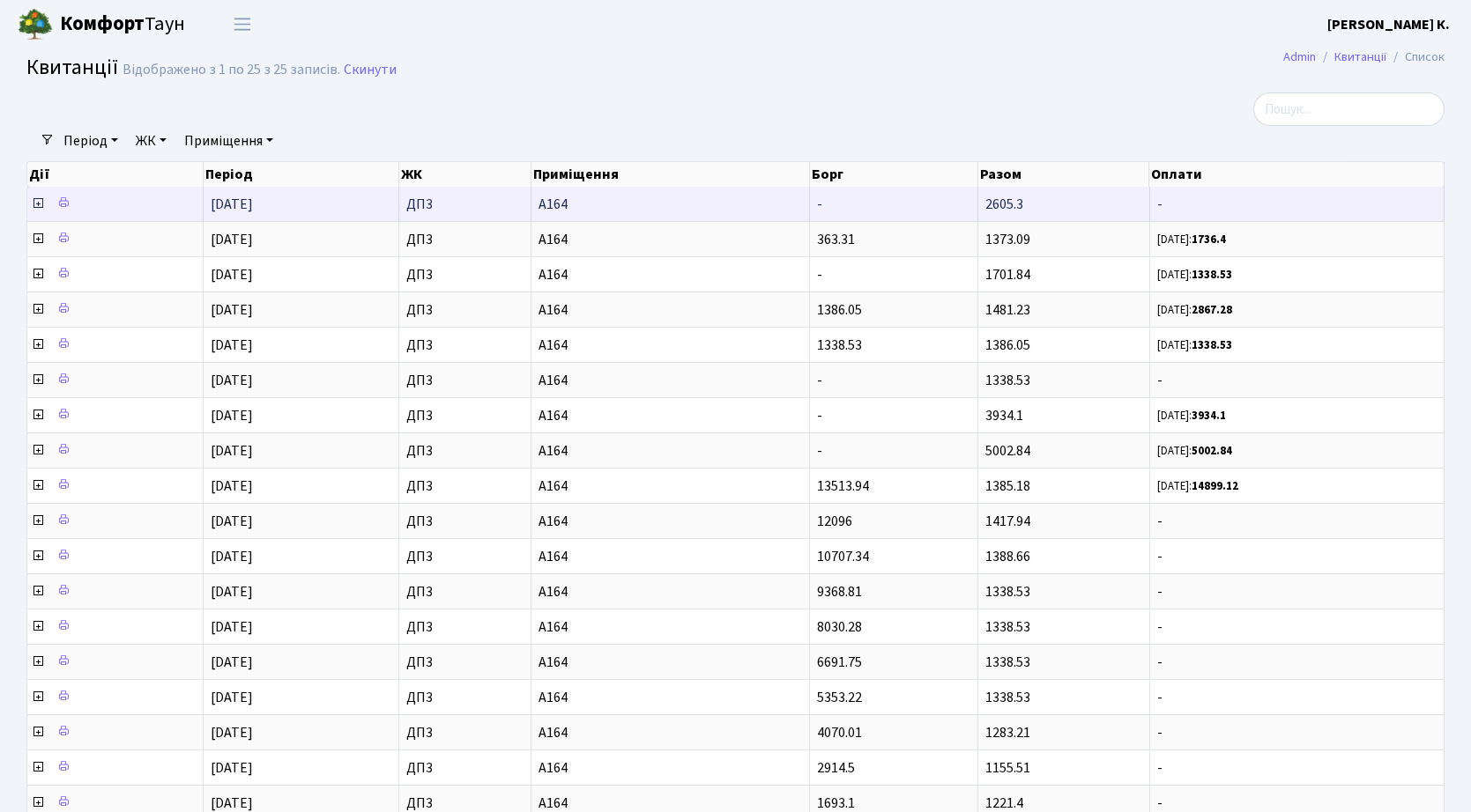
click at [35, 203] on icon at bounding box center [38, 204] width 14 height 14
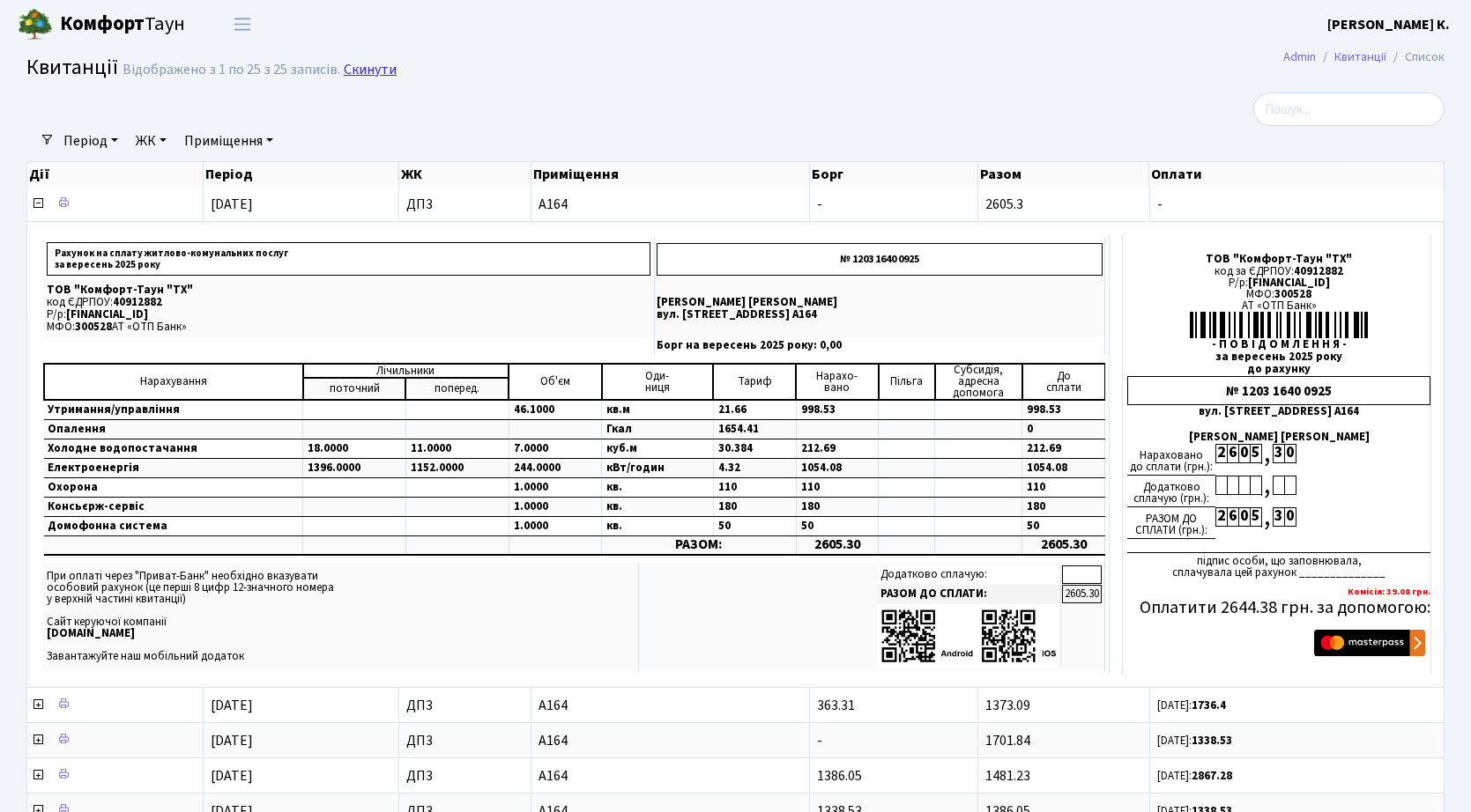
click at [374, 73] on link "Скинути" at bounding box center [370, 70] width 53 height 17
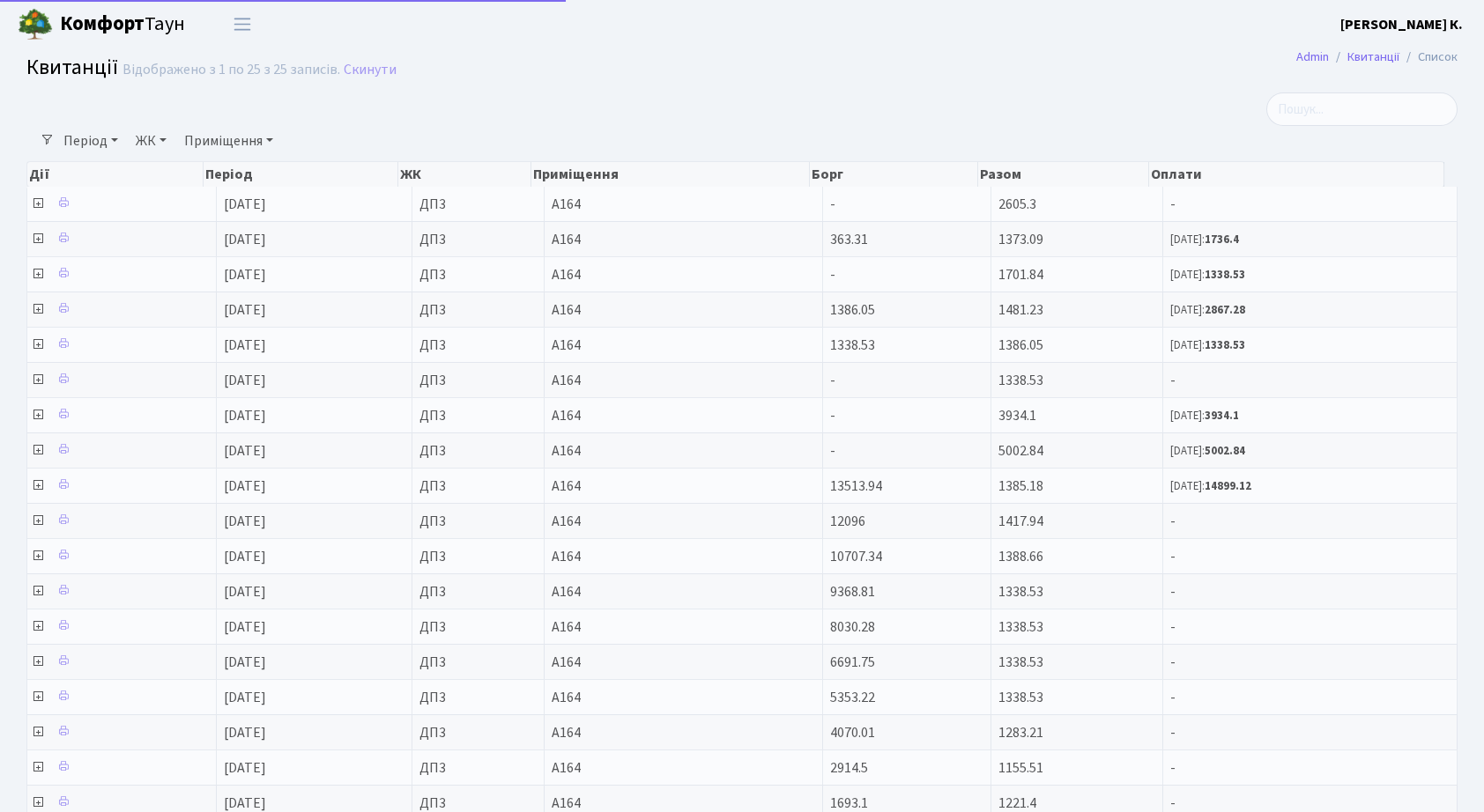
select select "25"
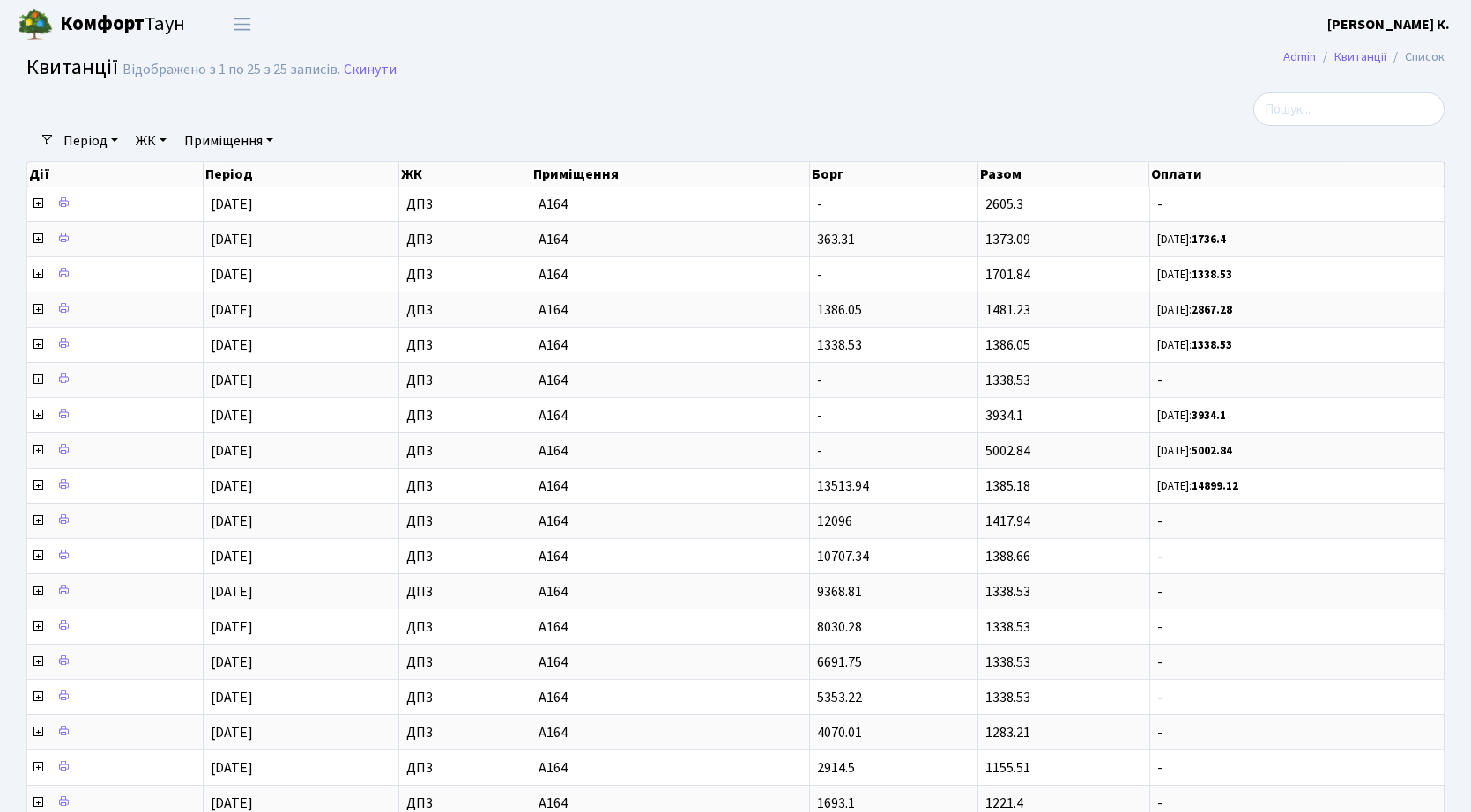
click at [117, 22] on b "Комфорт" at bounding box center [102, 24] width 85 height 28
